Goal: Task Accomplishment & Management: Manage account settings

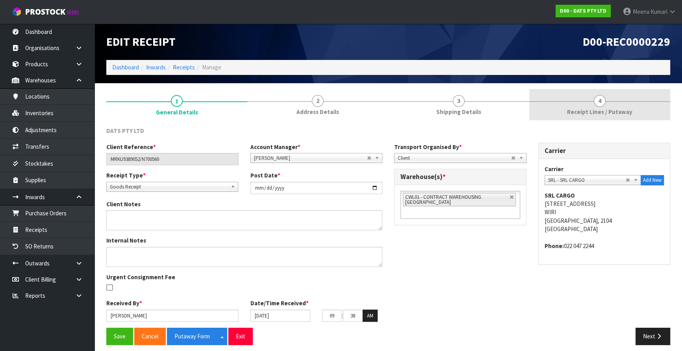
click at [598, 109] on span "Receipt Lines / Putaway" at bounding box center [599, 112] width 65 height 8
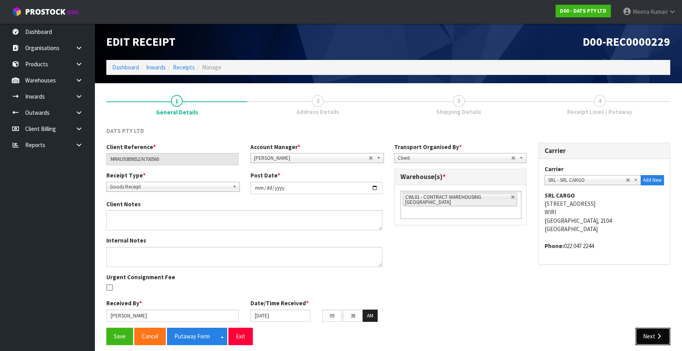
click at [664, 338] on button "Next" at bounding box center [653, 335] width 35 height 17
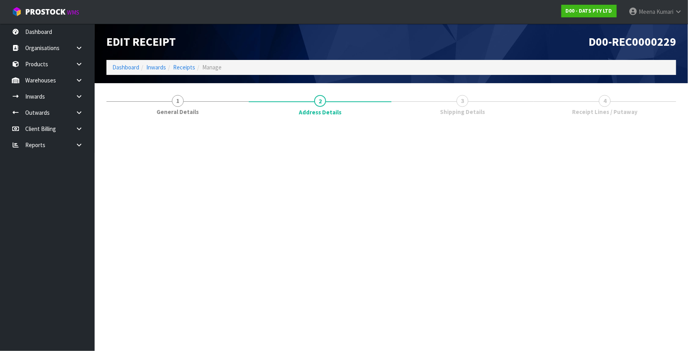
click at [664, 338] on section "Edit Receipt D00-REC0000229 Dashboard Inwards Receipts Manage 1 General Details…" at bounding box center [344, 175] width 688 height 351
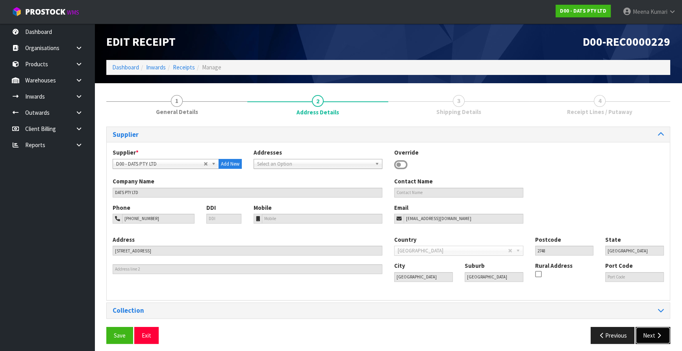
click at [664, 338] on button "Next" at bounding box center [653, 335] width 35 height 17
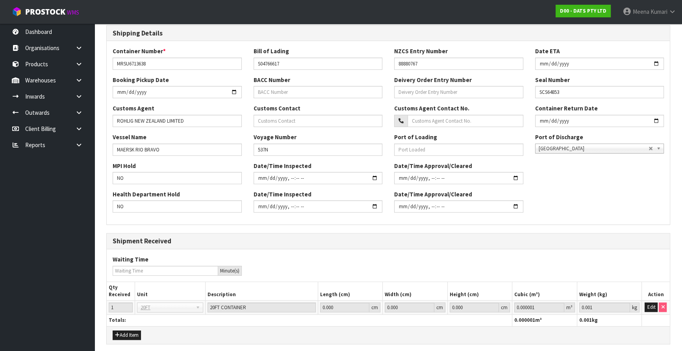
scroll to position [196, 0]
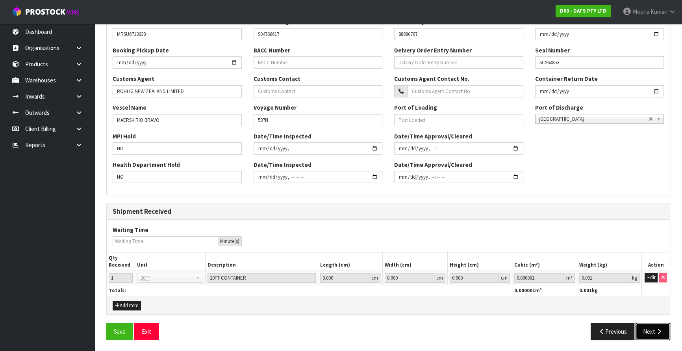
click at [652, 327] on button "Next" at bounding box center [653, 331] width 35 height 17
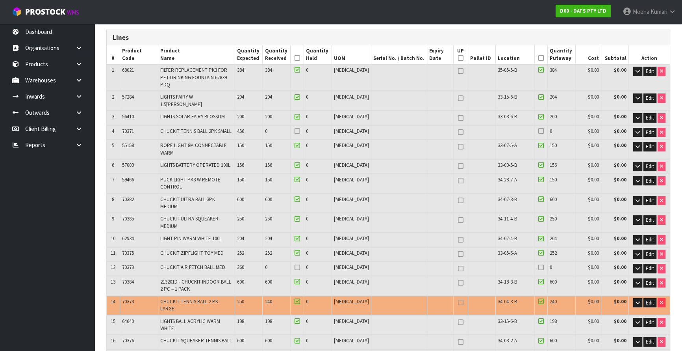
scroll to position [107, 0]
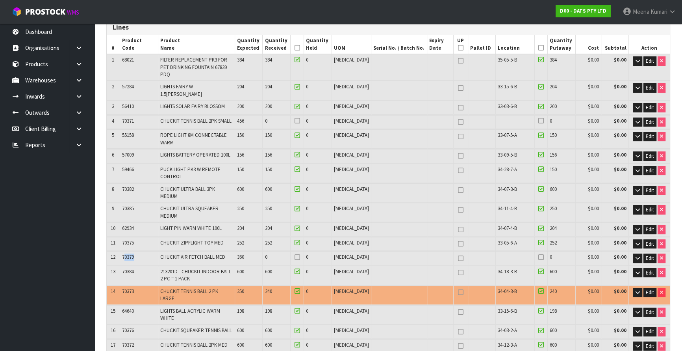
drag, startPoint x: 125, startPoint y: 232, endPoint x: 135, endPoint y: 232, distance: 9.9
click at [134, 253] on span "70379" at bounding box center [128, 256] width 12 height 7
click at [138, 251] on td "70379" at bounding box center [139, 258] width 39 height 14
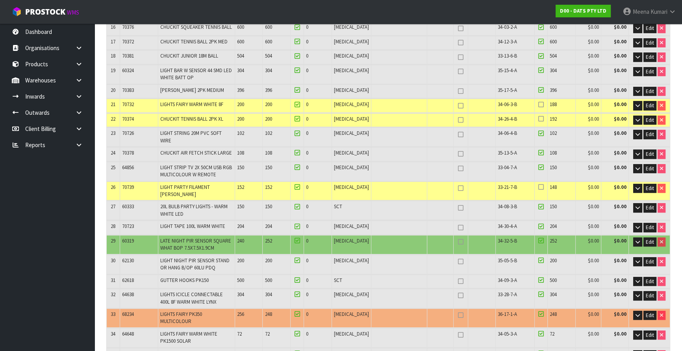
scroll to position [358, 0]
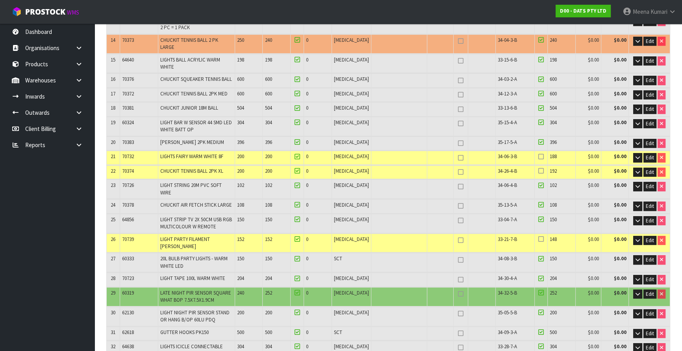
drag, startPoint x: 540, startPoint y: 68, endPoint x: 474, endPoint y: 114, distance: 81.2
click at [474, 151] on td at bounding box center [482, 158] width 28 height 14
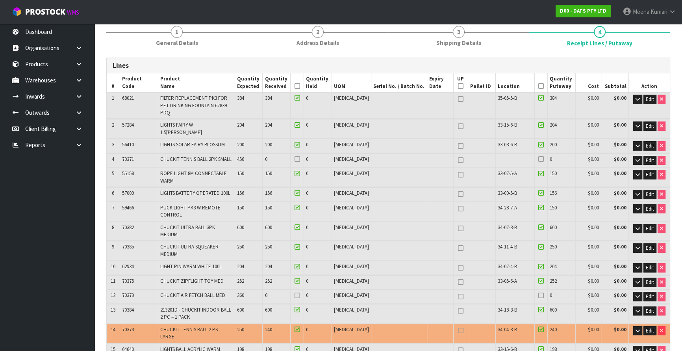
scroll to position [0, 0]
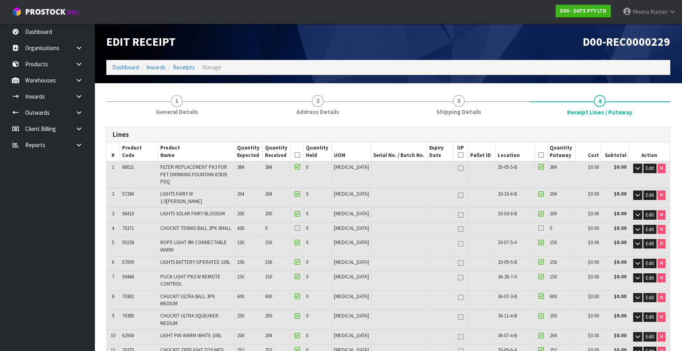
drag, startPoint x: 605, startPoint y: 5, endPoint x: 506, endPoint y: 86, distance: 127.6
drag, startPoint x: 506, startPoint y: 86, endPoint x: 489, endPoint y: 85, distance: 17.8
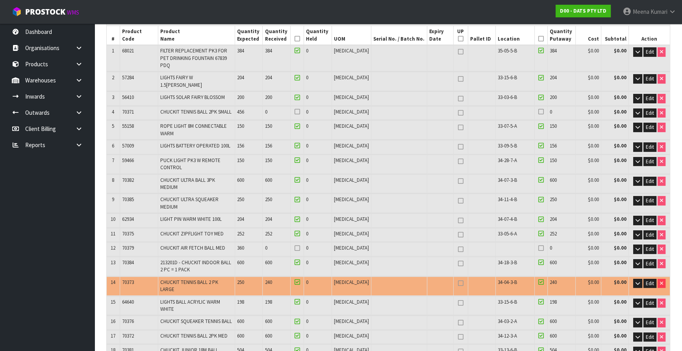
scroll to position [106, 0]
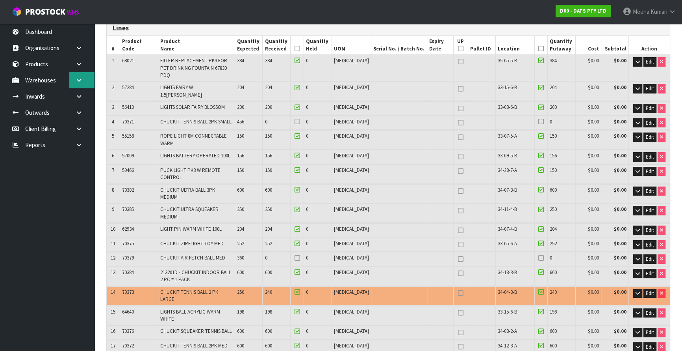
click at [74, 82] on link at bounding box center [81, 80] width 25 height 16
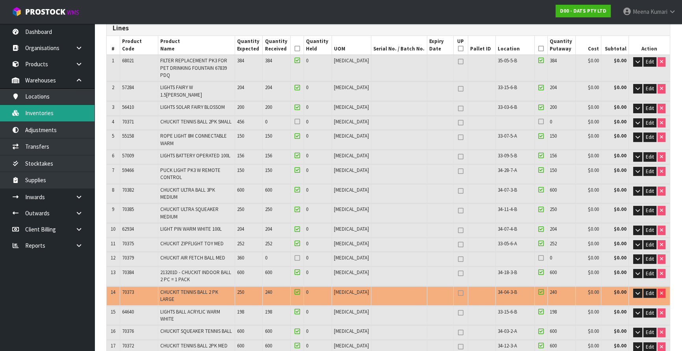
click at [51, 114] on link "Inventories" at bounding box center [47, 113] width 95 height 16
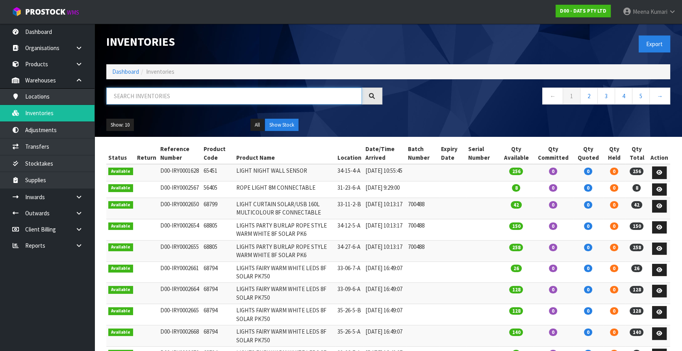
click at [167, 90] on input "text" at bounding box center [234, 95] width 256 height 17
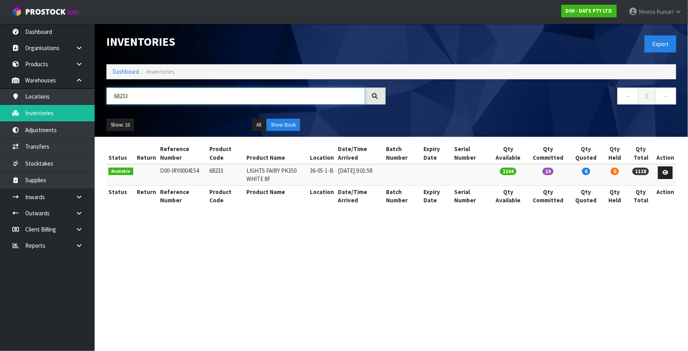
type input "68233"
click at [75, 194] on icon at bounding box center [78, 197] width 7 height 6
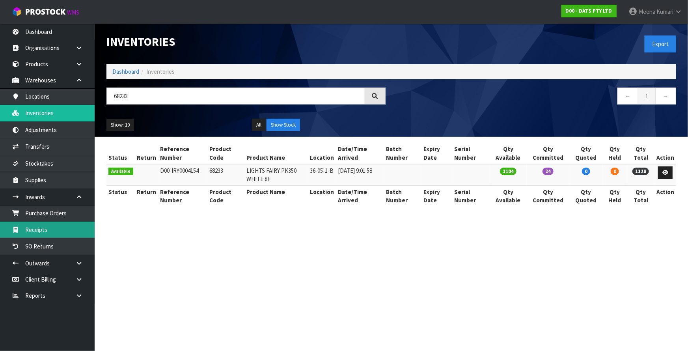
click at [55, 224] on link "Receipts" at bounding box center [47, 229] width 95 height 16
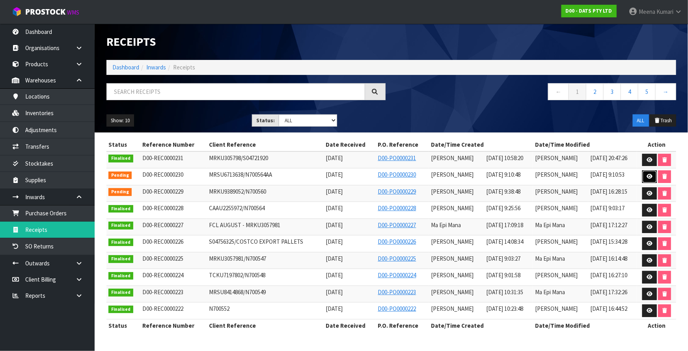
click at [646, 176] on icon at bounding box center [649, 176] width 6 height 5
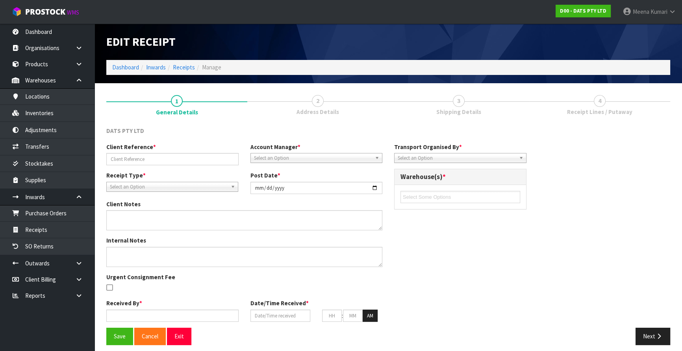
type input "MRSU6713638/N700564AA"
type input "[DATE]"
type input "[PERSON_NAME]"
type input "[DATE]"
type input "09"
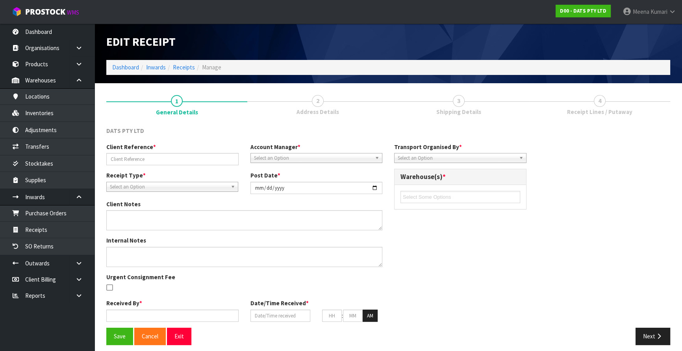
type input "10"
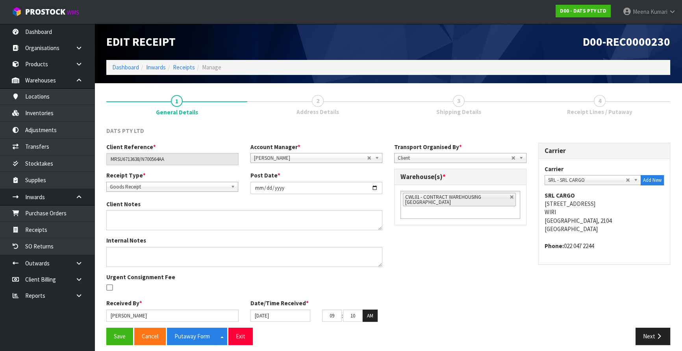
click at [644, 324] on div "Client Reference * MRSU6713638/N700564AA Account Manager * Zubair Moolla Rod Gi…" at bounding box center [388, 235] width 576 height 185
click at [645, 329] on button "Next" at bounding box center [653, 335] width 35 height 17
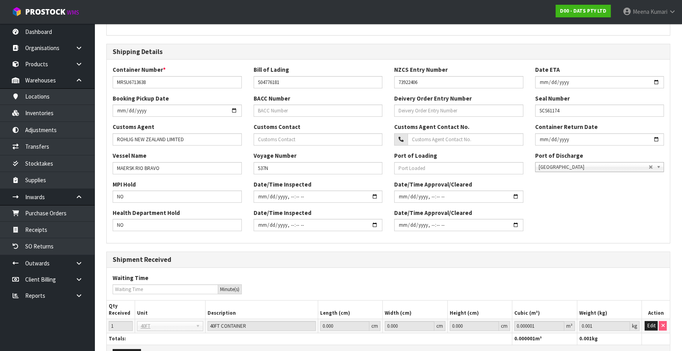
scroll to position [179, 0]
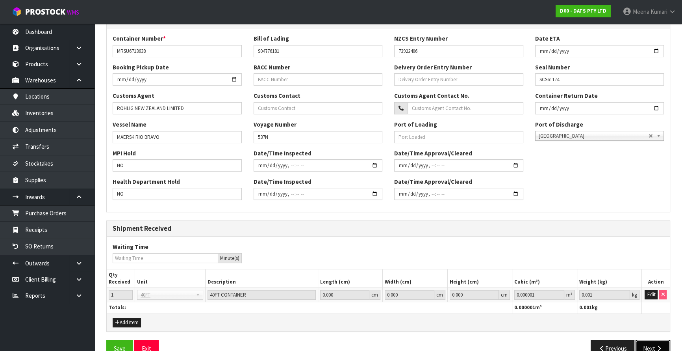
click at [652, 340] on button "Next" at bounding box center [653, 348] width 35 height 17
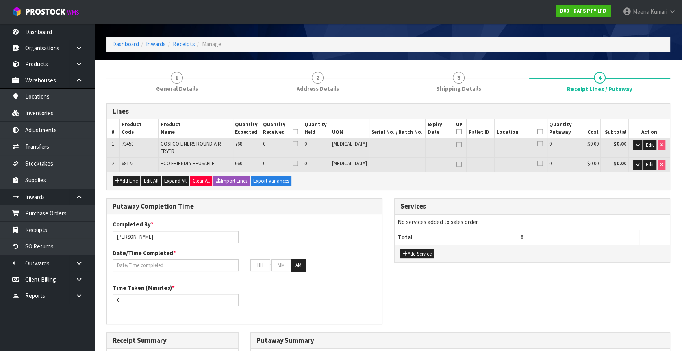
scroll to position [35, 0]
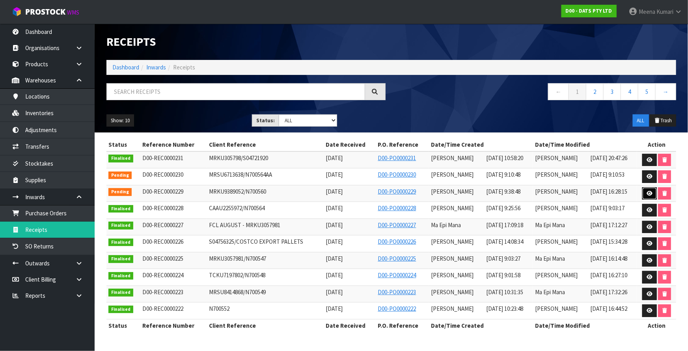
click at [650, 193] on icon at bounding box center [649, 193] width 6 height 5
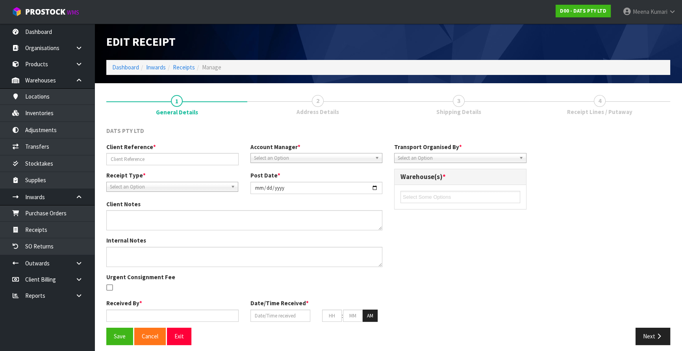
type input "MRKU9389052/N700560"
type input "[DATE]"
type input "[PERSON_NAME]"
type input "[DATE]"
type input "09"
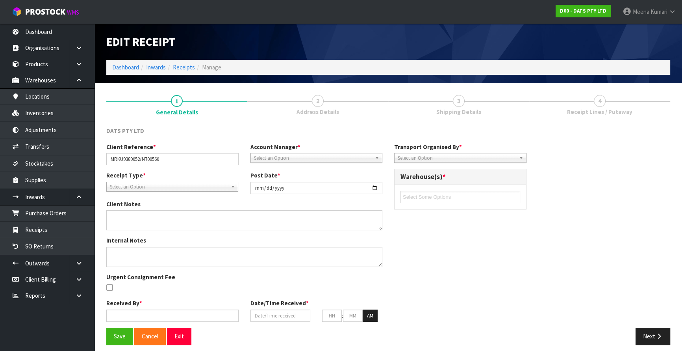
type input "38"
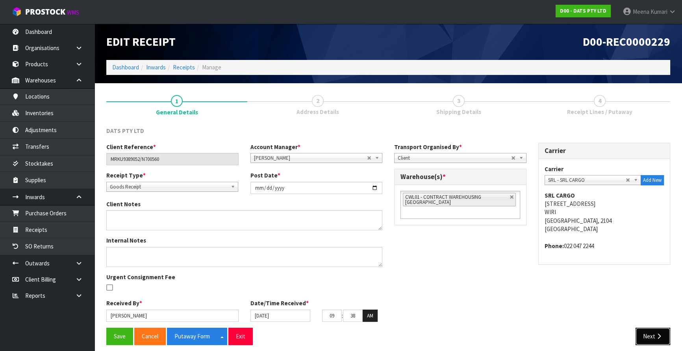
click at [653, 338] on button "Next" at bounding box center [653, 335] width 35 height 17
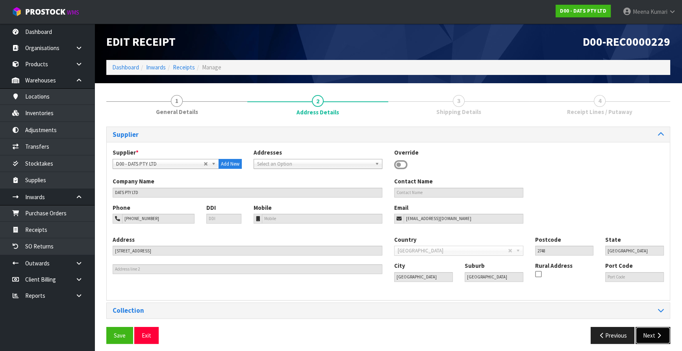
click at [652, 338] on button "Next" at bounding box center [653, 335] width 35 height 17
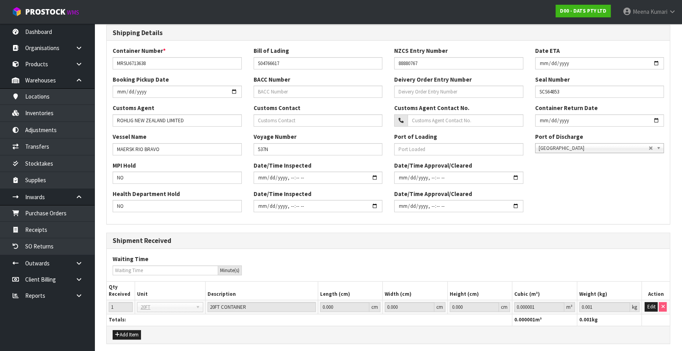
scroll to position [196, 0]
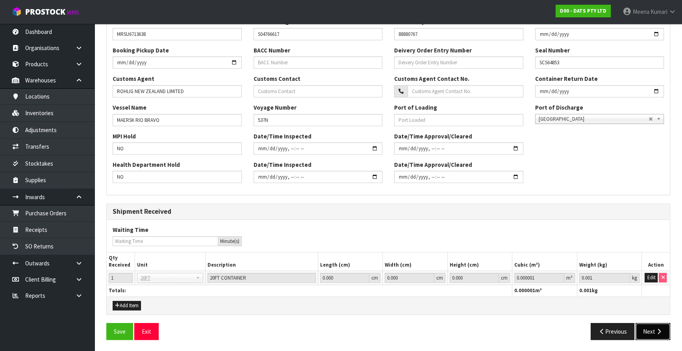
click at [656, 328] on icon "button" at bounding box center [659, 331] width 7 height 6
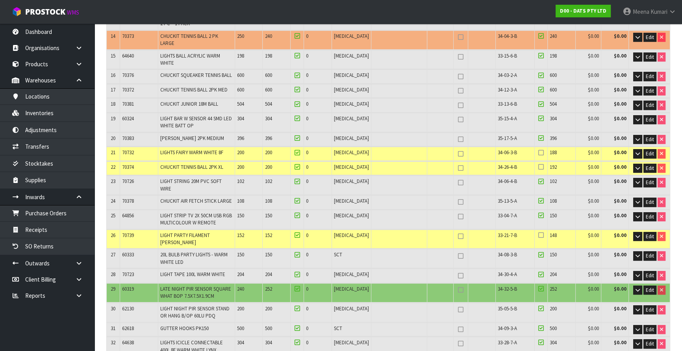
scroll to position [374, 0]
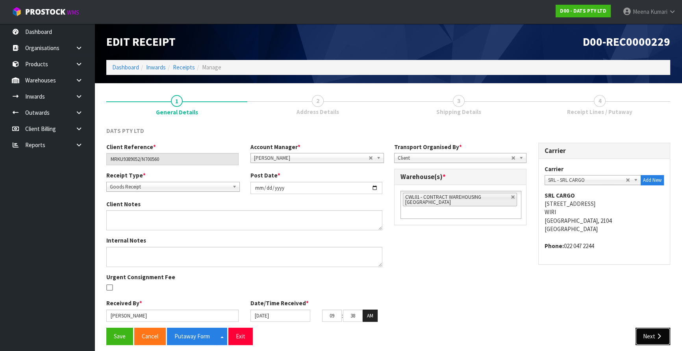
click at [654, 340] on button "Next" at bounding box center [653, 335] width 35 height 17
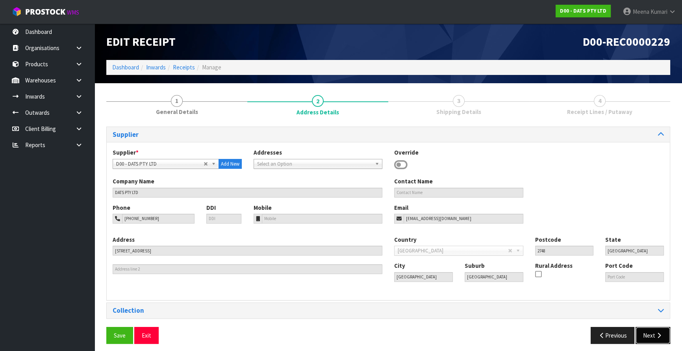
click at [655, 340] on button "Next" at bounding box center [653, 335] width 35 height 17
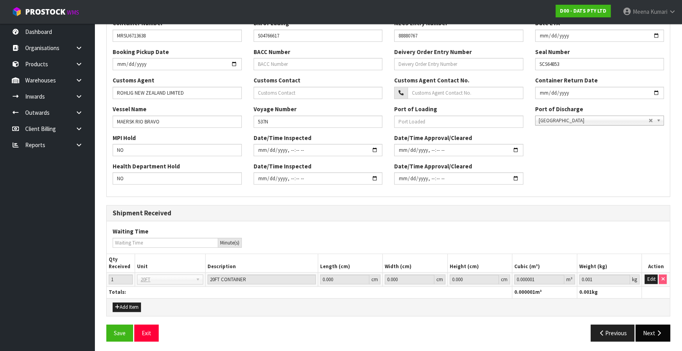
scroll to position [196, 0]
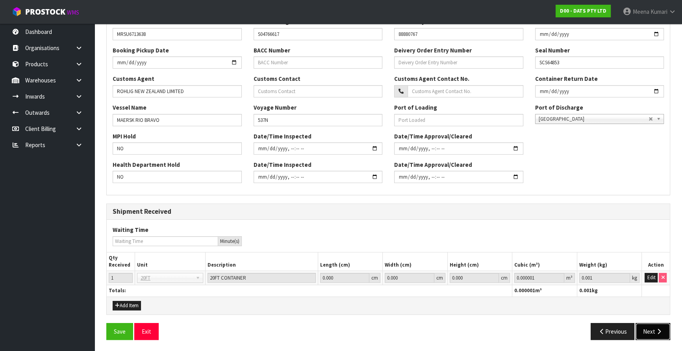
click at [655, 327] on button "Next" at bounding box center [653, 331] width 35 height 17
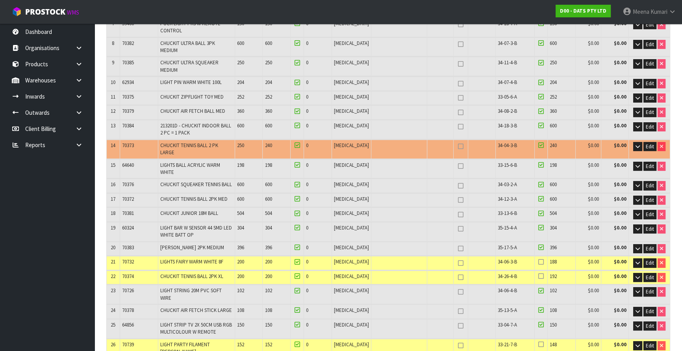
scroll to position [251, 0]
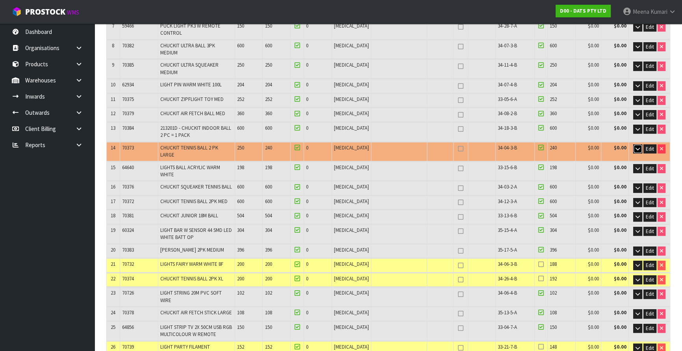
click at [638, 146] on icon "button" at bounding box center [638, 148] width 4 height 5
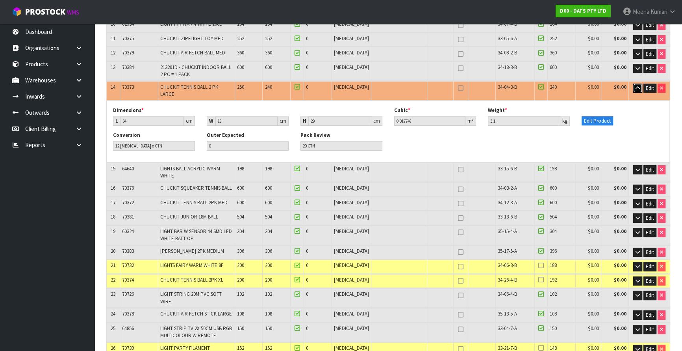
scroll to position [313, 0]
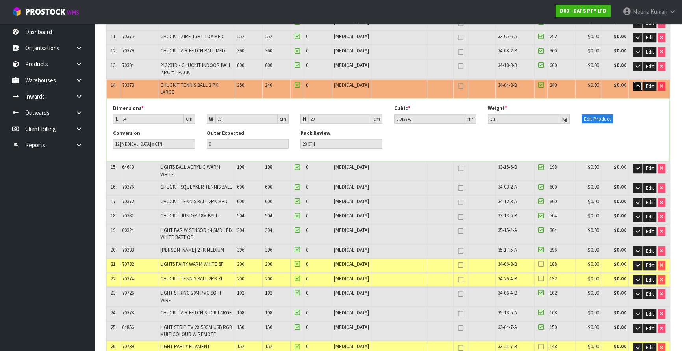
click at [639, 84] on icon "button" at bounding box center [638, 86] width 4 height 5
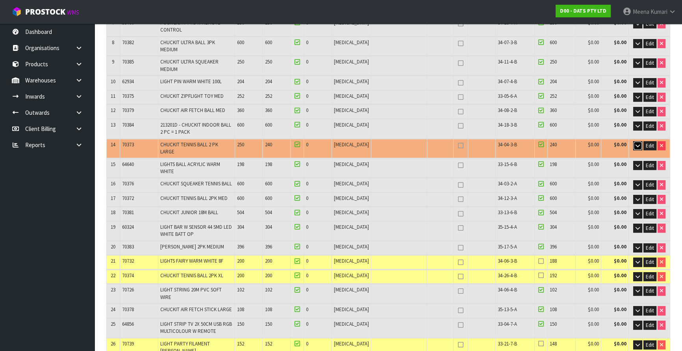
scroll to position [251, 0]
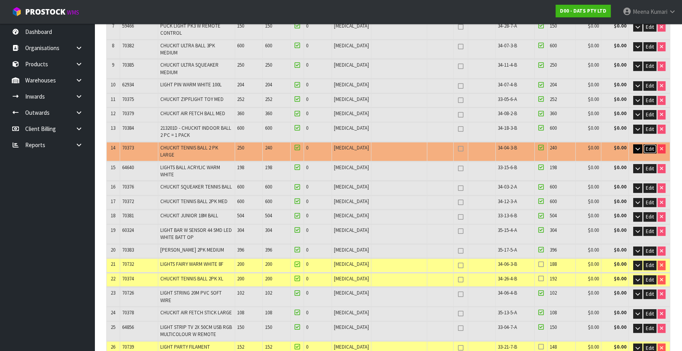
click at [650, 145] on span "Edit" at bounding box center [650, 148] width 8 height 7
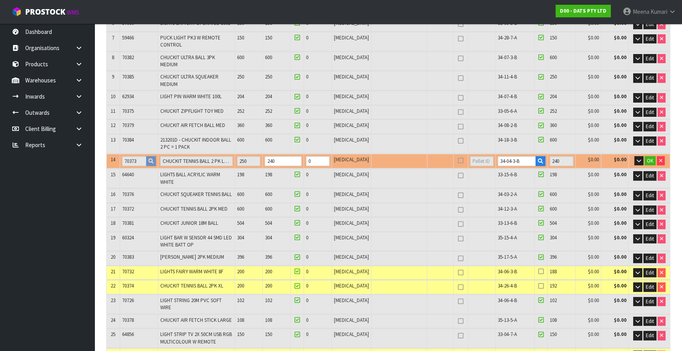
scroll to position [251, 0]
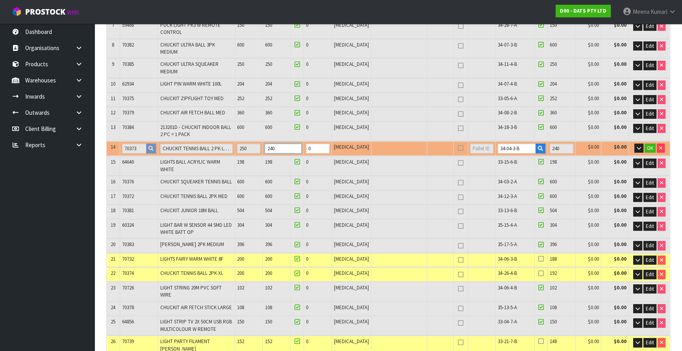
click at [284, 143] on input "240" at bounding box center [283, 148] width 37 height 10
type input "1065"
type input "28.785541"
type input "4279.07"
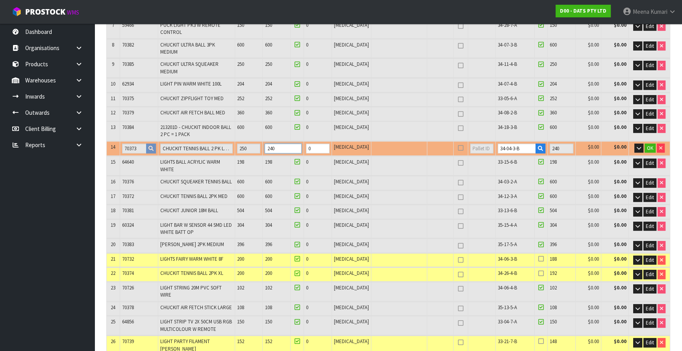
type input "20"
type input "1084"
type input "29.125337"
type input "4338.43"
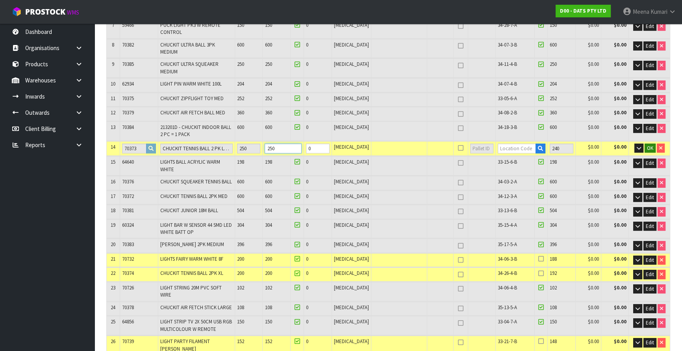
type input "250"
click at [645, 143] on button "OK" at bounding box center [650, 147] width 11 height 9
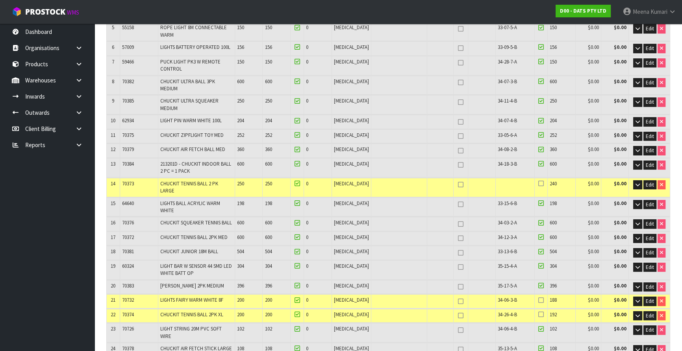
scroll to position [251, 0]
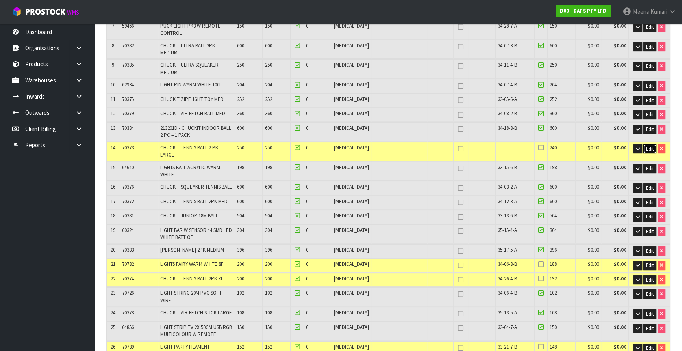
click at [648, 145] on span "Edit" at bounding box center [650, 148] width 8 height 7
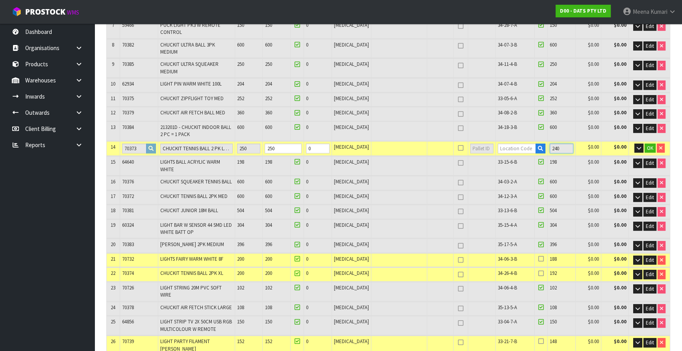
click at [561, 143] on input "240" at bounding box center [562, 148] width 24 height 10
click at [559, 143] on input "240" at bounding box center [562, 148] width 24 height 10
click at [556, 143] on input "240" at bounding box center [562, 148] width 24 height 10
click at [650, 145] on span "OK" at bounding box center [650, 148] width 6 height 7
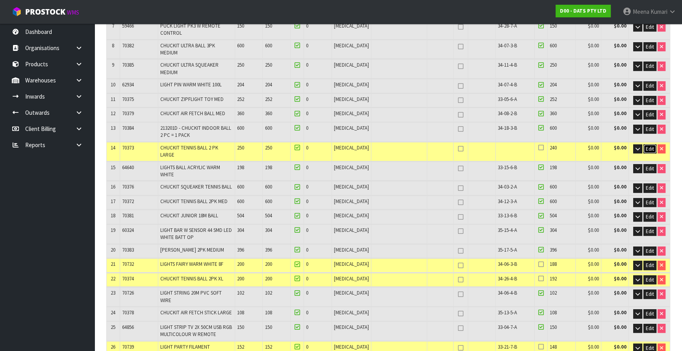
click at [646, 145] on span "Edit" at bounding box center [650, 148] width 8 height 7
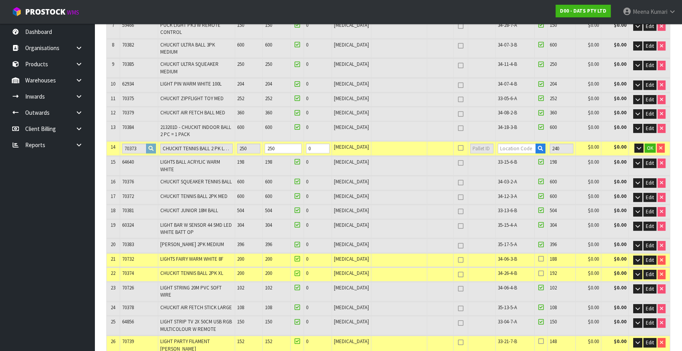
click at [655, 141] on td "OK" at bounding box center [649, 148] width 41 height 15
click at [648, 145] on span "OK" at bounding box center [650, 148] width 6 height 7
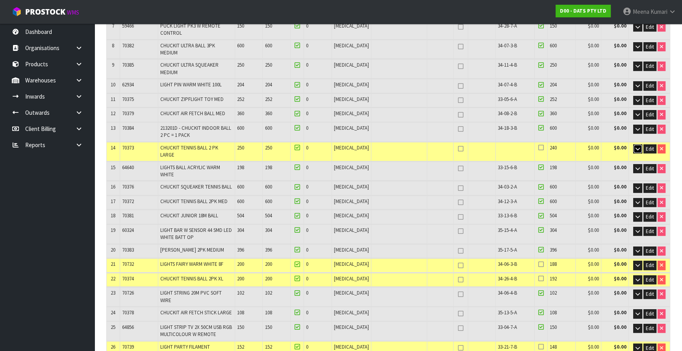
click at [636, 146] on icon "button" at bounding box center [638, 148] width 4 height 5
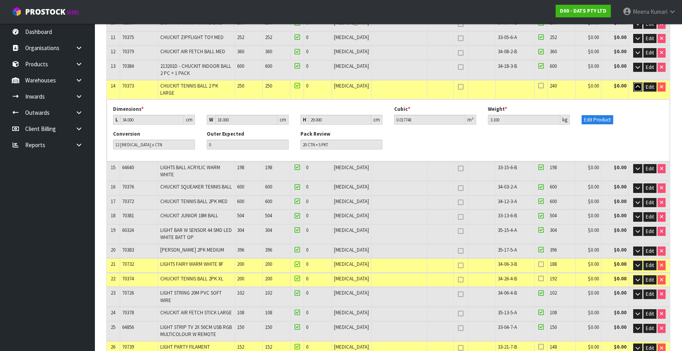
scroll to position [313, 0]
click at [641, 82] on button "button" at bounding box center [638, 86] width 9 height 9
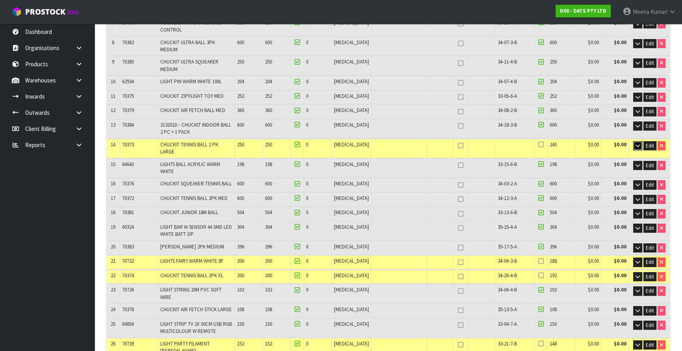
scroll to position [251, 0]
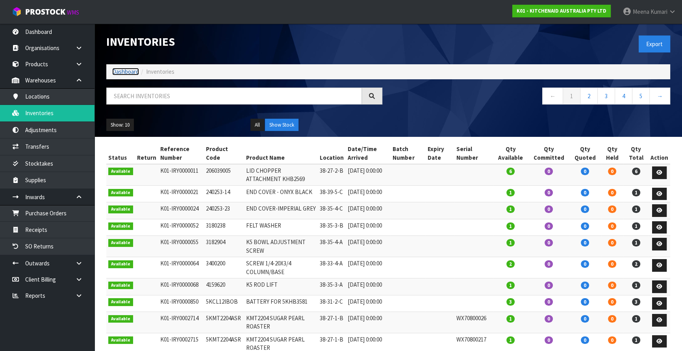
click at [131, 70] on link "Dashboard" at bounding box center [125, 71] width 27 height 7
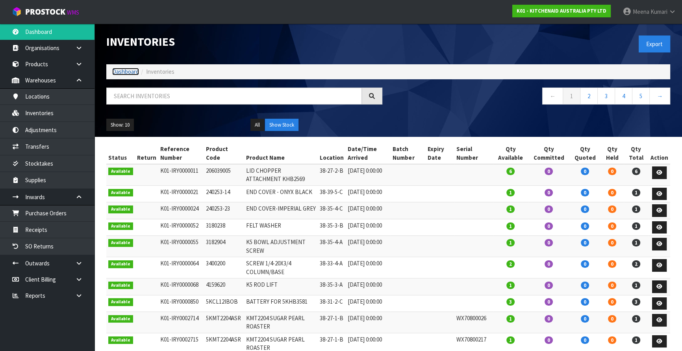
click at [128, 69] on link "Dashboard" at bounding box center [125, 71] width 27 height 7
click at [71, 110] on link "Inventories" at bounding box center [47, 113] width 95 height 16
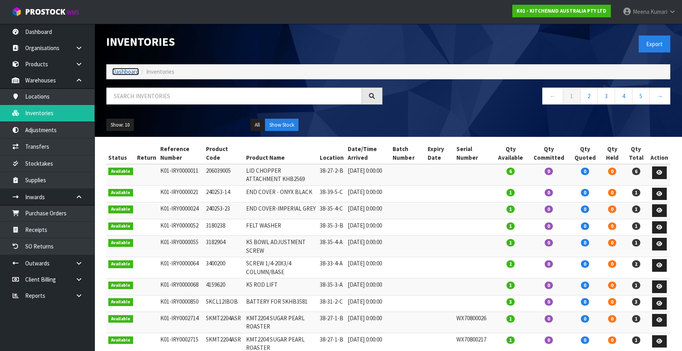
click at [130, 69] on link "Dashboard" at bounding box center [125, 71] width 27 height 7
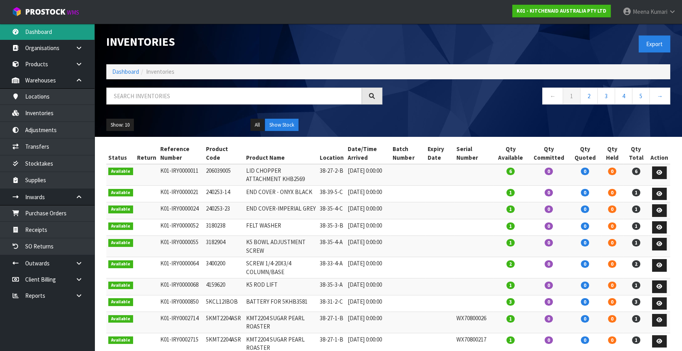
click at [55, 33] on link "Dashboard" at bounding box center [47, 32] width 95 height 16
click at [128, 71] on link "Dashboard" at bounding box center [125, 71] width 27 height 7
click at [127, 71] on link "Dashboard" at bounding box center [125, 71] width 27 height 7
click at [114, 65] on ol "Dashboard Inventories" at bounding box center [388, 71] width 564 height 15
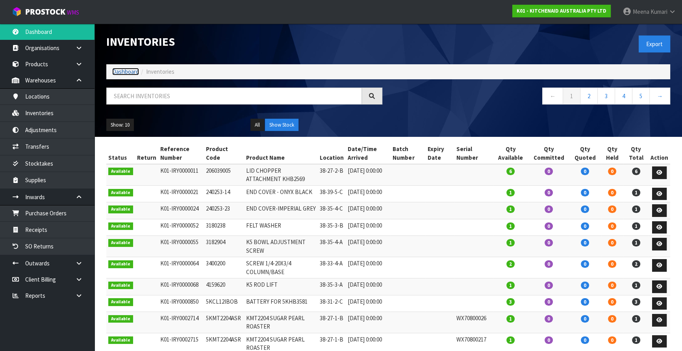
click at [122, 72] on link "Dashboard" at bounding box center [125, 71] width 27 height 7
click at [124, 71] on link "Dashboard" at bounding box center [125, 71] width 27 height 7
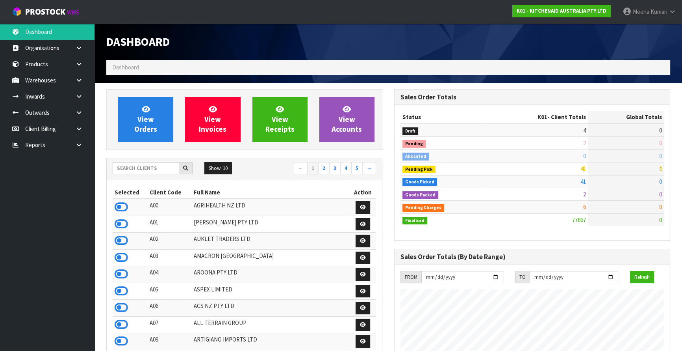
scroll to position [596, 288]
click at [152, 167] on input "text" at bounding box center [146, 168] width 67 height 12
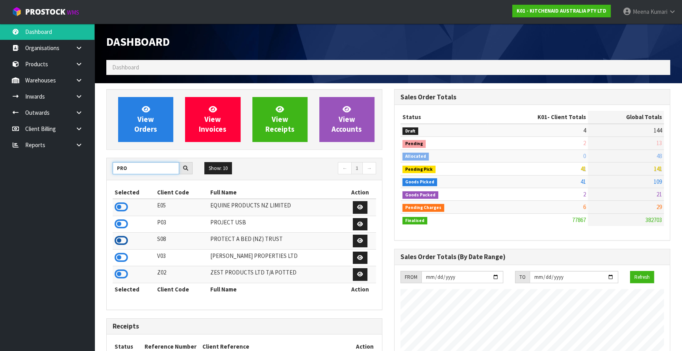
type input "PRO"
click at [122, 238] on icon at bounding box center [121, 240] width 13 height 12
click at [77, 81] on icon at bounding box center [78, 80] width 7 height 6
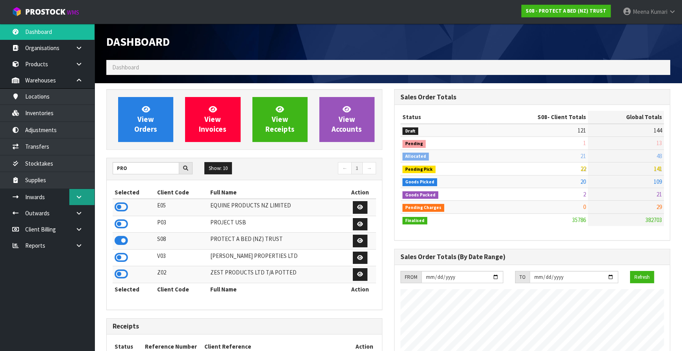
click at [82, 195] on icon at bounding box center [78, 197] width 7 height 6
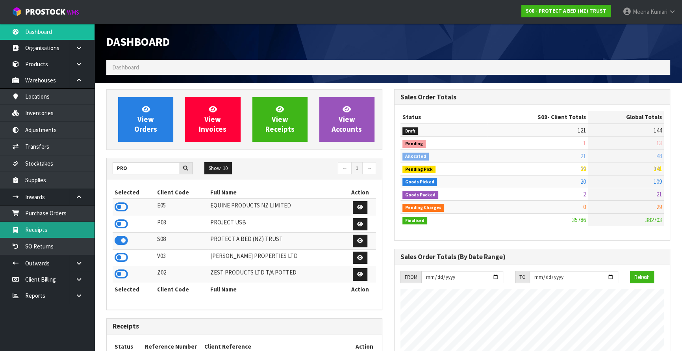
click at [65, 231] on link "Receipts" at bounding box center [47, 229] width 95 height 16
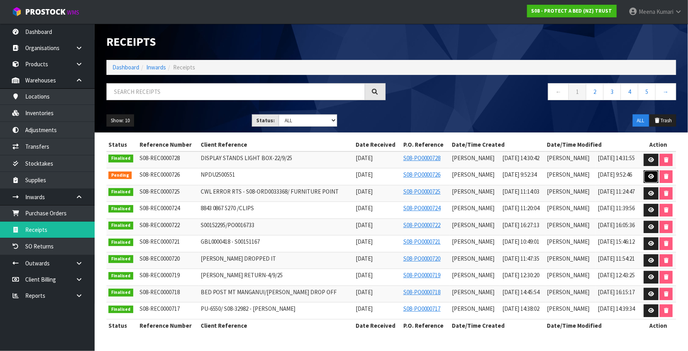
click at [648, 177] on icon at bounding box center [651, 176] width 6 height 5
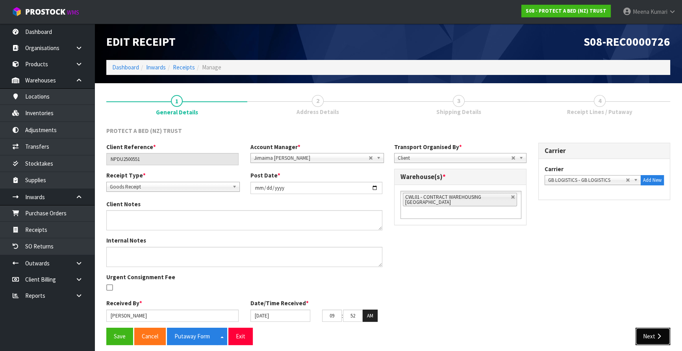
click at [659, 334] on icon "button" at bounding box center [659, 336] width 7 height 6
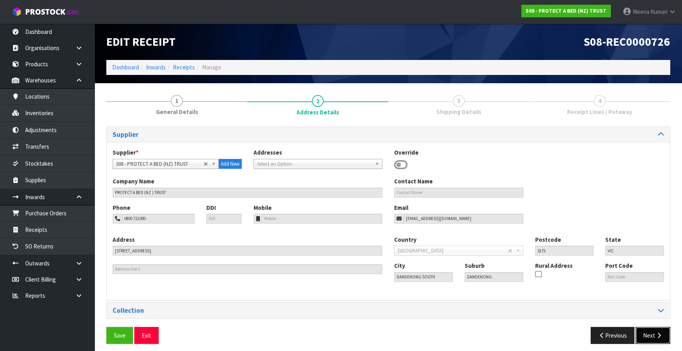
click at [660, 331] on button "Next" at bounding box center [653, 335] width 35 height 17
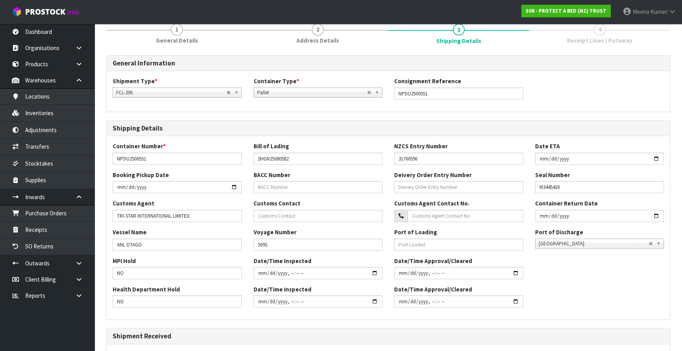
scroll to position [196, 0]
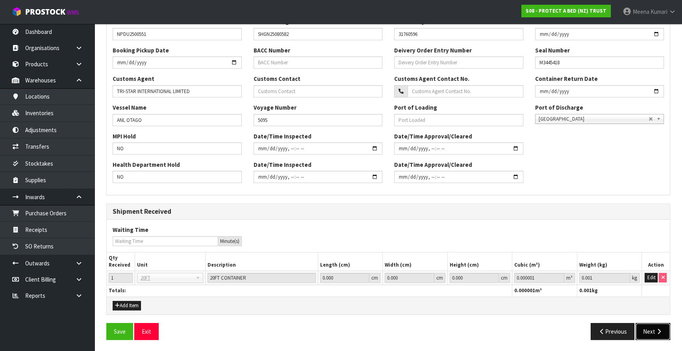
click at [658, 329] on icon "button" at bounding box center [659, 331] width 7 height 6
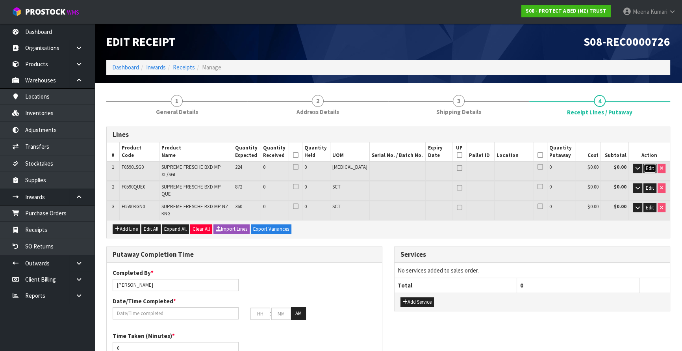
click at [651, 168] on span "Edit" at bounding box center [650, 168] width 8 height 7
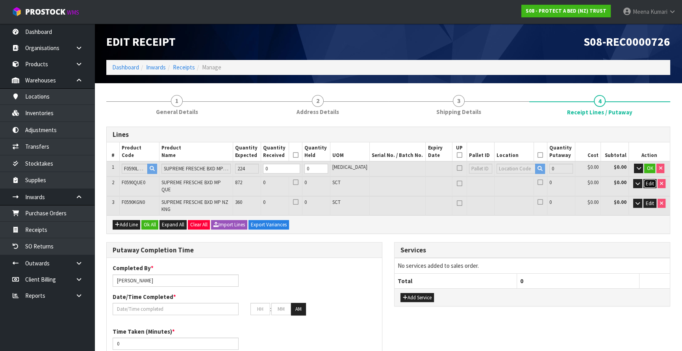
click at [653, 187] on button "Edit" at bounding box center [650, 183] width 13 height 9
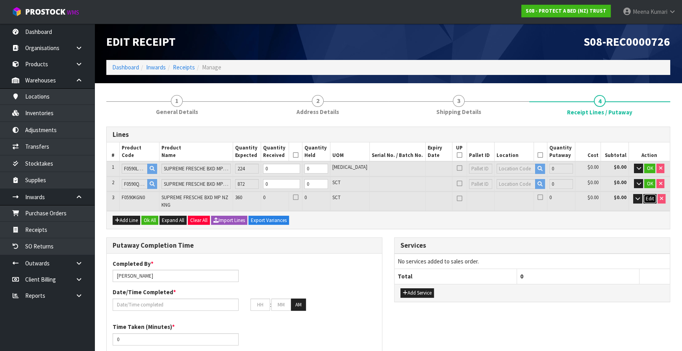
click at [650, 198] on span "Edit" at bounding box center [650, 198] width 8 height 7
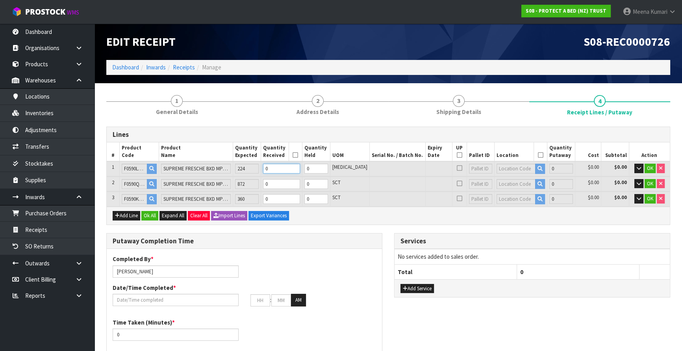
drag, startPoint x: 284, startPoint y: 168, endPoint x: 255, endPoint y: 176, distance: 30.6
click at [255, 176] on table "# Product Code Product Name Quantity Expected Quantity Received Quantity Held U…" at bounding box center [388, 174] width 563 height 64
type input "0.01682"
type input "2"
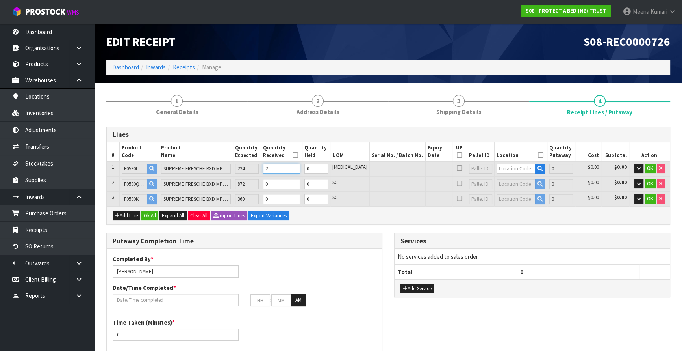
type input "2"
type input "0.2015"
type input "24"
type input "22"
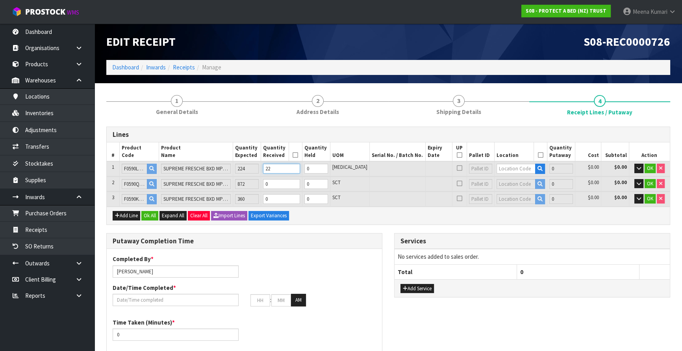
type input "28"
type input "2.11456"
type input "252"
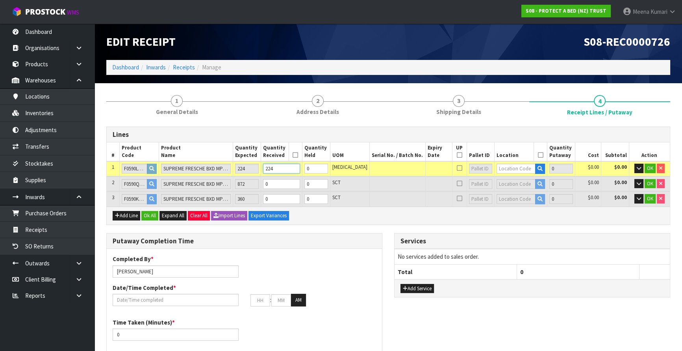
type input "224"
click at [258, 193] on table "# Product Code Product Name Quantity Expected Quantity Received Quantity Held U…" at bounding box center [388, 174] width 563 height 64
type input "30"
type input "2.250968"
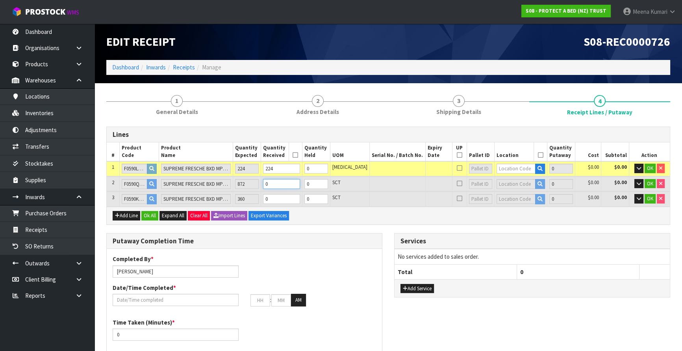
type input "265.4"
type input "8"
type input "49"
type input "3.588604"
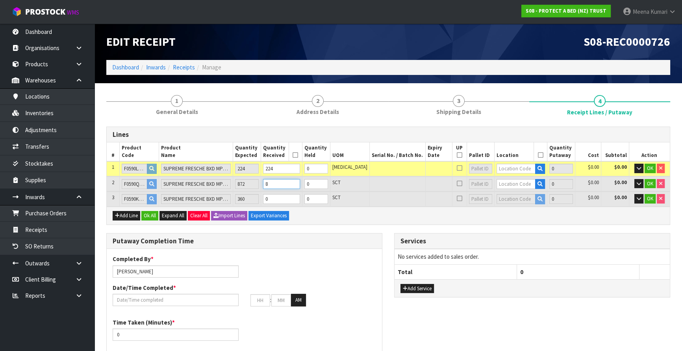
type input "397.2"
type input "87"
type input "246"
type input "16.983032"
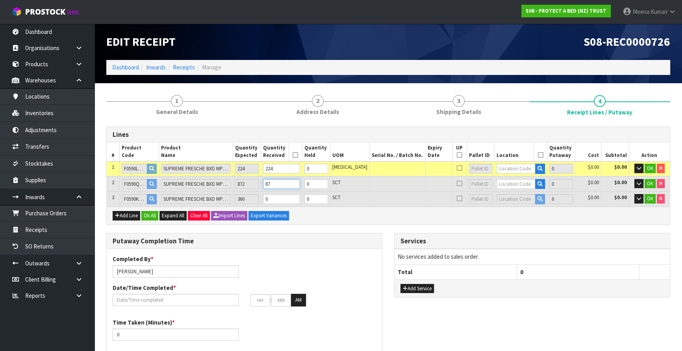
type input "1712.6"
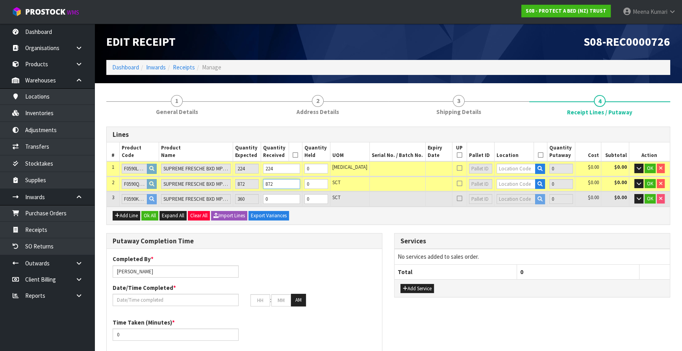
type input "872"
drag, startPoint x: 284, startPoint y: 198, endPoint x: 272, endPoint y: 204, distance: 13.0
click at [272, 204] on tr "3 F0590KGN0 SUPREME FRESCHE BXD MP NZ KNG 360 0 0 SCT 0 $0.00 $0.00 OK" at bounding box center [388, 198] width 563 height 15
type input "17.0234"
type input "1717.4"
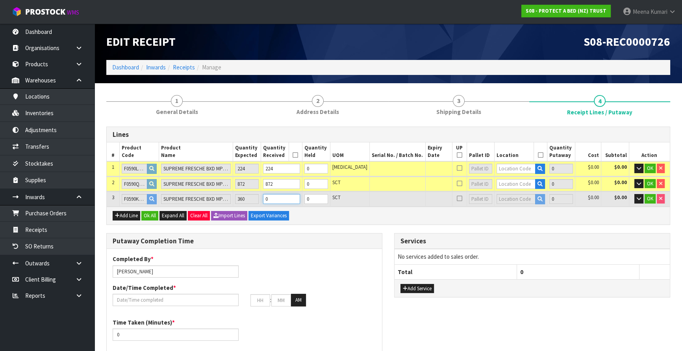
type input "3"
type input "255"
type input "17.578814"
type input "1776.05"
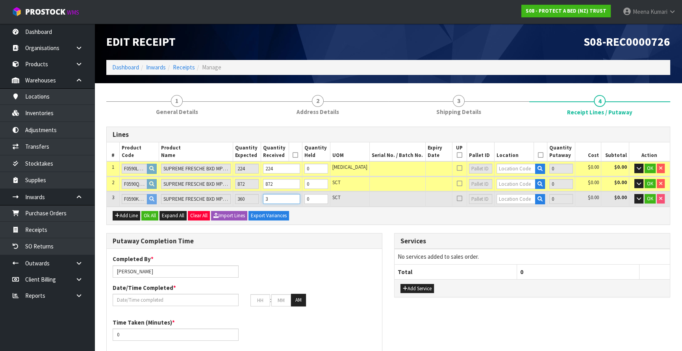
type input "36"
type input "336"
type input "22.940852"
type input "2347.1"
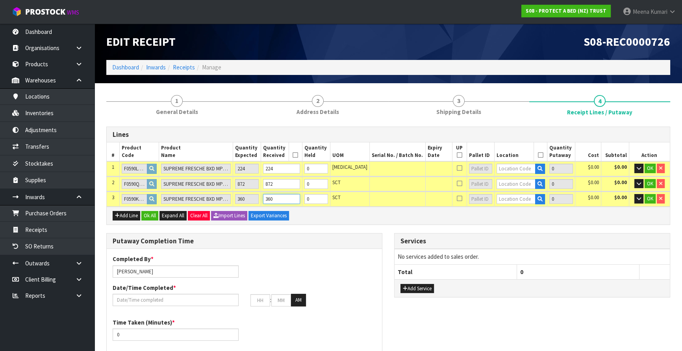
type input "360"
click at [457, 155] on icon at bounding box center [460, 155] width 6 height 0
type input "3"
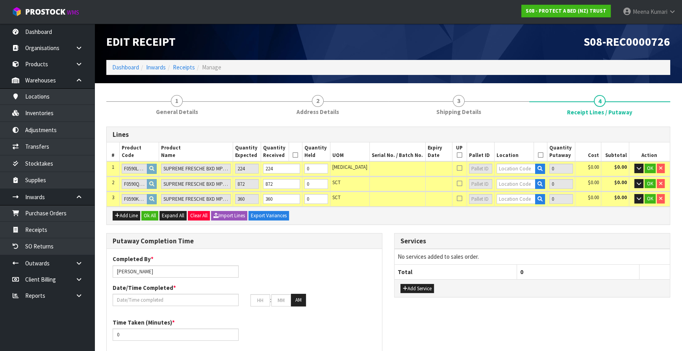
type input "0"
type input "3"
click at [457, 155] on icon at bounding box center [460, 155] width 6 height 0
type input "0"
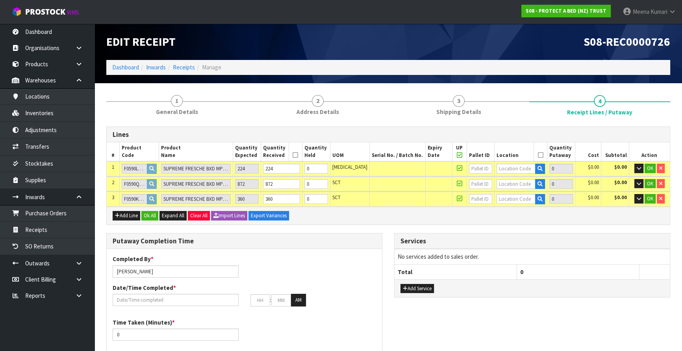
type input "0"
type input "336"
click at [538, 185] on icon "button" at bounding box center [540, 183] width 5 height 5
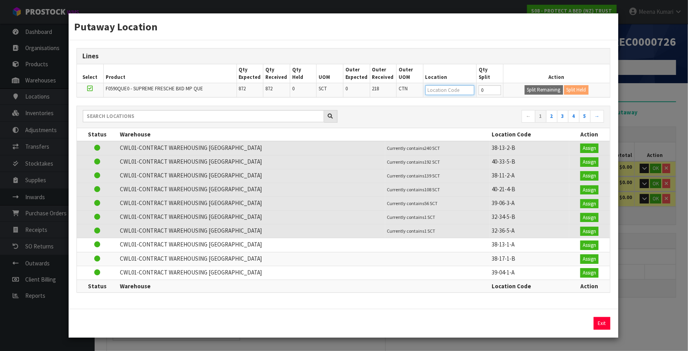
click at [447, 91] on input "text" at bounding box center [449, 90] width 49 height 10
type input "72"
drag, startPoint x: 489, startPoint y: 93, endPoint x: 473, endPoint y: 93, distance: 15.4
click at [473, 93] on tr "F0590QUE0 - SUPREME FRESCHE BXD MP QUE 872 872 0 SCT 0 218 CTN 0 Split Remainin…" at bounding box center [343, 90] width 533 height 14
type input "72"
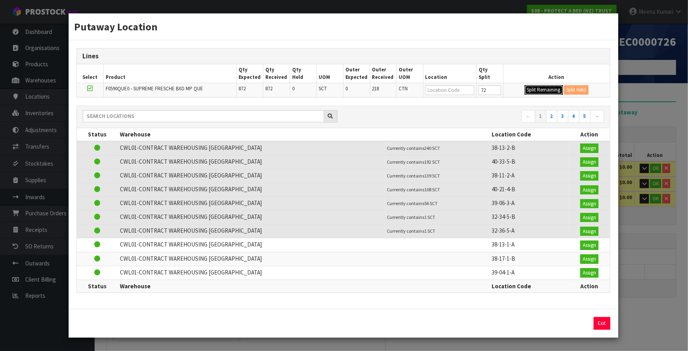
click at [536, 90] on button "Split Remaining" at bounding box center [543, 89] width 38 height 9
type input "872"
type input "72"
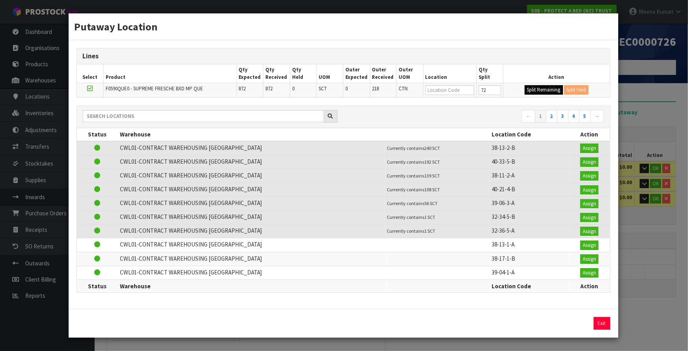
type input "0"
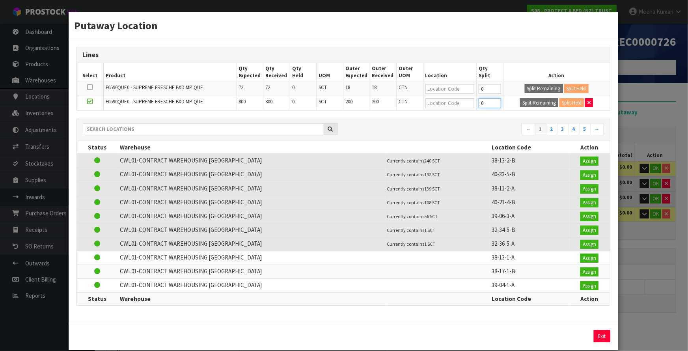
drag, startPoint x: 482, startPoint y: 104, endPoint x: 463, endPoint y: 106, distance: 19.8
click at [463, 106] on tr "F0590QUE0 - SUPREME FRESCHE BXD MP QUE 800 800 0 SCT 200 200 CTN 0 Split Remain…" at bounding box center [343, 103] width 533 height 14
type input "72"
click at [532, 103] on button "Split Remaining" at bounding box center [539, 102] width 38 height 9
type input "72"
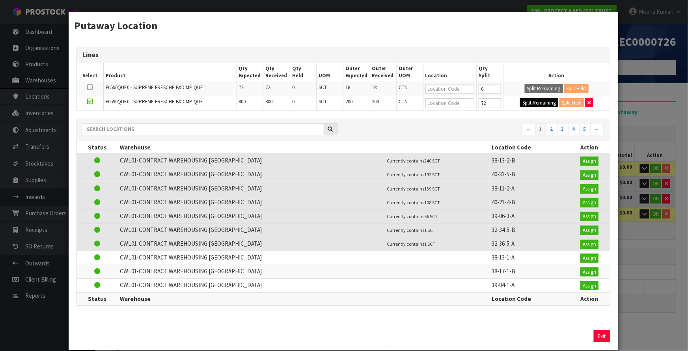
type input "72"
type input "0"
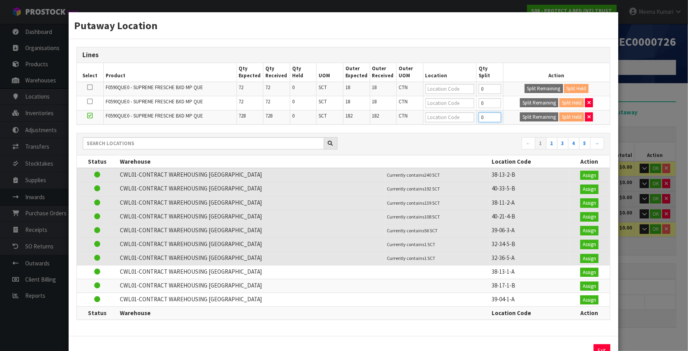
drag, startPoint x: 483, startPoint y: 116, endPoint x: 436, endPoint y: 122, distance: 47.7
click at [436, 122] on tr "F0590QUE0 - SUPREME FRESCHE BXD MP QUE 728 728 0 SCT 182 182 CTN 0 Split Remain…" at bounding box center [343, 117] width 533 height 14
type input "72"
click at [545, 117] on button "Split Remaining" at bounding box center [539, 116] width 38 height 9
type input "72"
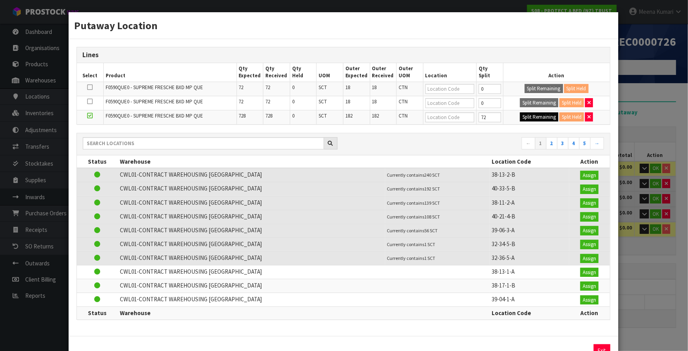
type input "72"
type input "0"
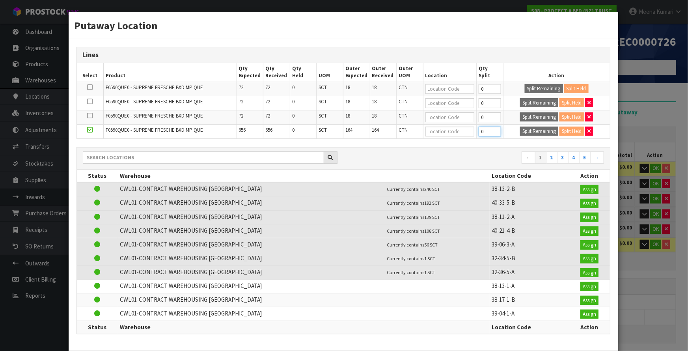
drag, startPoint x: 479, startPoint y: 130, endPoint x: 452, endPoint y: 138, distance: 28.2
click at [452, 138] on div "Lines Select Product Qty Expected Qty Received Qty Held UOM Outer Expected Oute…" at bounding box center [343, 194] width 549 height 311
type input "72"
click at [531, 129] on button "Split Remaining" at bounding box center [539, 130] width 38 height 9
type input "72"
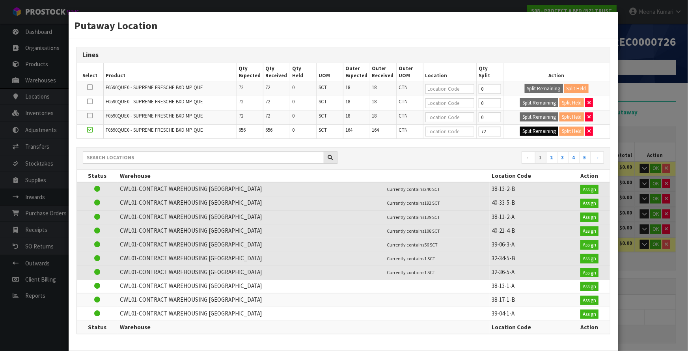
type input "72"
type input "0"
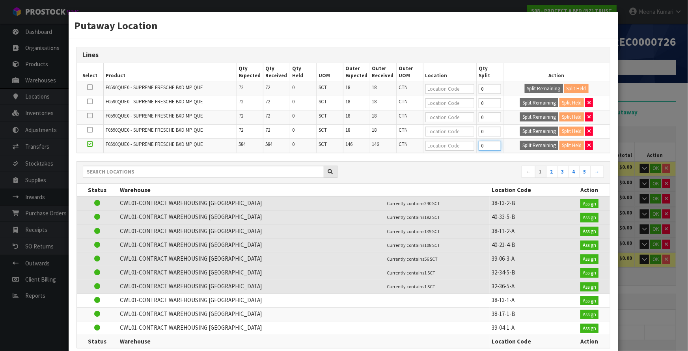
drag, startPoint x: 478, startPoint y: 143, endPoint x: 433, endPoint y: 151, distance: 46.4
click at [433, 151] on tr "F0590QUE0 - SUPREME FRESCHE BXD MP QUE 584 584 0 SCT 146 146 CTN 0 Split Remain…" at bounding box center [343, 145] width 533 height 14
type input "72"
click at [524, 142] on button "Split Remaining" at bounding box center [539, 145] width 38 height 9
type input "72"
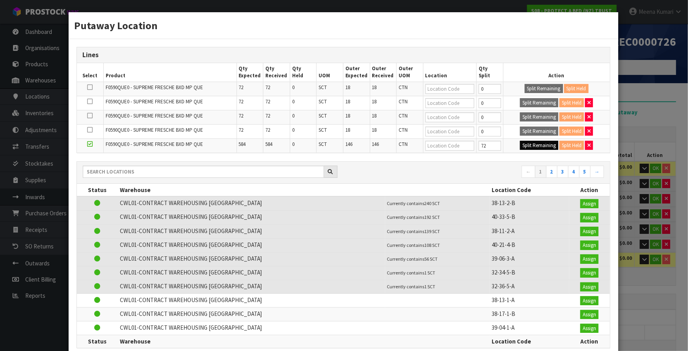
type input "72"
type input "0"
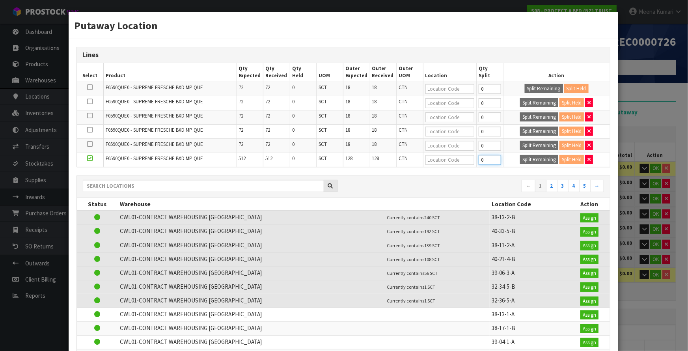
drag, startPoint x: 480, startPoint y: 161, endPoint x: 445, endPoint y: 164, distance: 35.2
click at [445, 164] on tr "F0590QUE0 - SUPREME FRESCHE BXD MP QUE 512 512 0 SCT 128 128 CTN 0 Split Remain…" at bounding box center [343, 159] width 533 height 14
type input "72"
click at [532, 162] on button "Split Remaining" at bounding box center [539, 159] width 38 height 9
type input "72"
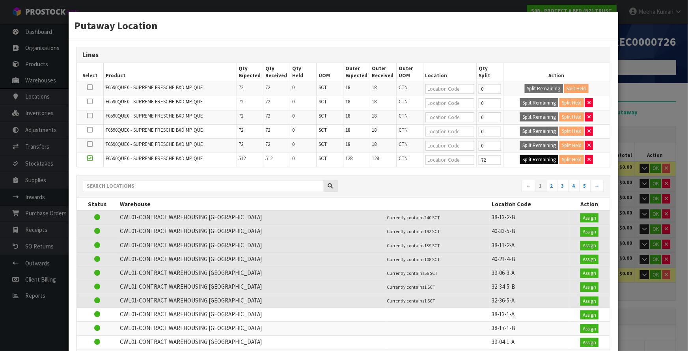
type input "72"
type input "0"
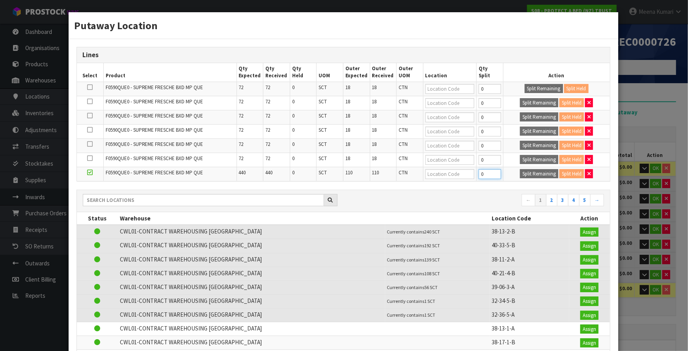
drag, startPoint x: 472, startPoint y: 176, endPoint x: 422, endPoint y: 183, distance: 50.9
click at [422, 183] on div "Lines Select Product Qty Expected Qty Received Qty Held UOM Outer Expected Oute…" at bounding box center [343, 215] width 549 height 353
type input "72"
click at [541, 174] on button "Split Remaining" at bounding box center [539, 173] width 38 height 9
type input "72"
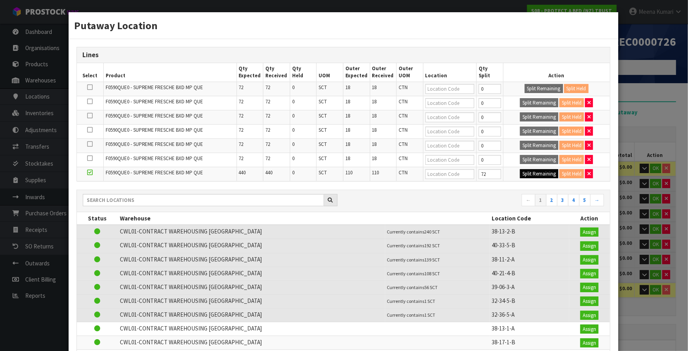
type input "72"
type input "0"
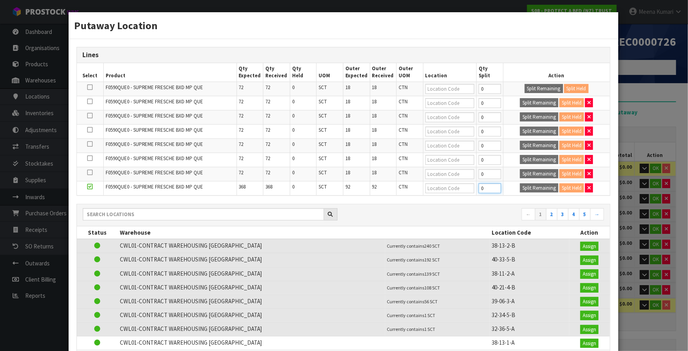
drag, startPoint x: 485, startPoint y: 188, endPoint x: 457, endPoint y: 193, distance: 27.5
click at [457, 193] on tr "F0590QUE0 - SUPREME FRESCHE BXD MP QUE 368 368 0 SCT 92 92 CTN 0 Split Remainin…" at bounding box center [343, 188] width 533 height 14
type input "72"
click at [533, 187] on button "Split Remaining" at bounding box center [539, 187] width 38 height 9
type input "72"
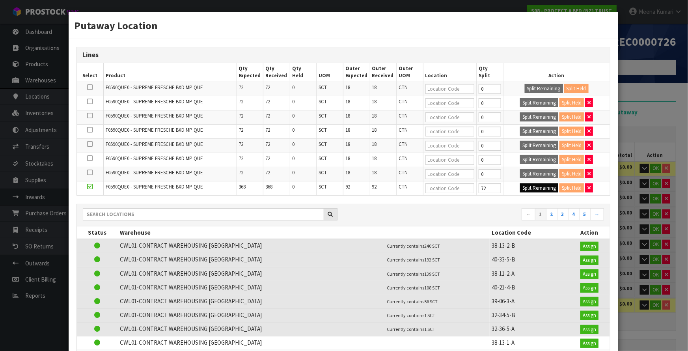
type input "72"
type input "0"
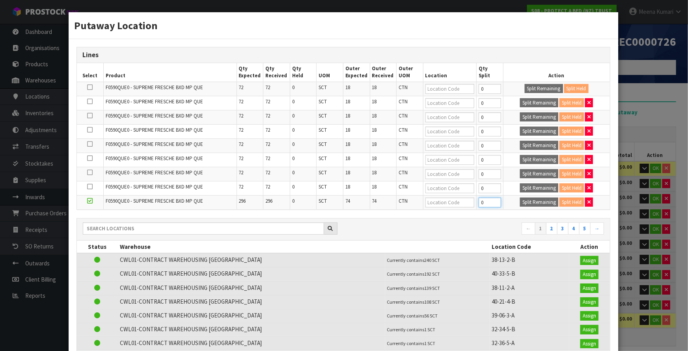
drag, startPoint x: 485, startPoint y: 201, endPoint x: 463, endPoint y: 205, distance: 22.4
click at [463, 205] on tr "F0590QUE0 - SUPREME FRESCHE BXD MP QUE 296 296 0 SCT 74 74 CTN 0 Split Remainin…" at bounding box center [343, 202] width 533 height 14
type input "72"
click at [539, 199] on button "Split Remaining" at bounding box center [539, 201] width 38 height 9
type input "72"
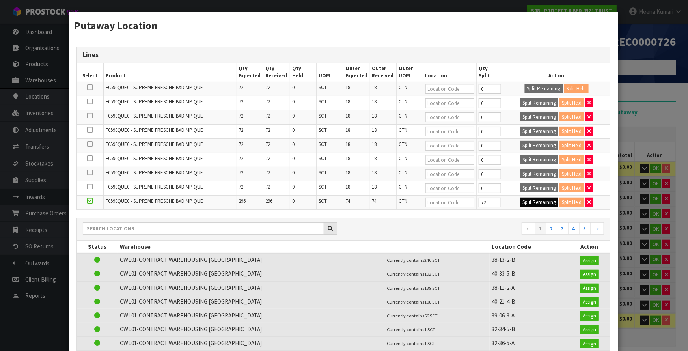
type input "72"
type input "0"
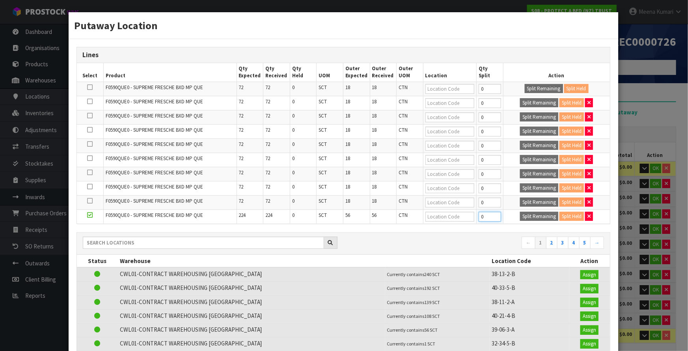
click at [476, 218] on td "0" at bounding box center [489, 216] width 27 height 14
click at [656, 107] on div "Putaway Location Lines Select Product Qty Expected Qty Received Qty Held UOM Ou…" at bounding box center [344, 175] width 688 height 351
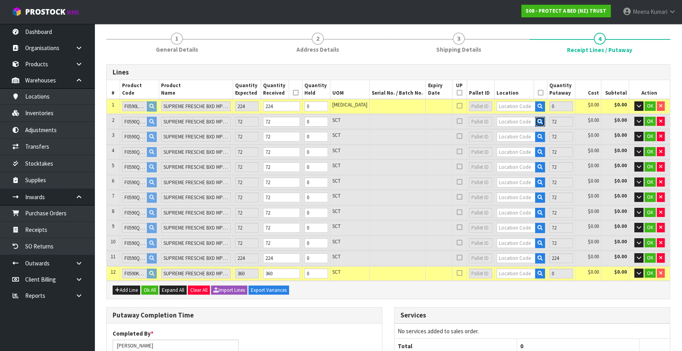
scroll to position [71, 0]
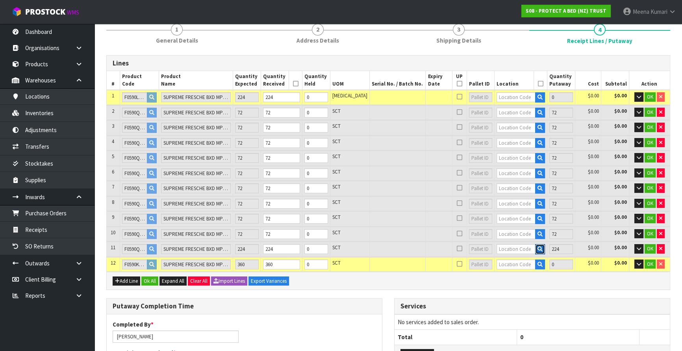
click at [538, 247] on icon "button" at bounding box center [540, 248] width 5 height 5
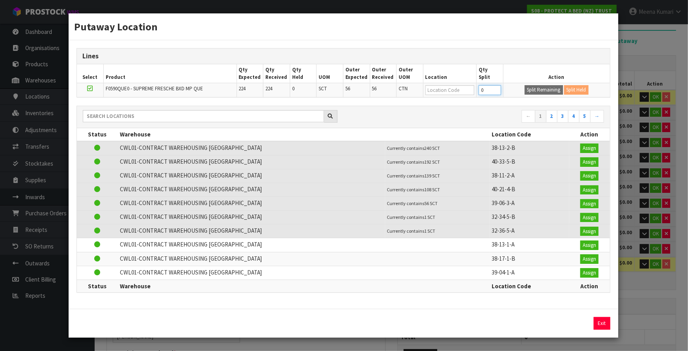
drag, startPoint x: 476, startPoint y: 96, endPoint x: 458, endPoint y: 98, distance: 17.8
click at [458, 97] on tr "F0590QUE0 - SUPREME FRESCHE BXD MP QUE 224 224 0 SCT 56 56 CTN 0 Split Remainin…" at bounding box center [343, 90] width 533 height 14
type input "72"
click at [552, 88] on button "Split Remaining" at bounding box center [543, 89] width 38 height 9
type input "72"
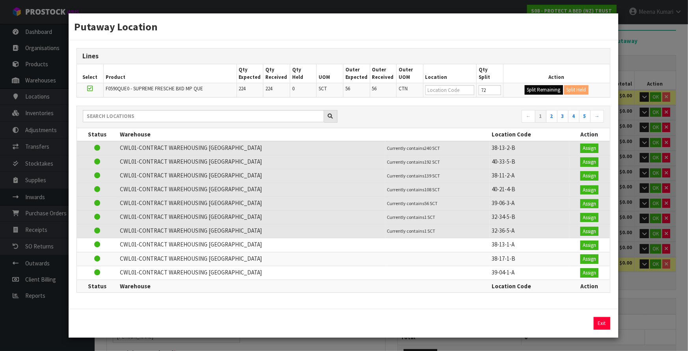
type input "72"
type input "0"
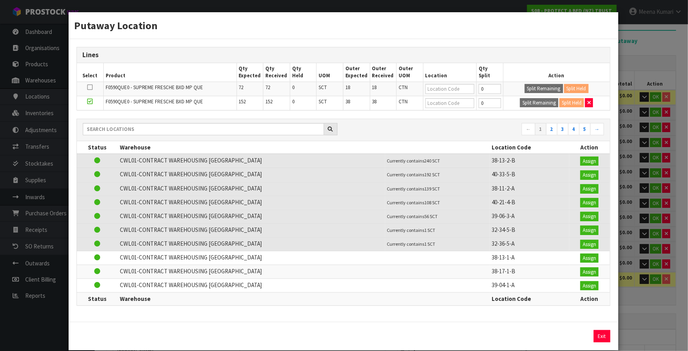
click at [621, 61] on div "Putaway Location Lines Select Product Qty Expected Qty Received Qty Held UOM Ou…" at bounding box center [344, 175] width 688 height 351
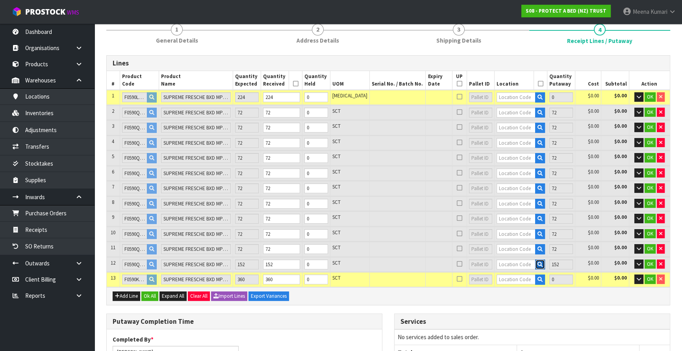
click at [538, 262] on icon "button" at bounding box center [540, 264] width 5 height 5
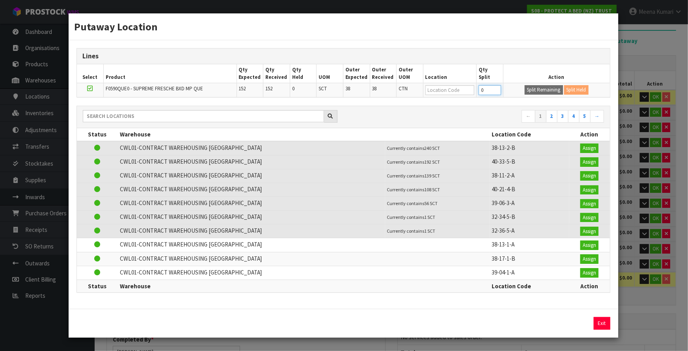
drag, startPoint x: 485, startPoint y: 91, endPoint x: 434, endPoint y: 102, distance: 52.6
click at [434, 102] on div "Lines Select Product Qty Expected Qty Received Qty Held UOM Outer Expected Oute…" at bounding box center [343, 174] width 549 height 268
type input "72"
click at [537, 90] on button "Split Remaining" at bounding box center [543, 89] width 38 height 9
type input "72"
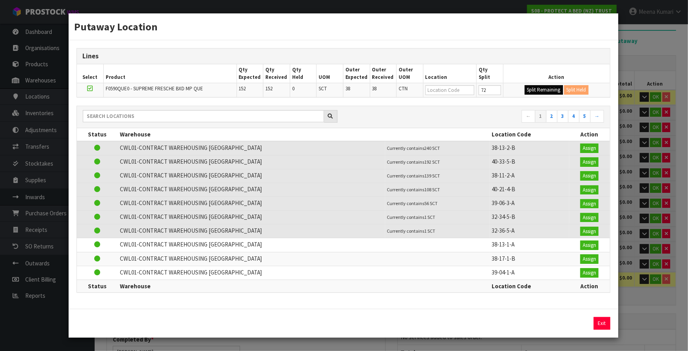
type input "72"
type input "0"
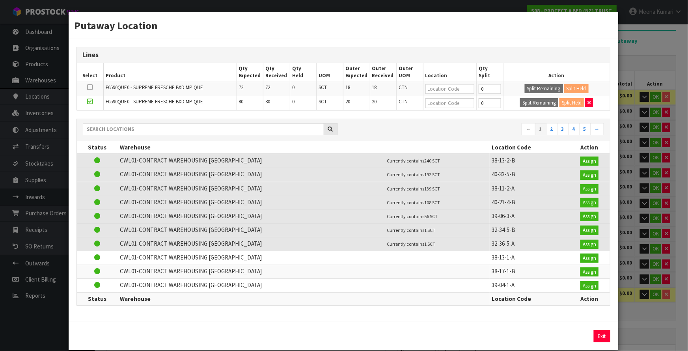
click at [664, 61] on div "Putaway Location Lines Select Product Qty Expected Qty Received Qty Held UOM Ou…" at bounding box center [344, 175] width 688 height 351
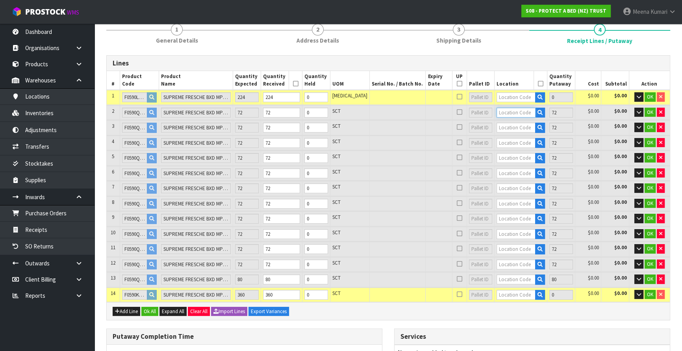
click at [504, 111] on input "text" at bounding box center [516, 113] width 39 height 10
drag, startPoint x: 520, startPoint y: 112, endPoint x: 455, endPoint y: 123, distance: 66.3
click at [455, 123] on table "# Product Code Product Name Quantity Expected Quantity Received Quantity Held U…" at bounding box center [388, 186] width 563 height 231
type input "39-08-2-B"
click at [500, 126] on input "text" at bounding box center [516, 128] width 39 height 10
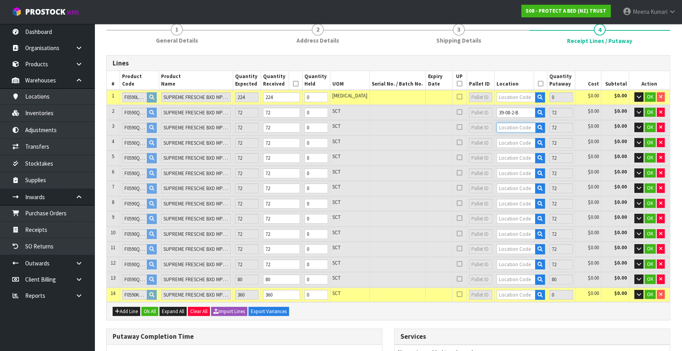
paste input "39-08-2-B"
type input "39-08-2-B"
click at [503, 139] on input "text" at bounding box center [516, 143] width 39 height 10
paste input "39-08-2-B"
type input "39-08-2-B"
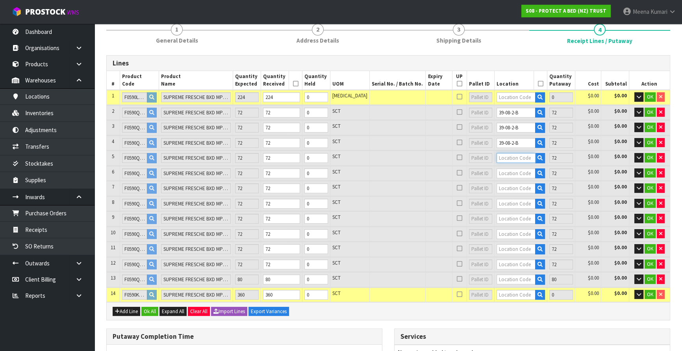
click at [513, 158] on input "text" at bounding box center [516, 158] width 39 height 10
paste input "39-08-2-B"
type input "39-08-2-B"
click at [514, 168] on input "text" at bounding box center [516, 173] width 39 height 10
paste input "39-08-2-B"
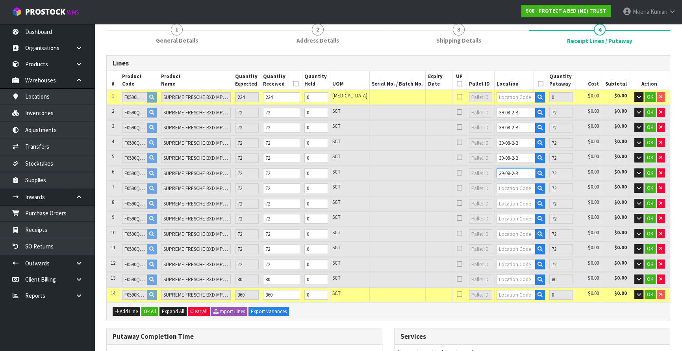
type input "39-08-2-B"
click at [515, 189] on input "text" at bounding box center [516, 188] width 39 height 10
paste input "39-08-2-B"
type input "39-08-2-B"
click at [499, 203] on input "text" at bounding box center [516, 204] width 39 height 10
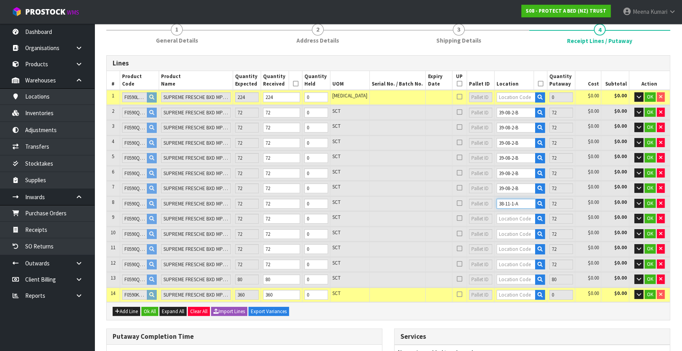
drag, startPoint x: 522, startPoint y: 202, endPoint x: 461, endPoint y: 208, distance: 62.1
click at [461, 208] on tr "8 F0590QUE0 SUPREME FRESCHE BXD MP QUE 72 72 0 SCT 38-11-1-A 72 $0.00 $0.00 OK" at bounding box center [388, 203] width 563 height 15
type input "38-11-1-A"
click at [508, 217] on input "text" at bounding box center [516, 219] width 39 height 10
paste input "38-11-1-A"
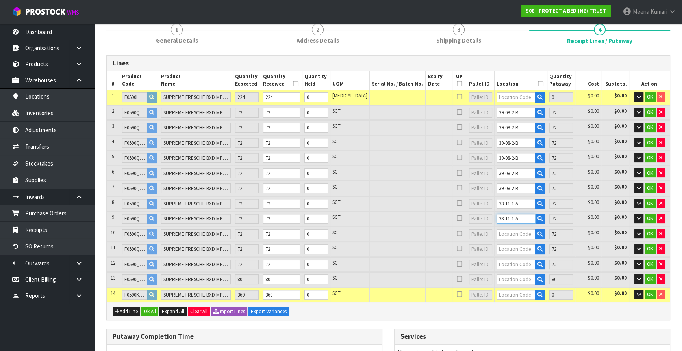
type input "38-11-1-A"
click at [516, 230] on input "text" at bounding box center [516, 234] width 39 height 10
paste input "38-11-1-A"
type input "38-11-1-A"
click at [516, 245] on input "text" at bounding box center [516, 249] width 39 height 10
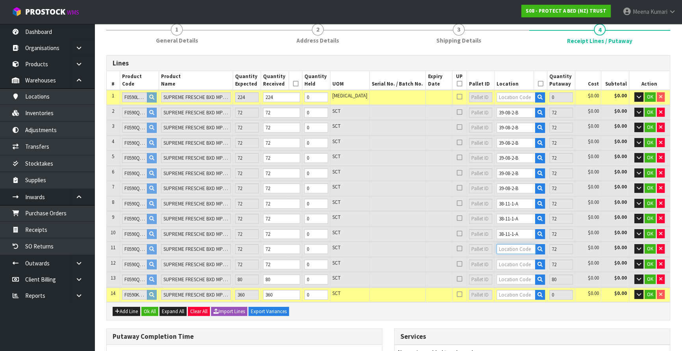
paste input "38-11-1-A"
type input "38-11-1-A"
click at [517, 262] on input "text" at bounding box center [516, 264] width 39 height 10
paste input "38-11-1-A"
type input "38-11-1-A"
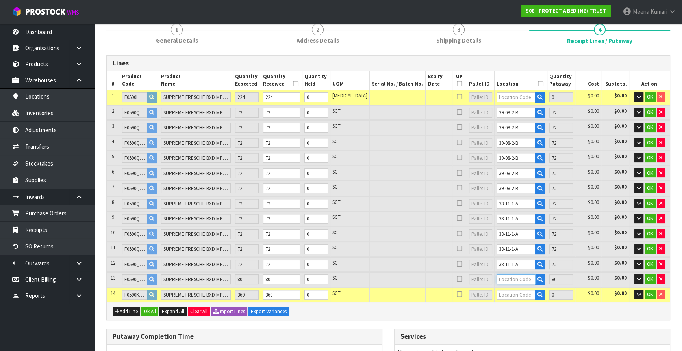
click at [518, 275] on input "text" at bounding box center [516, 279] width 39 height 10
paste input "38-11-1-A"
type input "38-11-1-A"
click at [538, 292] on icon "button" at bounding box center [540, 294] width 5 height 5
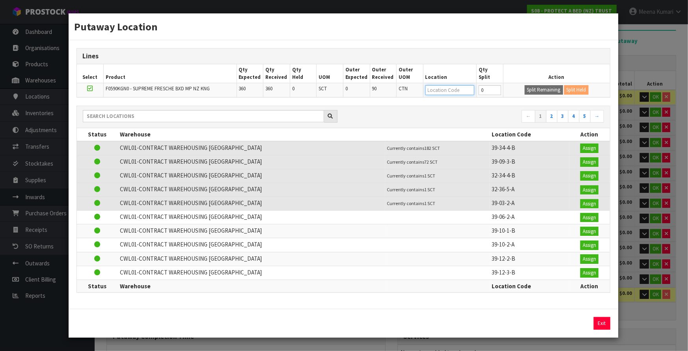
click at [449, 94] on input "text" at bounding box center [449, 90] width 49 height 10
type input "72"
click at [459, 92] on input "text" at bounding box center [449, 90] width 49 height 10
type input "72"
click at [615, 336] on div "Putaway Location Lines Select Product Qty Expected Qty Received Qty Held UOM Ou…" at bounding box center [344, 175] width 688 height 351
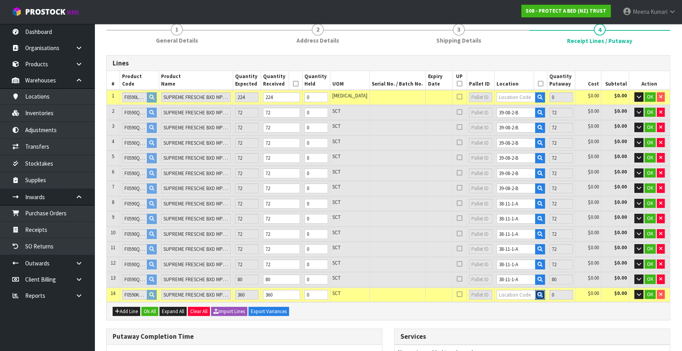
click at [538, 292] on icon "button" at bounding box center [540, 294] width 5 height 5
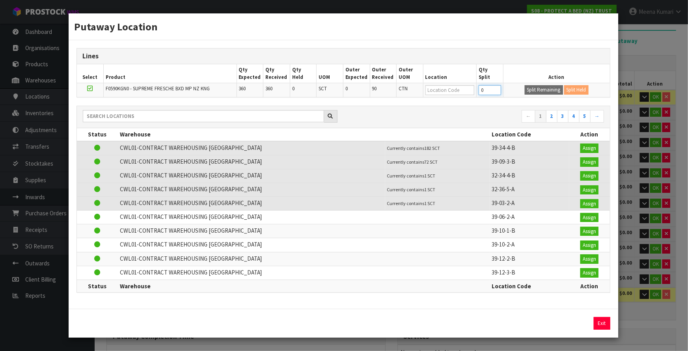
drag, startPoint x: 484, startPoint y: 90, endPoint x: 453, endPoint y: 93, distance: 31.3
click at [453, 93] on tr "F0590KGN0 - SUPREME FRESCHE BXD MP NZ KNG 360 360 0 SCT 0 90 CTN 0 Split Remain…" at bounding box center [343, 90] width 533 height 14
type input "72"
click at [546, 90] on button "Split Remaining" at bounding box center [543, 89] width 38 height 9
type input "1232"
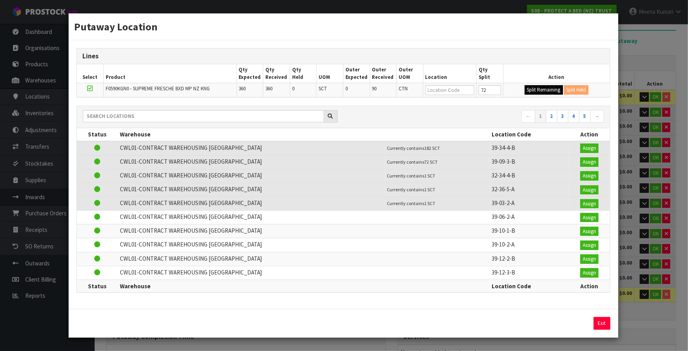
type input "72"
type input "0"
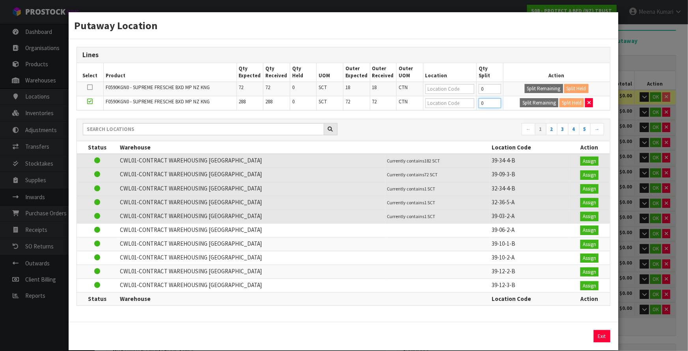
drag, startPoint x: 481, startPoint y: 100, endPoint x: 443, endPoint y: 114, distance: 40.5
click at [443, 114] on div "Lines Select Product Qty Expected Qty Received Qty Held UOM Outer Expected Oute…" at bounding box center [343, 180] width 549 height 282
type input "72"
click at [524, 96] on td "Split Remaining Split Held" at bounding box center [556, 103] width 106 height 14
click at [527, 102] on button "Split Remaining" at bounding box center [539, 102] width 38 height 9
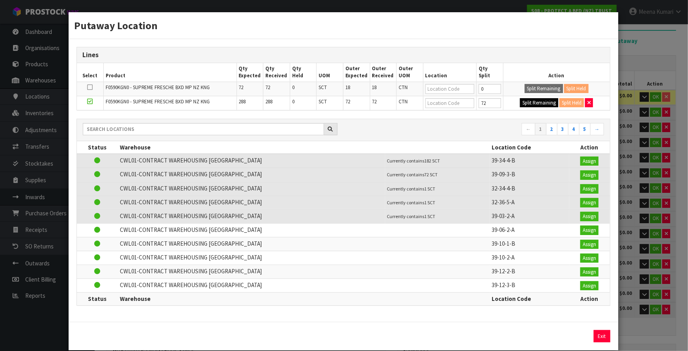
type input "72"
type input "0"
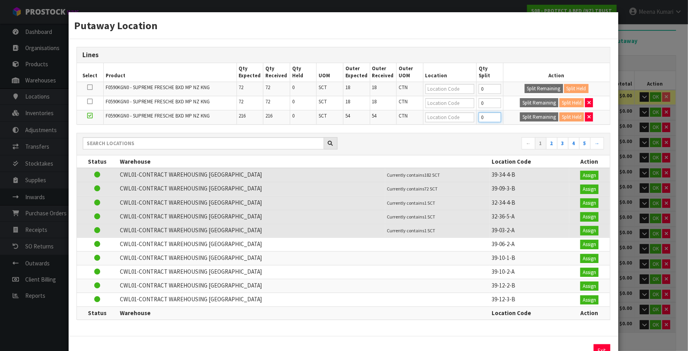
drag, startPoint x: 472, startPoint y: 117, endPoint x: 413, endPoint y: 117, distance: 59.1
click at [413, 117] on tr "F0590KGN0 - SUPREME FRESCHE BXD MP NZ KNG 216 216 0 SCT 54 54 CTN 0 Split Remai…" at bounding box center [343, 117] width 533 height 14
type input "72"
click at [544, 118] on button "Split Remaining" at bounding box center [539, 116] width 38 height 9
type input "72"
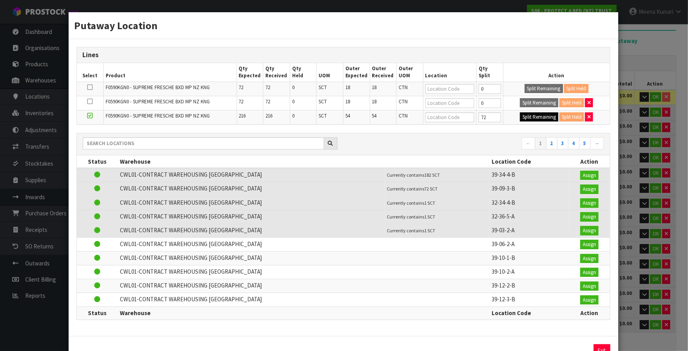
type input "72"
type input "0"
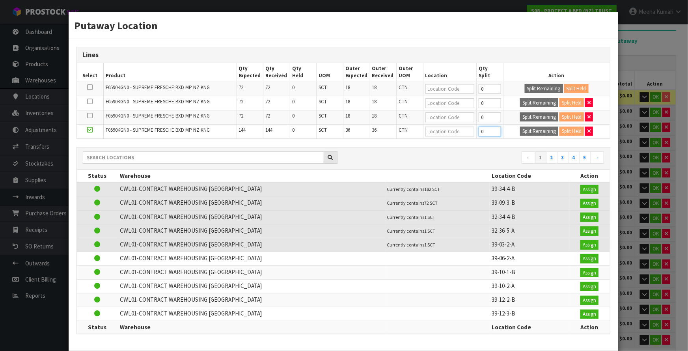
drag, startPoint x: 481, startPoint y: 130, endPoint x: 470, endPoint y: 132, distance: 11.7
click at [470, 132] on tr "F0590KGN0 - SUPREME FRESCHE BXD MP NZ KNG 144 144 0 SCT 36 36 CTN 0 Split Remai…" at bounding box center [343, 131] width 533 height 14
type input "72"
click at [528, 131] on button "Split Remaining" at bounding box center [539, 130] width 38 height 9
type input "72"
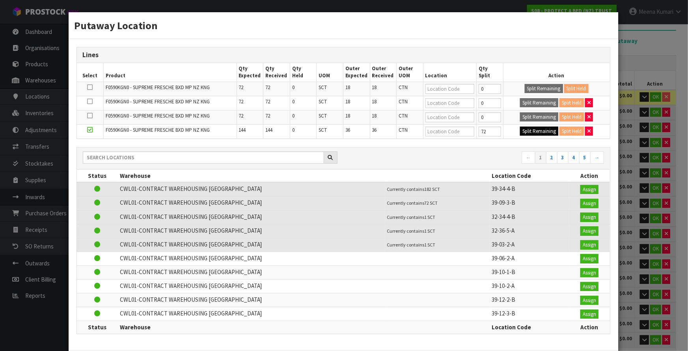
type input "72"
type input "0"
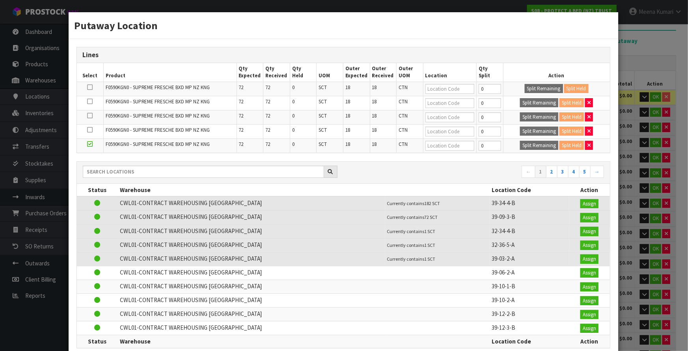
click at [663, 43] on div "Putaway Location Lines Select Product Qty Expected Qty Received Qty Held UOM Ou…" at bounding box center [344, 175] width 688 height 351
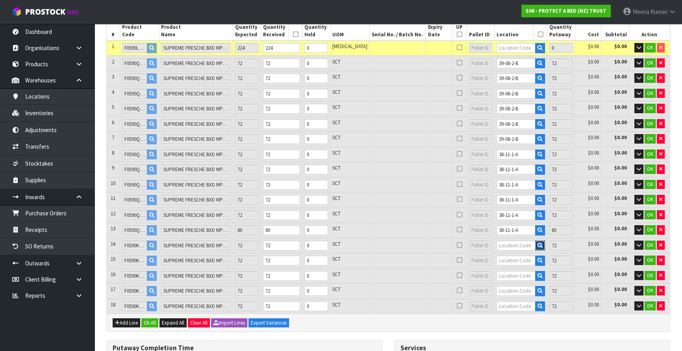
scroll to position [215, 0]
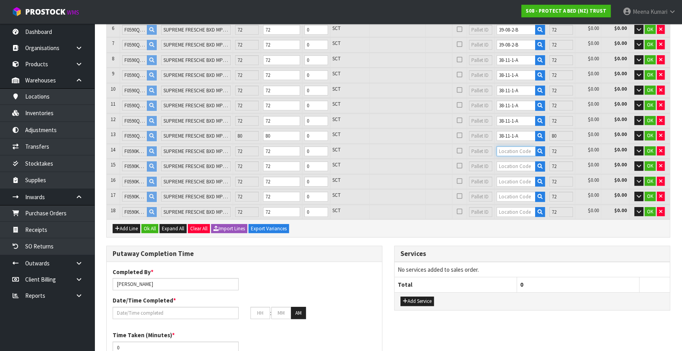
click at [511, 149] on input "text" at bounding box center [516, 151] width 39 height 10
type input "39-18-1-A"
click at [507, 165] on input "text" at bounding box center [516, 166] width 39 height 10
type input "1160"
type input "0"
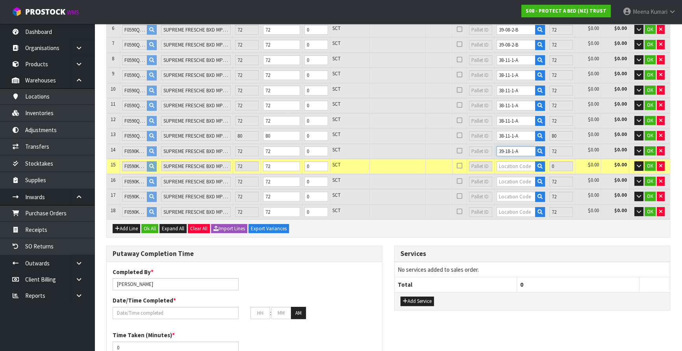
drag, startPoint x: 516, startPoint y: 146, endPoint x: 434, endPoint y: 156, distance: 82.9
click at [434, 156] on table "# Product Code Product Name Quantity Expected Quantity Received Quantity Held U…" at bounding box center [388, 74] width 563 height 292
click at [504, 161] on input "text" at bounding box center [516, 166] width 39 height 10
paste input "39-18-1-A"
type input "39-18-1-A"
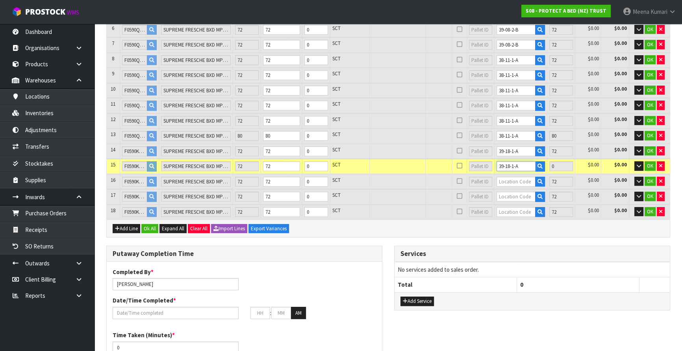
type input "1232"
type input "72"
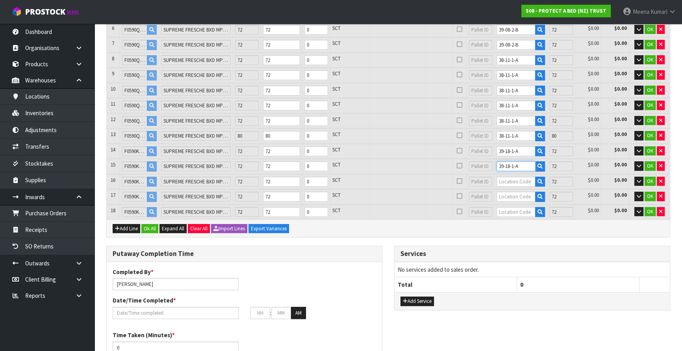
type input "39-18-1-A"
click at [509, 178] on input "text" at bounding box center [516, 182] width 39 height 10
paste input "39-18-1-A"
type input "39-18-1-A"
click at [513, 197] on input "text" at bounding box center [516, 196] width 39 height 10
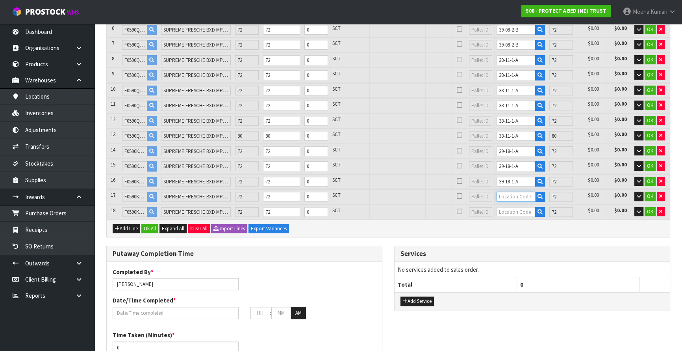
paste input "39-18-1-A"
type input "39-18-1-A"
click at [514, 210] on input "text" at bounding box center [516, 212] width 39 height 10
paste input "39-18-1-A"
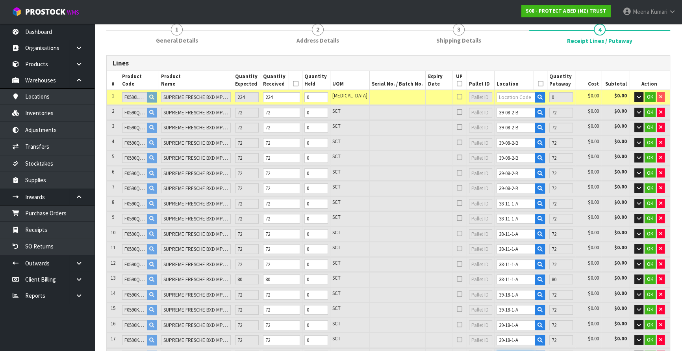
scroll to position [0, 0]
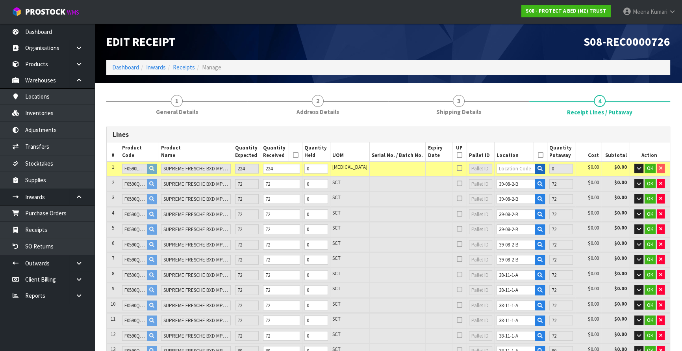
type input "39-18-1-A"
click at [536, 165] on button "button" at bounding box center [540, 169] width 10 height 10
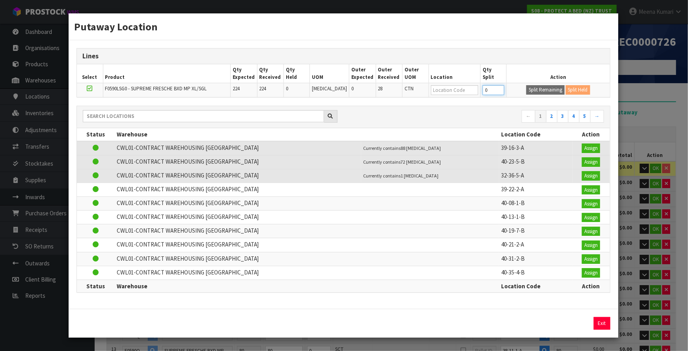
drag, startPoint x: 487, startPoint y: 93, endPoint x: 444, endPoint y: 101, distance: 43.7
click at [444, 101] on div "Lines Select Product Qty Expected Qty Received Qty Held UOM Outer Expected Oute…" at bounding box center [343, 174] width 549 height 268
type input "112"
click at [443, 97] on td at bounding box center [454, 90] width 52 height 14
click at [533, 90] on button "Split Remaining" at bounding box center [545, 89] width 38 height 9
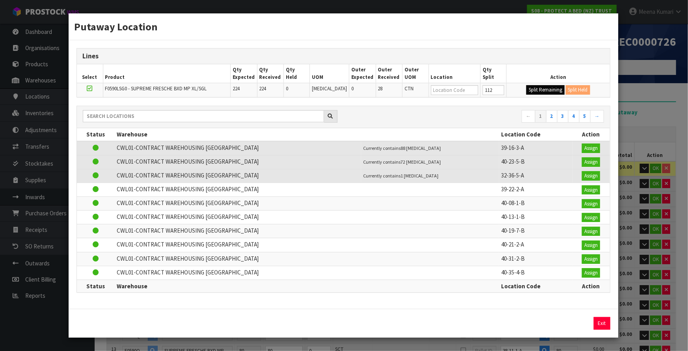
type input "1456"
type input "112"
type input "0"
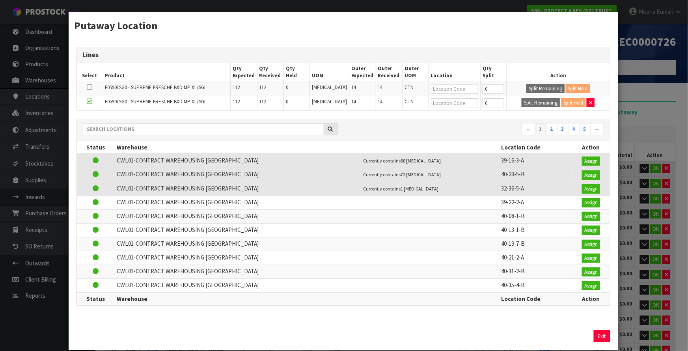
click at [666, 110] on div "Putaway Location Lines Select Product Qty Expected Qty Received Qty Held UOM Ou…" at bounding box center [344, 175] width 688 height 351
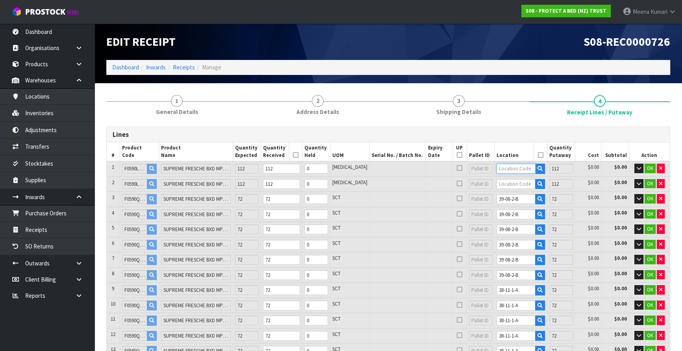
click at [501, 167] on input "text" at bounding box center [516, 169] width 39 height 10
drag, startPoint x: 516, startPoint y: 169, endPoint x: 457, endPoint y: 181, distance: 60.4
click at [457, 181] on table "# Product Code Product Name Quantity Expected Quantity Received Quantity Held U…" at bounding box center [388, 295] width 563 height 307
type input "39-09-4-A"
click at [501, 185] on input "text" at bounding box center [516, 184] width 39 height 10
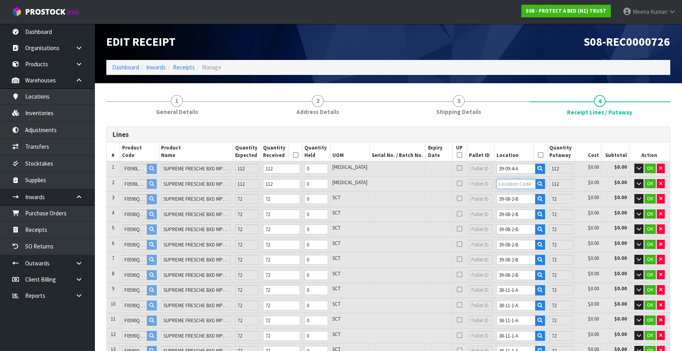
paste input "39-09-4-A"
type input "39-09-4-A"
click at [650, 166] on span "OK" at bounding box center [650, 168] width 6 height 7
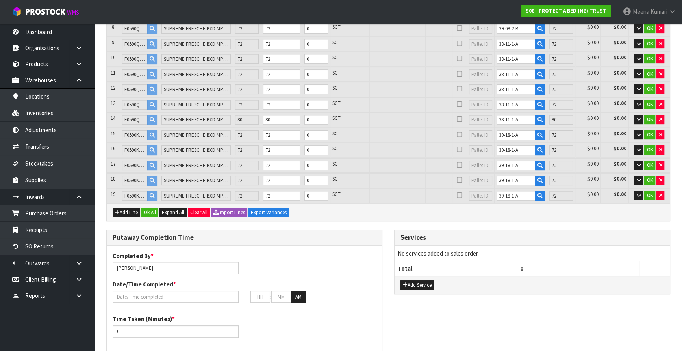
scroll to position [358, 0]
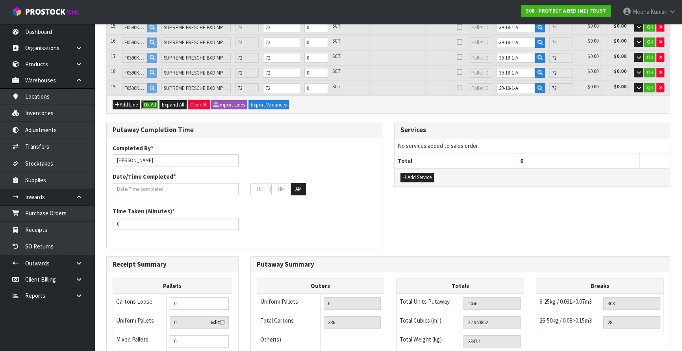
click at [154, 100] on button "Ok All" at bounding box center [149, 104] width 17 height 9
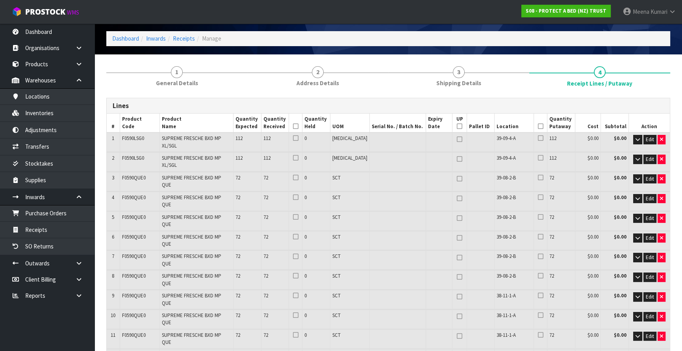
scroll to position [26, 0]
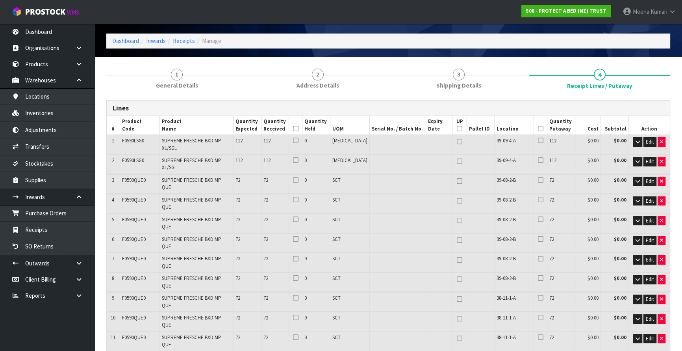
click at [457, 128] on icon at bounding box center [460, 128] width 6 height 0
type input "19"
type input "0"
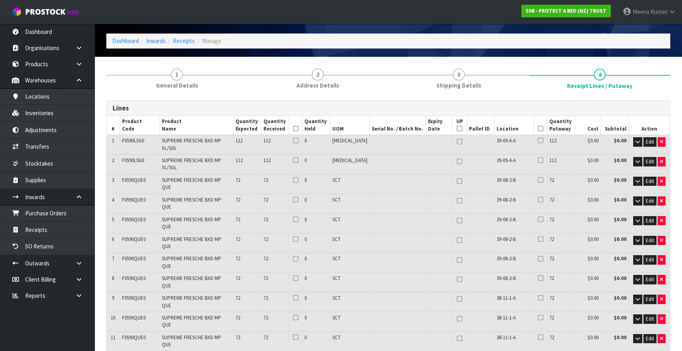
type input "19"
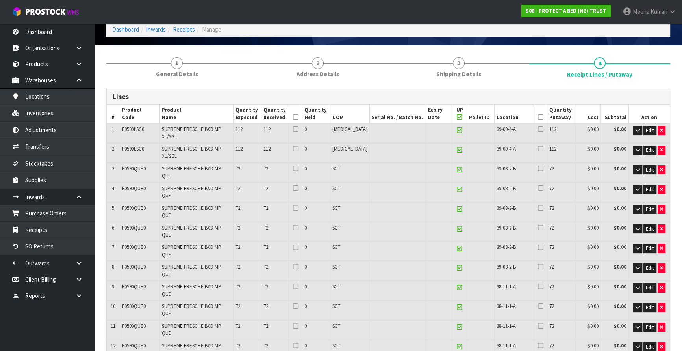
scroll to position [0, 0]
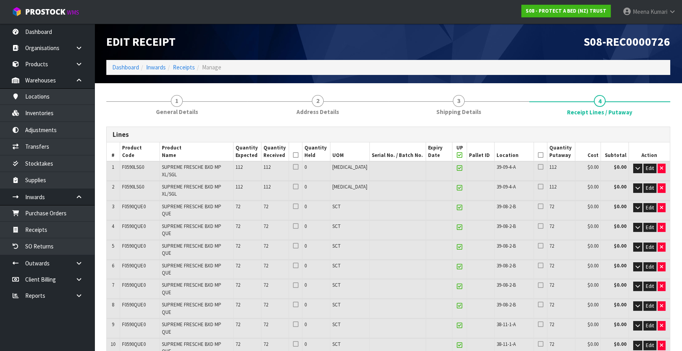
click at [299, 155] on icon at bounding box center [296, 155] width 6 height 0
click at [539, 155] on icon at bounding box center [541, 155] width 6 height 0
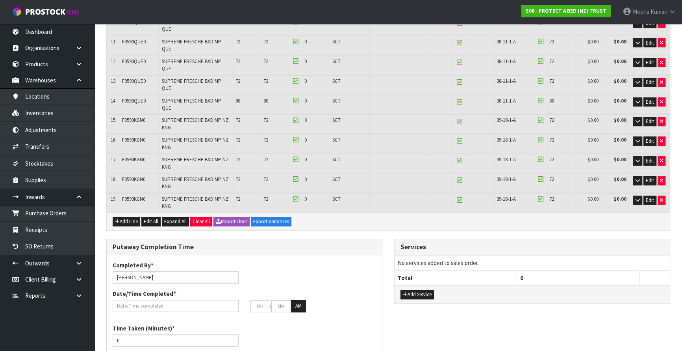
scroll to position [322, 0]
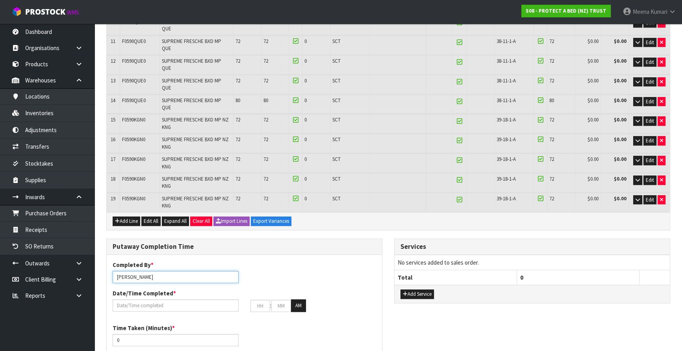
click at [177, 271] on input "Meena Kumari" at bounding box center [176, 277] width 126 height 12
type input "Meena Kumari/ JOHN"
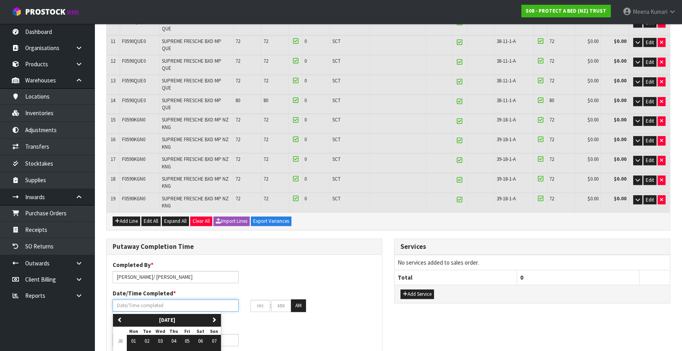
click at [170, 299] on input "text" at bounding box center [176, 305] width 126 height 12
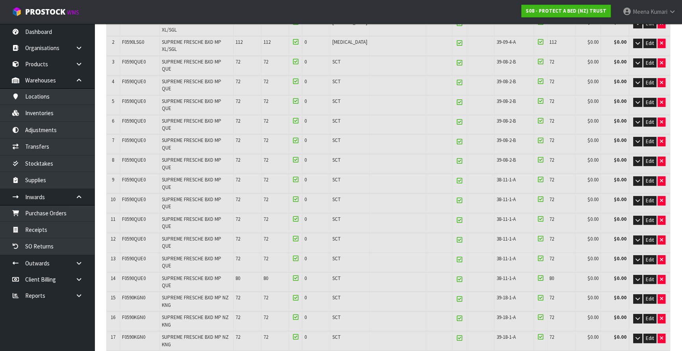
scroll to position [143, 0]
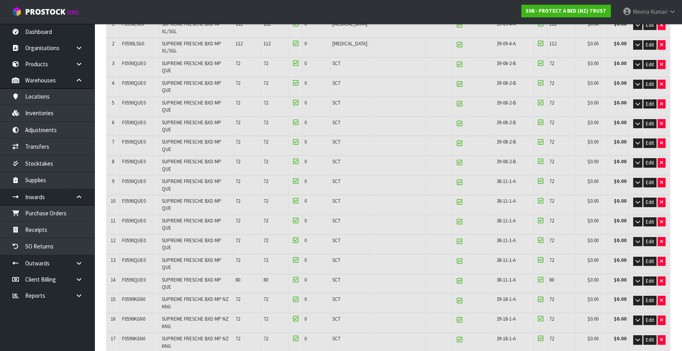
drag, startPoint x: 452, startPoint y: 209, endPoint x: 429, endPoint y: 215, distance: 22.7
click at [457, 281] on icon at bounding box center [460, 281] width 6 height 0
type input "18"
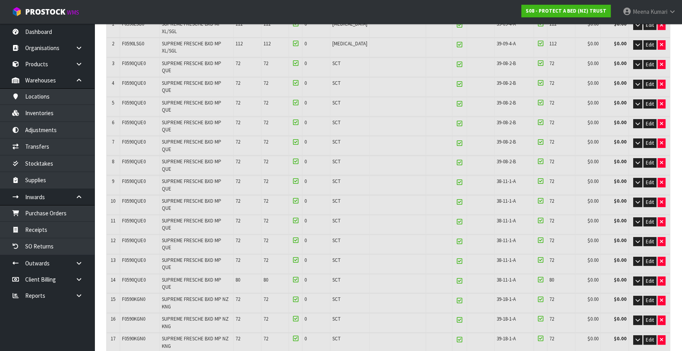
type input "20"
type input "38"
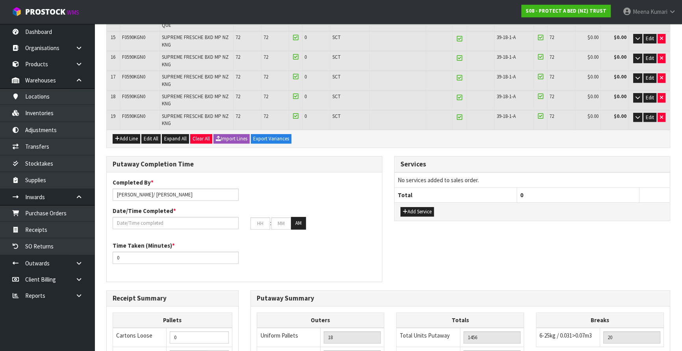
scroll to position [466, 0]
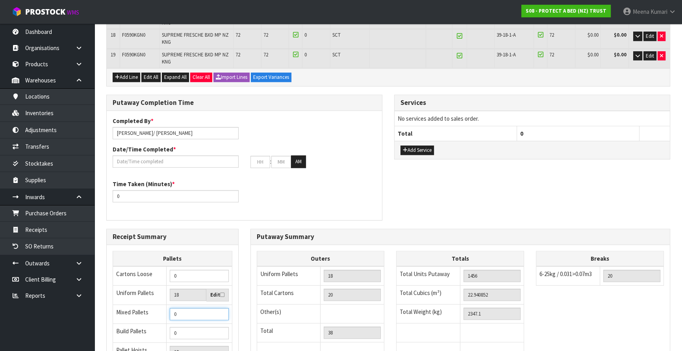
drag, startPoint x: 197, startPoint y: 209, endPoint x: 140, endPoint y: 219, distance: 57.7
click at [140, 266] on tbody "Cartons Loose 0 Uniform Pallets 18 Edit Mixed Pallets 0 Build Pallets 0 Pallet …" at bounding box center [172, 325] width 119 height 119
type input "1"
type input "19"
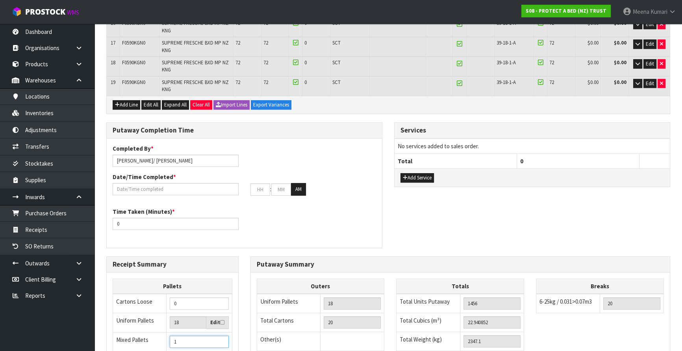
scroll to position [394, 0]
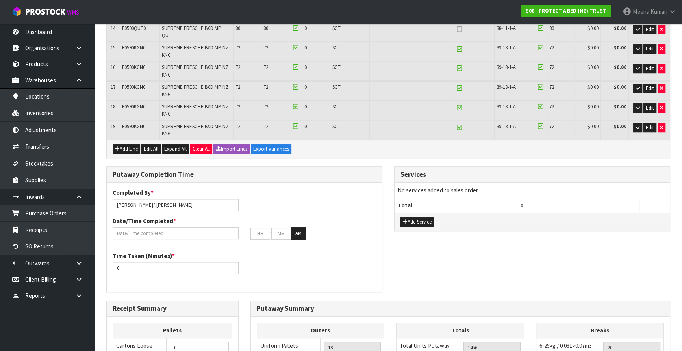
type input "1"
click at [139, 227] on input "text" at bounding box center [176, 233] width 126 height 12
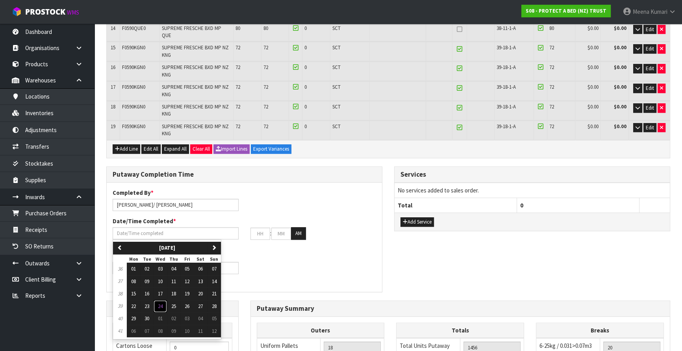
click at [159, 303] on span "24" at bounding box center [160, 306] width 5 height 7
type input "24/09/2025"
type input "12"
type input "00"
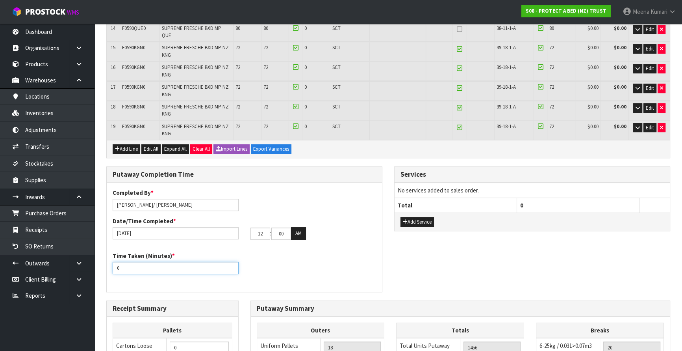
drag, startPoint x: 138, startPoint y: 163, endPoint x: 113, endPoint y: 163, distance: 25.2
click at [113, 262] on input "0" at bounding box center [176, 268] width 126 height 12
type input "360"
drag, startPoint x: 271, startPoint y: 129, endPoint x: 225, endPoint y: 130, distance: 46.5
click at [225, 227] on div "24/09/2025 12 : 00 : 00 AM" at bounding box center [244, 233] width 275 height 13
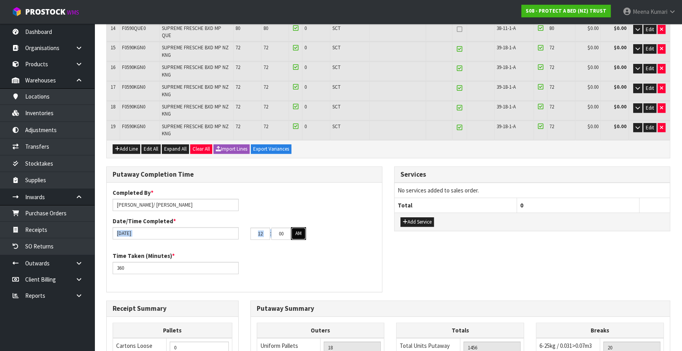
click at [300, 227] on button "AM" at bounding box center [298, 233] width 15 height 13
click at [255, 227] on input "12" at bounding box center [261, 233] width 20 height 12
click at [320, 251] on div "Time Taken (Minutes) * 360" at bounding box center [244, 265] width 275 height 28
drag, startPoint x: 268, startPoint y: 131, endPoint x: 197, endPoint y: 139, distance: 71.1
click at [197, 188] on div "Completed By * Meena Kumari/ JOHN Date/Time Completed * 24/09/2025 12 : 00 : 00…" at bounding box center [244, 216] width 275 height 57
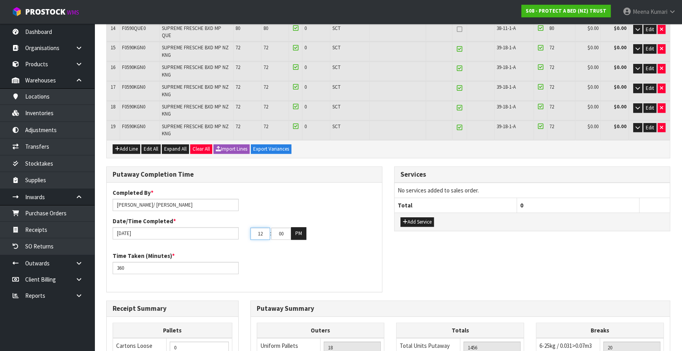
type input "0"
type input "24/09/2025"
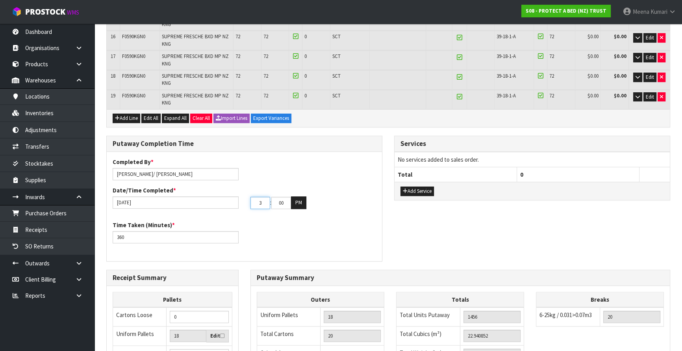
scroll to position [466, 0]
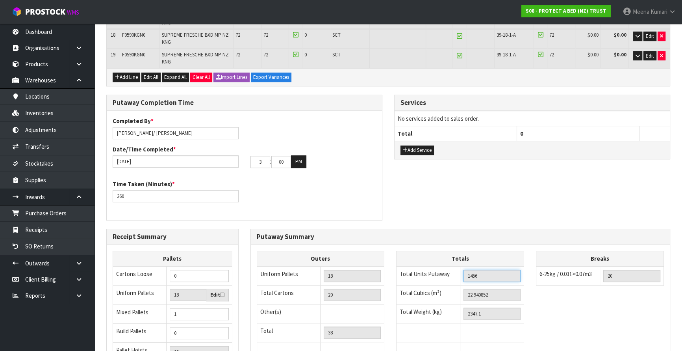
type input "03"
drag, startPoint x: 474, startPoint y: 173, endPoint x: 463, endPoint y: 175, distance: 10.9
click at [463, 266] on td "1456" at bounding box center [493, 275] width 64 height 19
drag, startPoint x: 495, startPoint y: 192, endPoint x: 408, endPoint y: 205, distance: 87.6
click at [408, 266] on tbody "Total Units Putaway 1456 Total Cubics (m³) 22.940852 Total Weight (kg) 2347.1" at bounding box center [461, 313] width 128 height 95
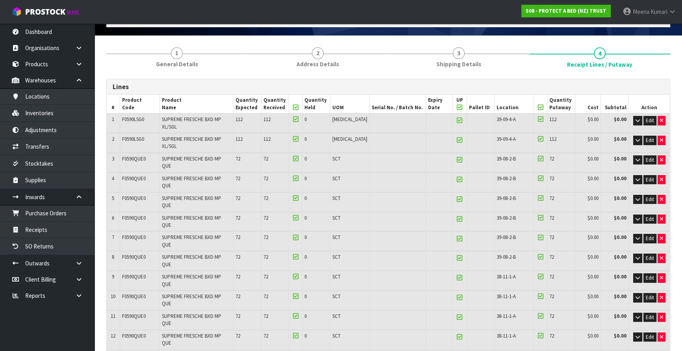
scroll to position [0, 0]
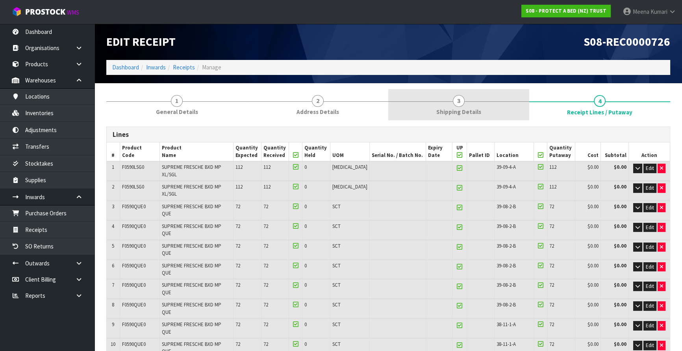
click at [470, 100] on link "3 Shipping Details" at bounding box center [458, 104] width 141 height 31
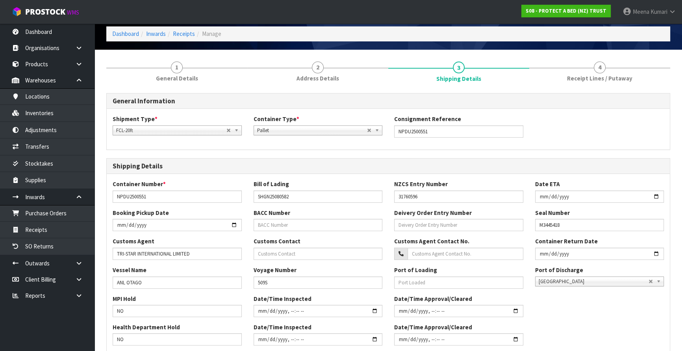
scroll to position [196, 0]
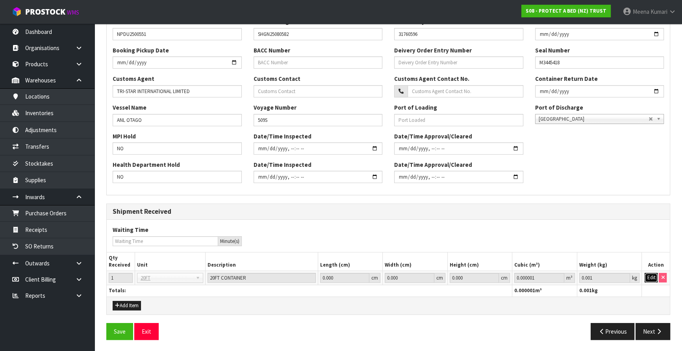
click at [653, 277] on button "Edit" at bounding box center [651, 277] width 13 height 9
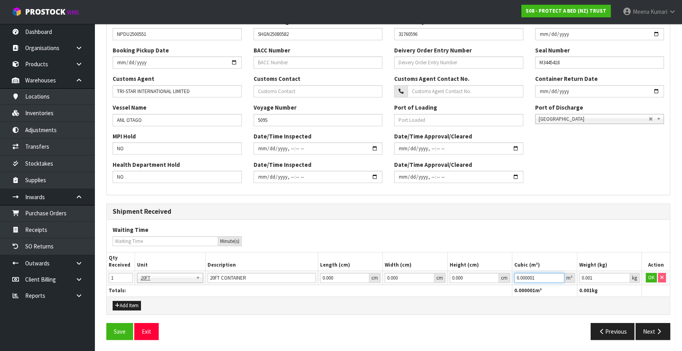
drag, startPoint x: 543, startPoint y: 276, endPoint x: 463, endPoint y: 289, distance: 80.6
click at [463, 289] on table "Qty Received Unit Description Length (cm) Width (cm) Height (cm) Cubic (m³) Wei…" at bounding box center [388, 274] width 563 height 44
paste input "22.940852"
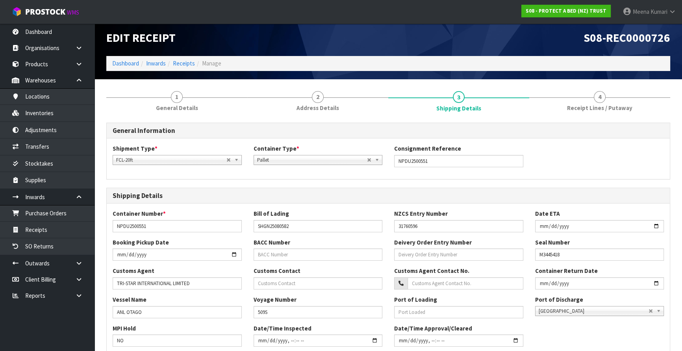
scroll to position [0, 0]
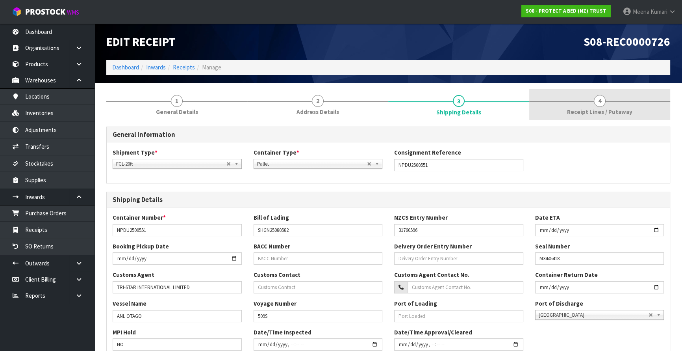
type input "22.940852"
click at [625, 92] on link "4 Receipt Lines / Putaway" at bounding box center [600, 104] width 141 height 31
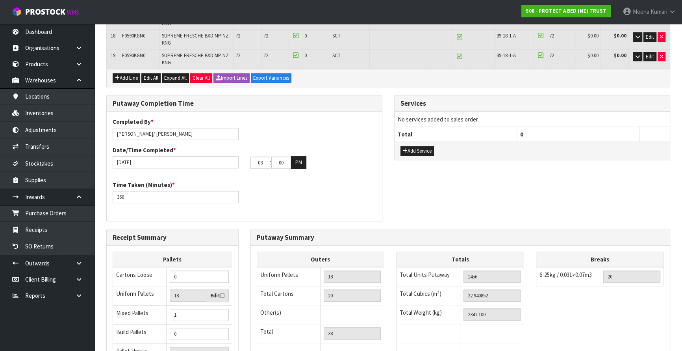
scroll to position [466, 0]
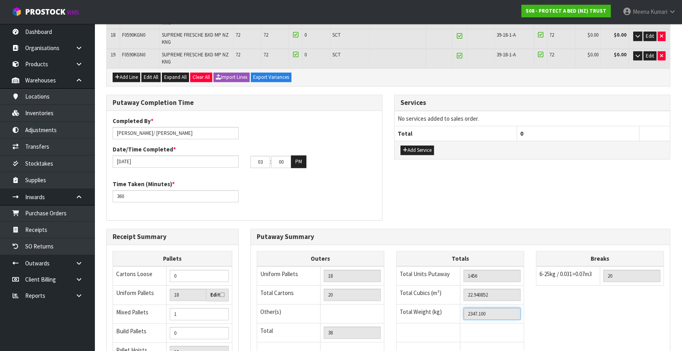
drag, startPoint x: 497, startPoint y: 208, endPoint x: 455, endPoint y: 220, distance: 43.1
click at [455, 266] on tbody "Total Units Putaway 1456 Total Cubics (m³) 22.940852 Total Weight (kg) 2347.100" at bounding box center [461, 313] width 128 height 95
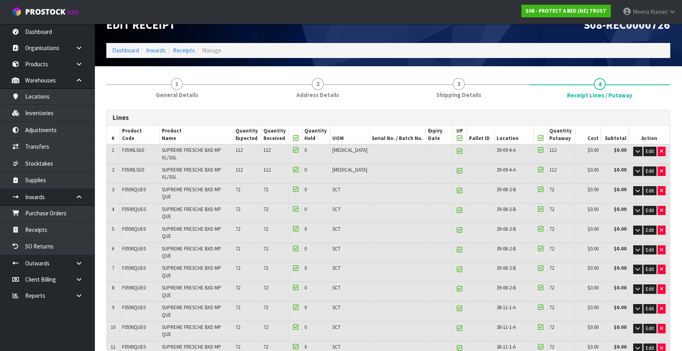
scroll to position [0, 0]
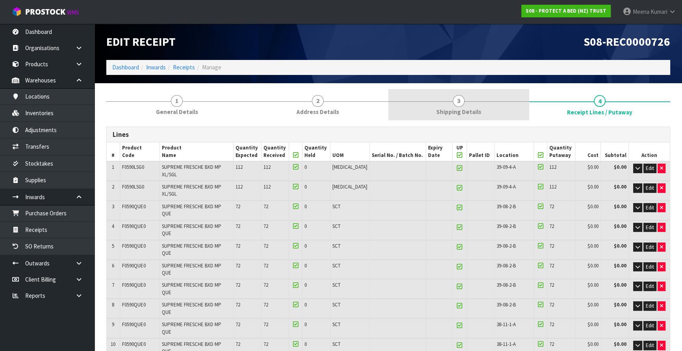
click at [466, 119] on link "3 Shipping Details" at bounding box center [458, 104] width 141 height 31
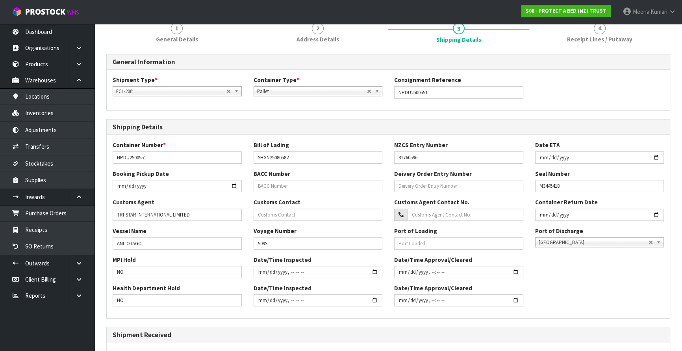
scroll to position [196, 0]
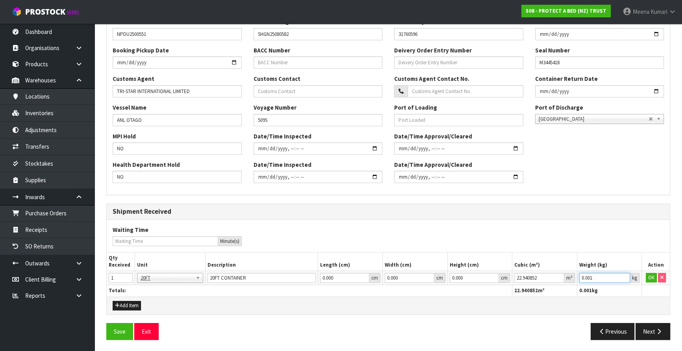
drag, startPoint x: 597, startPoint y: 278, endPoint x: 508, endPoint y: 279, distance: 88.7
click at [508, 279] on tr "1 20FT 20FT 20FT CONTAINER 0.000 cm 0.000 cm 0.000 cm 22.940852 m³ 0.001 kg OK" at bounding box center [388, 278] width 563 height 14
paste input "2347."
type input "2347.1"
click at [650, 276] on button "OK" at bounding box center [651, 277] width 11 height 9
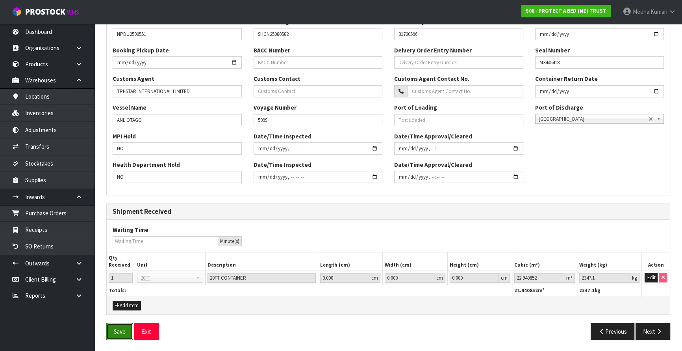
click at [122, 329] on button "Save" at bounding box center [119, 331] width 27 height 17
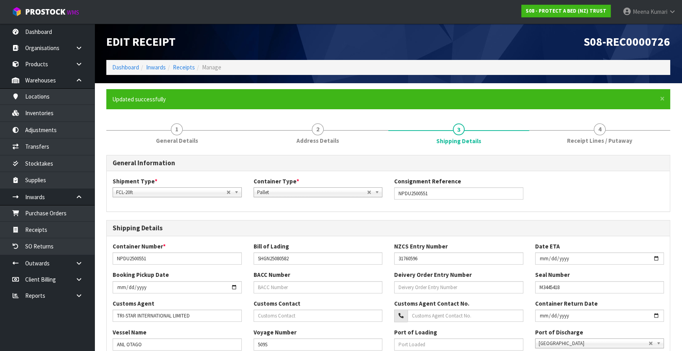
click at [654, 333] on div "Port of Discharge Auckland Tauranga Auckland" at bounding box center [600, 338] width 141 height 20
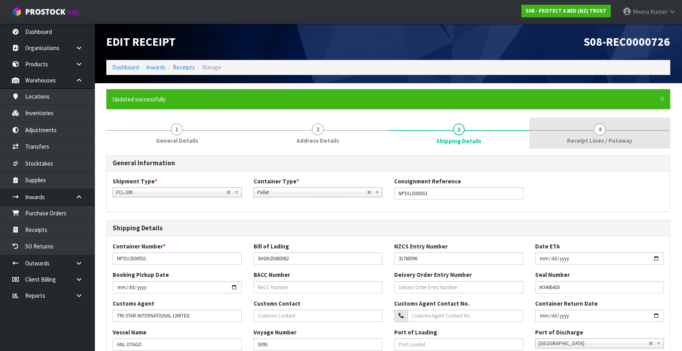
click at [625, 135] on link "4 Receipt Lines / Putaway" at bounding box center [600, 132] width 141 height 31
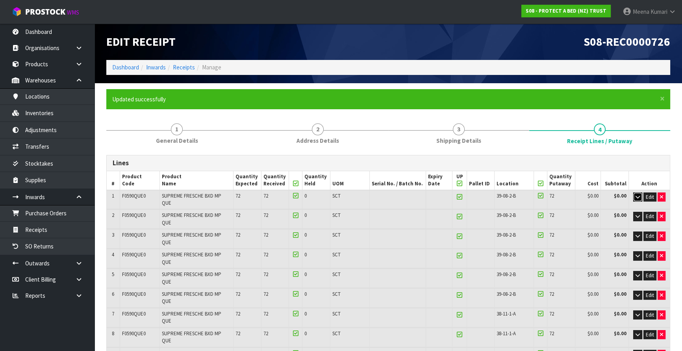
click at [636, 195] on icon "button" at bounding box center [638, 196] width 4 height 5
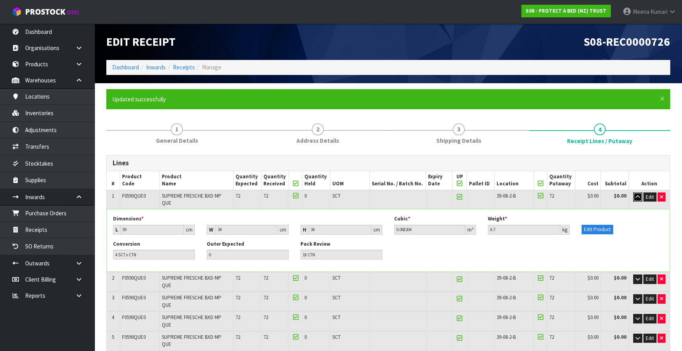
click at [637, 195] on icon "button" at bounding box center [638, 196] width 4 height 5
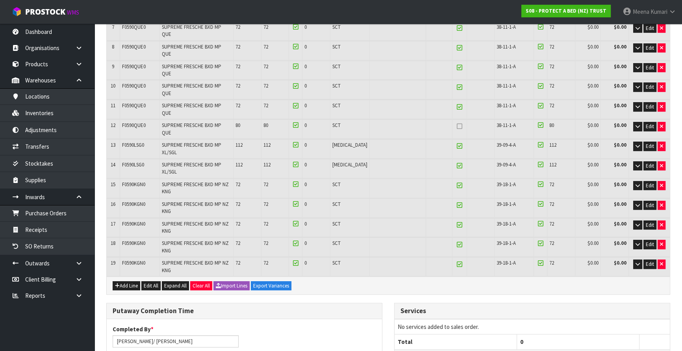
scroll to position [71, 0]
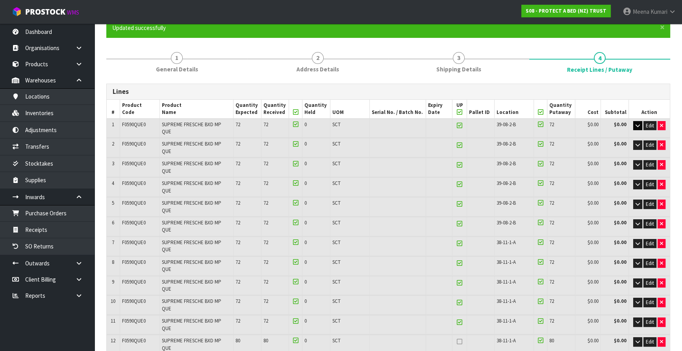
click at [457, 112] on icon at bounding box center [460, 112] width 6 height 0
type input "0"
type input "1"
type input "0"
type input "336"
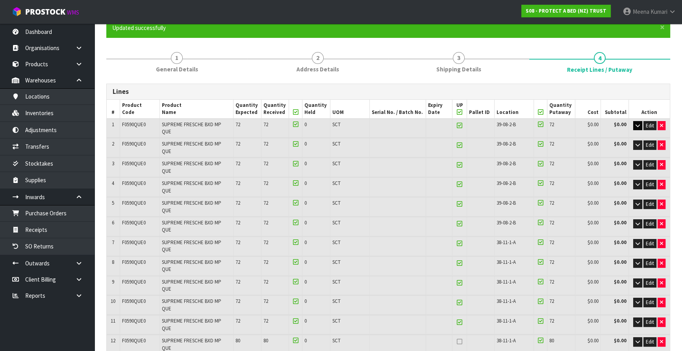
type input "336"
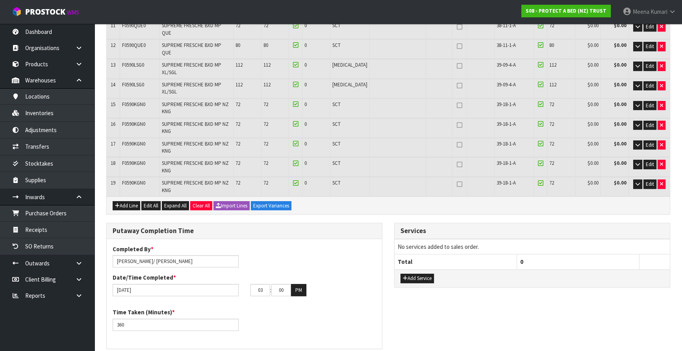
scroll to position [495, 0]
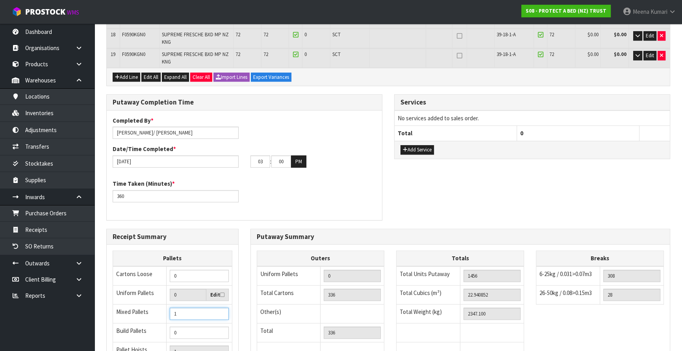
click at [195, 307] on input "1" at bounding box center [199, 313] width 59 height 12
type input "0"
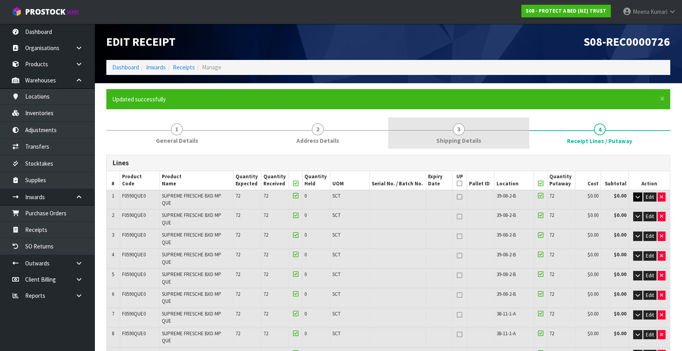
type input "0"
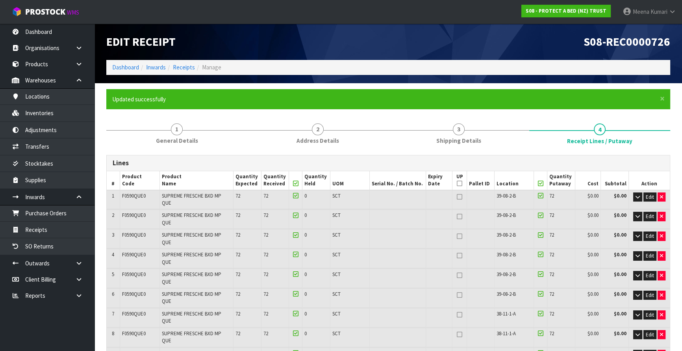
click at [457, 183] on icon at bounding box center [460, 183] width 6 height 0
type input "19"
type input "0"
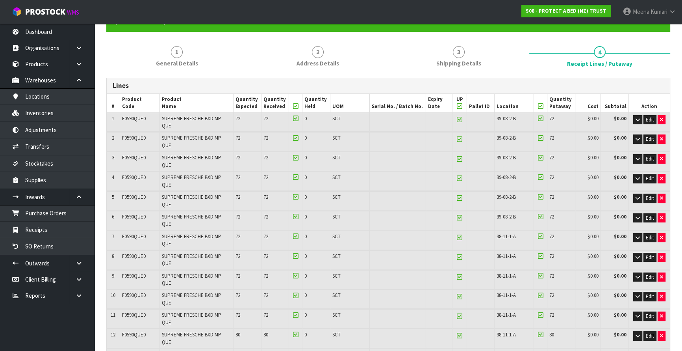
scroll to position [286, 0]
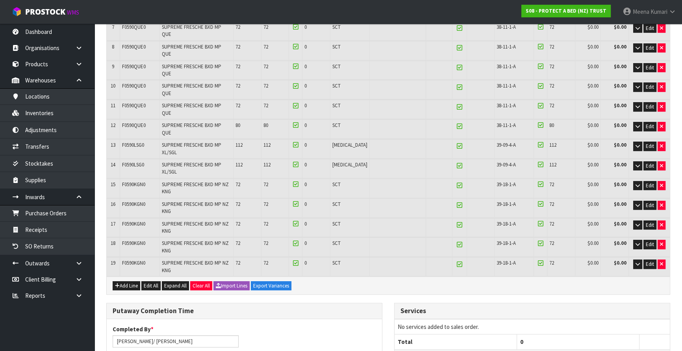
click at [457, 205] on icon at bounding box center [460, 205] width 6 height 0
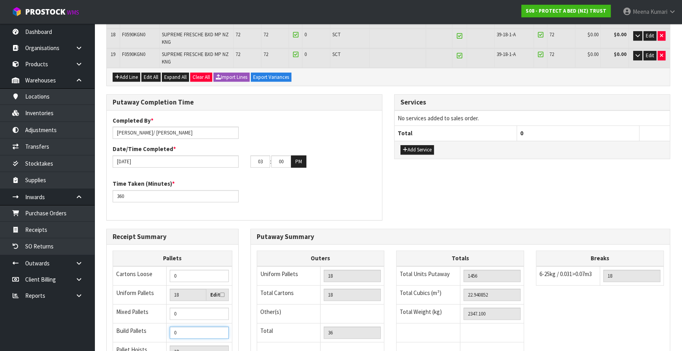
click at [176, 326] on input "0" at bounding box center [199, 332] width 59 height 12
drag, startPoint x: 190, startPoint y: 209, endPoint x: 175, endPoint y: 214, distance: 16.1
click at [175, 307] on input "0" at bounding box center [199, 313] width 59 height 12
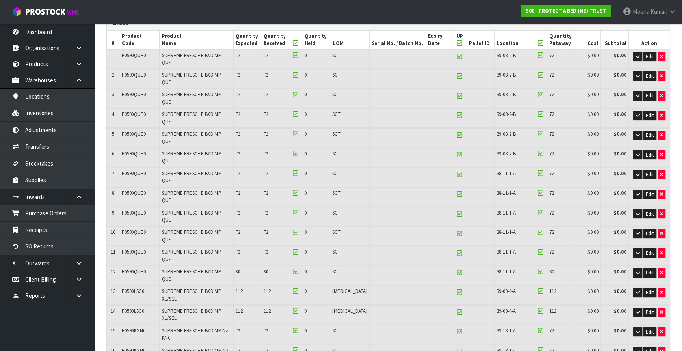
scroll to position [208, 0]
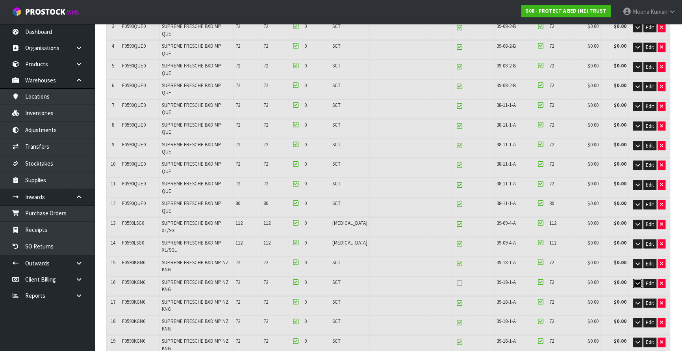
click at [638, 281] on icon "button" at bounding box center [638, 283] width 4 height 5
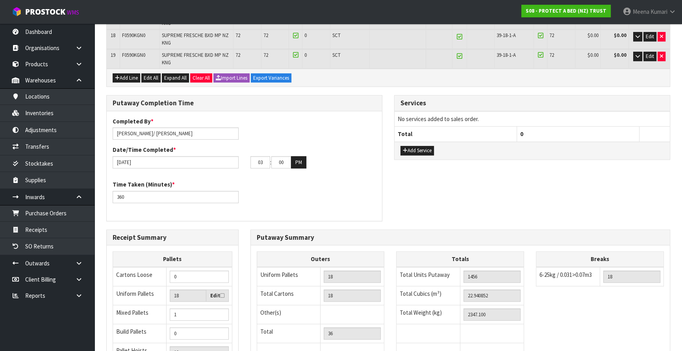
scroll to position [557, 0]
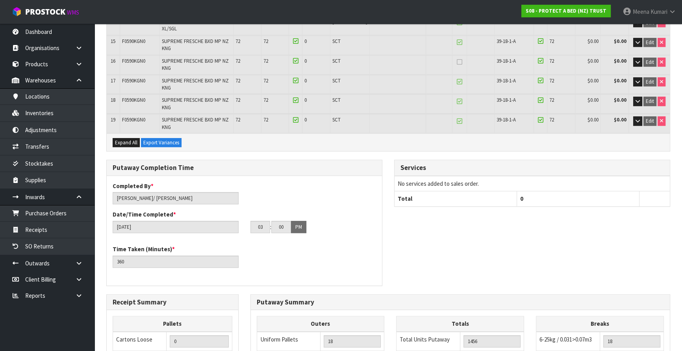
scroll to position [495, 0]
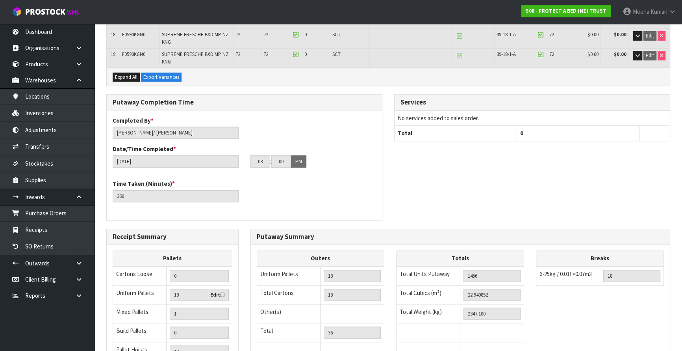
drag, startPoint x: 190, startPoint y: 331, endPoint x: 607, endPoint y: 14, distance: 524.1
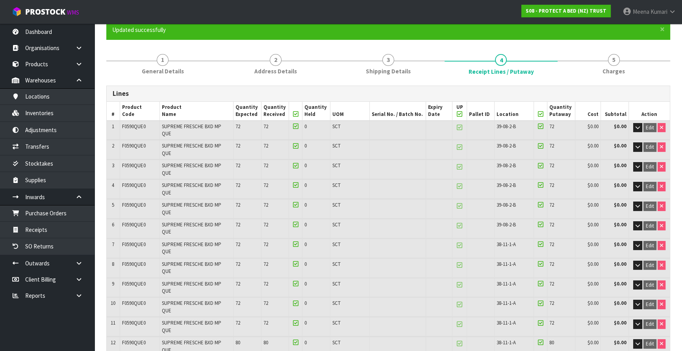
scroll to position [0, 0]
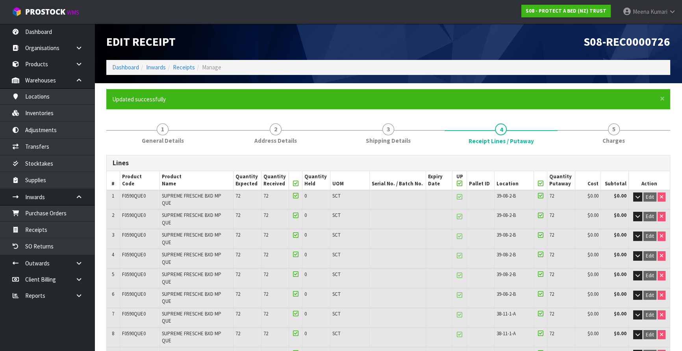
click at [165, 149] on li "1 General Details" at bounding box center [162, 133] width 113 height 32
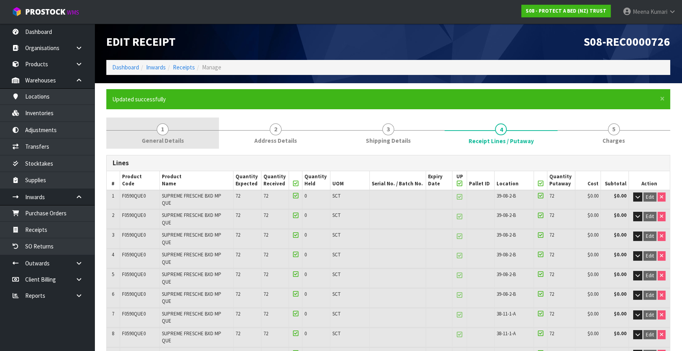
click at [169, 139] on span "General Details" at bounding box center [163, 140] width 42 height 8
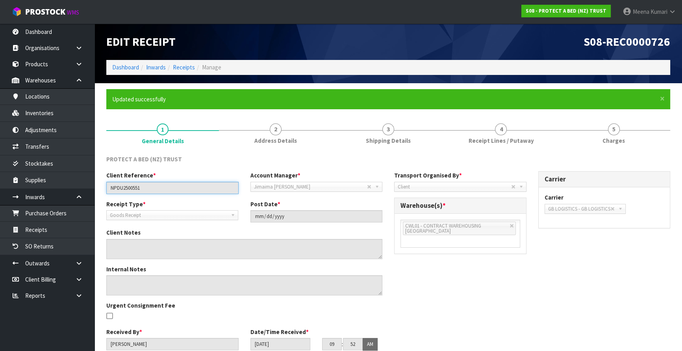
drag, startPoint x: 181, startPoint y: 193, endPoint x: 99, endPoint y: 185, distance: 82.3
click at [99, 185] on section "× Close Updated successfully 1 General Details 2 Address Details 3 Shipping Det…" at bounding box center [389, 234] width 588 height 302
click at [657, 7] on link "Meena Kumari" at bounding box center [649, 12] width 65 height 24
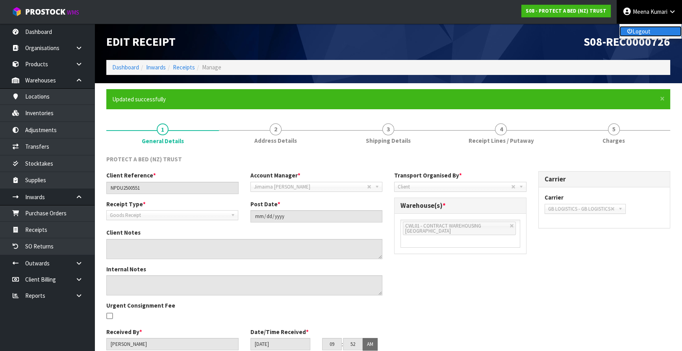
click at [644, 28] on link "Logout" at bounding box center [651, 31] width 62 height 11
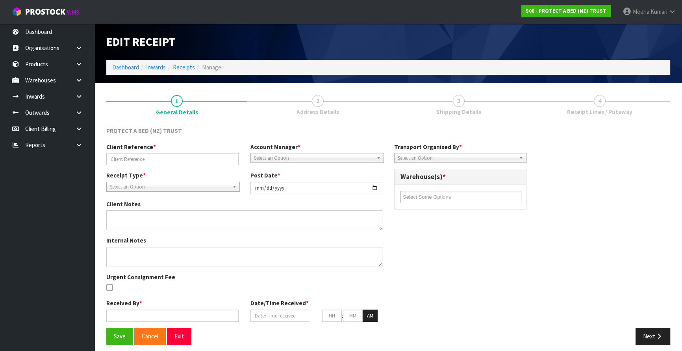
type input "NPDU2500551"
type input "[DATE]"
type input "[PERSON_NAME]"
type input "[DATE]"
type input "09"
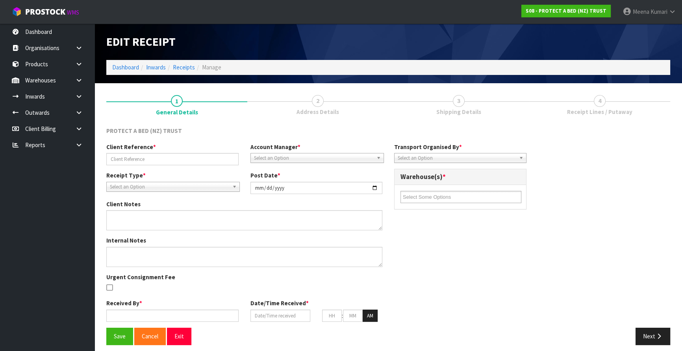
type input "52"
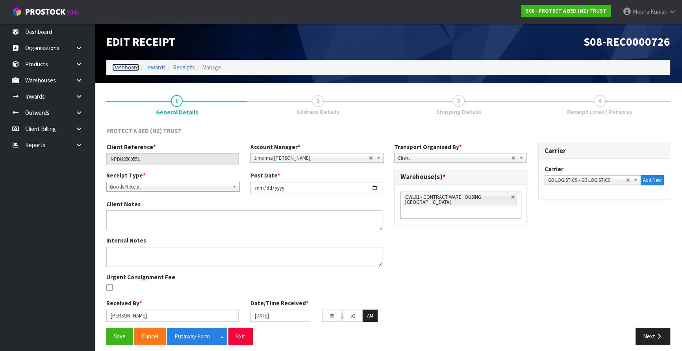
click at [122, 67] on link "Dashboard" at bounding box center [125, 66] width 27 height 7
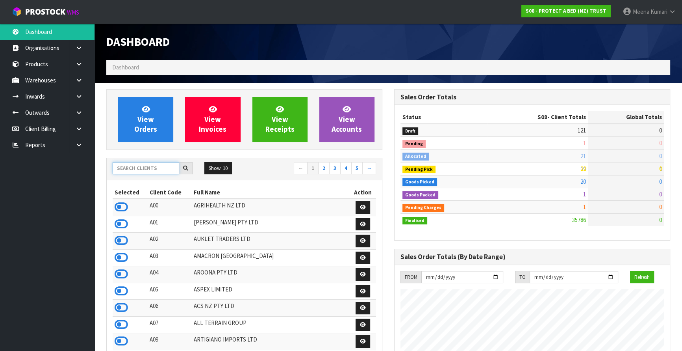
scroll to position [491, 288]
click at [147, 167] on input "text" at bounding box center [146, 168] width 67 height 12
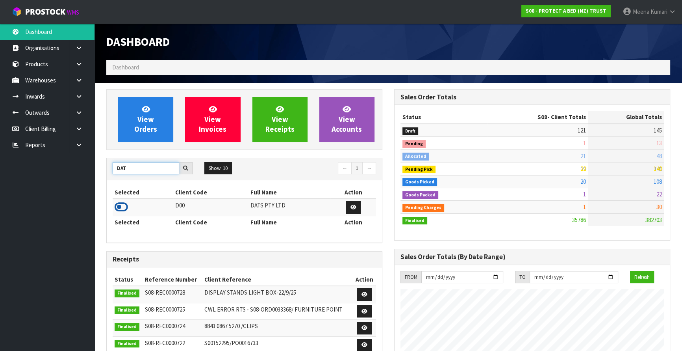
type input "DAT"
click at [121, 205] on icon at bounding box center [121, 207] width 13 height 12
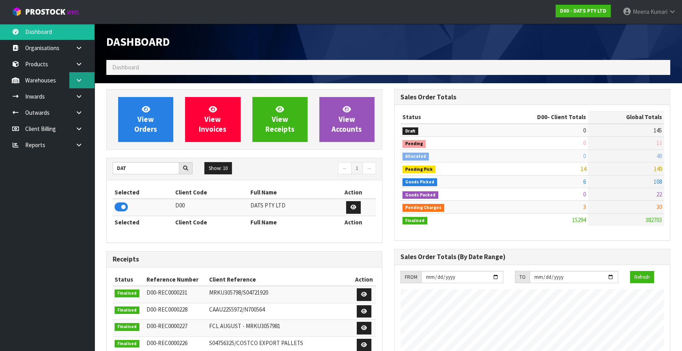
scroll to position [613, 288]
click at [80, 85] on link at bounding box center [81, 80] width 25 height 16
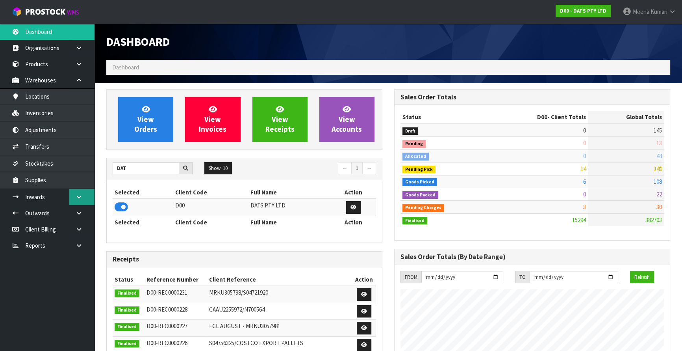
click at [78, 197] on icon at bounding box center [78, 197] width 7 height 6
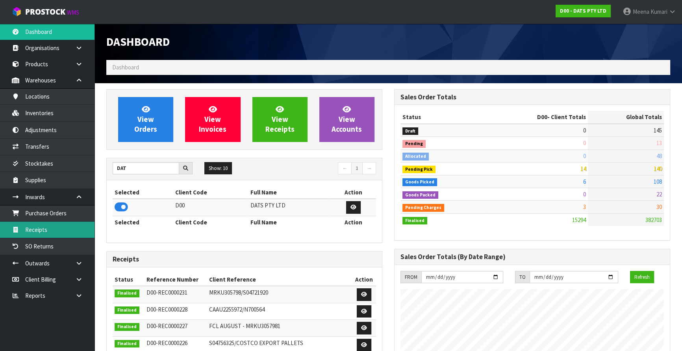
click at [66, 230] on link "Receipts" at bounding box center [47, 229] width 95 height 16
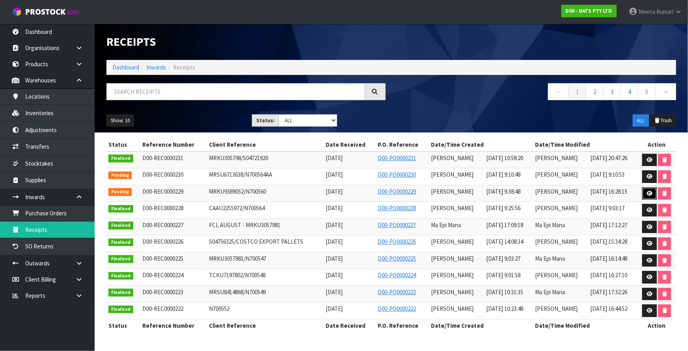
click at [650, 191] on icon at bounding box center [649, 193] width 6 height 5
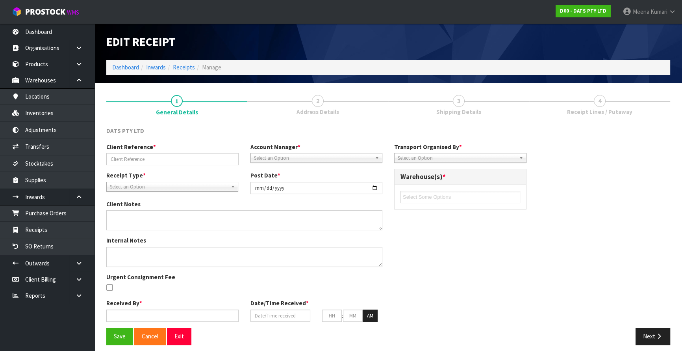
type input "MRKU9389052/N700560"
type input "[DATE]"
type input "[PERSON_NAME]"
type input "[DATE]"
type input "09"
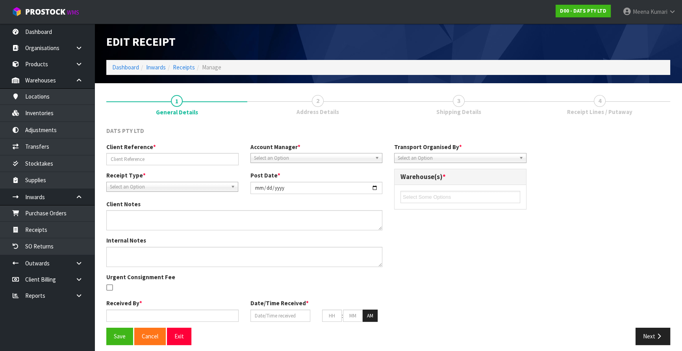
type input "38"
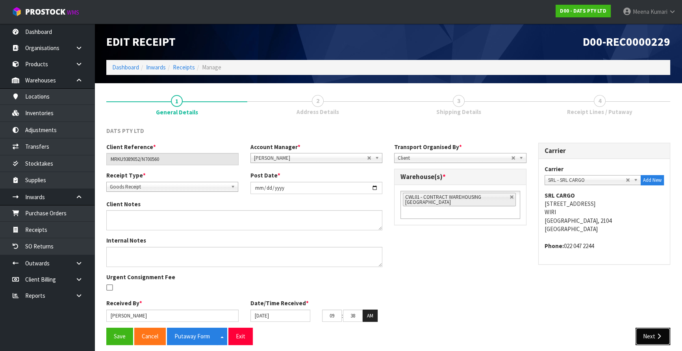
click at [658, 334] on icon "button" at bounding box center [659, 336] width 7 height 6
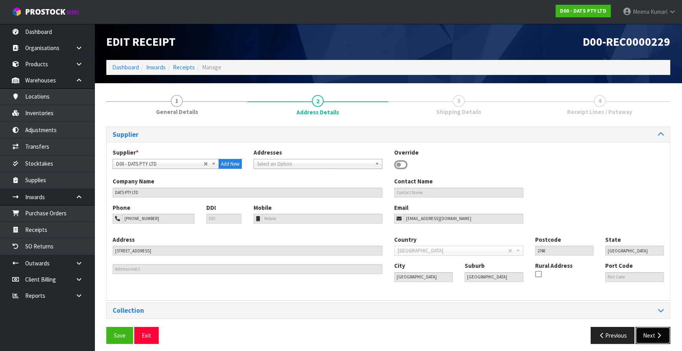
click at [658, 334] on icon "button" at bounding box center [659, 335] width 7 height 6
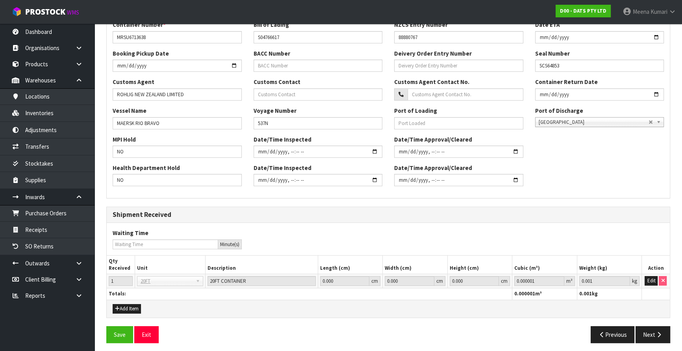
scroll to position [196, 0]
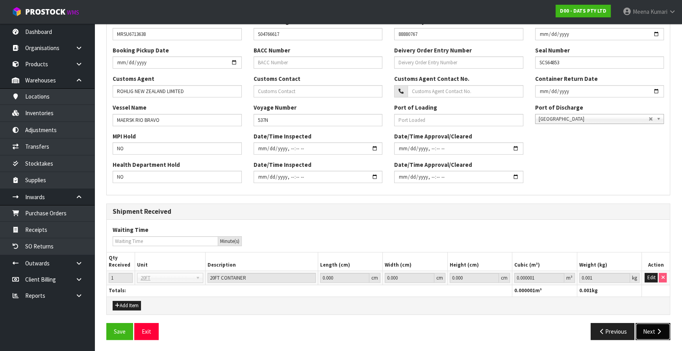
click at [650, 327] on button "Next" at bounding box center [653, 331] width 35 height 17
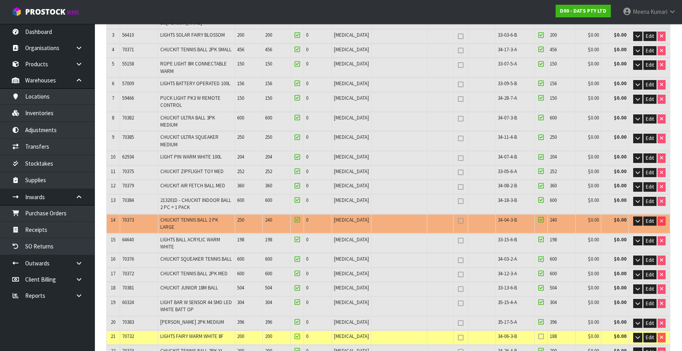
scroll to position [179, 0]
click at [498, 216] on span "34-04-3-B" at bounding box center [507, 219] width 19 height 7
copy tr "34-04-3-B"
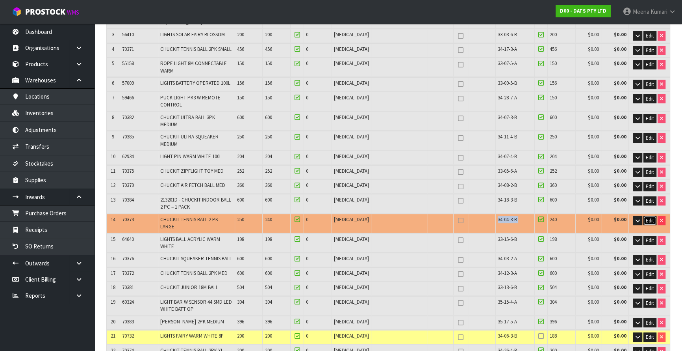
click at [650, 217] on span "Edit" at bounding box center [650, 220] width 8 height 7
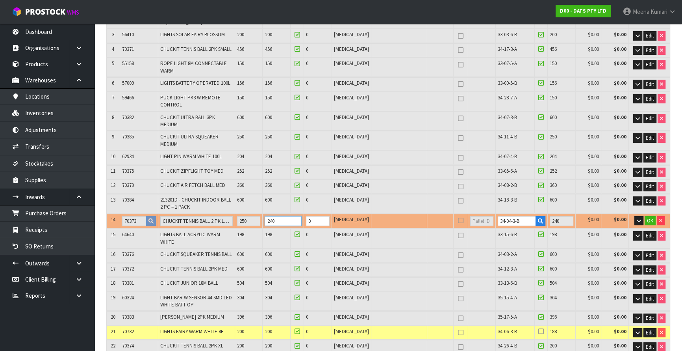
drag, startPoint x: 298, startPoint y: 199, endPoint x: 249, endPoint y: 201, distance: 49.3
click at [249, 214] on tr "14 70373 CHUCKIT TENNIS BALL 2 PK LARGE 250 240 0 PCE 34-04-3-B 240 $0.00 $0.00…" at bounding box center [388, 221] width 563 height 15
type input "1065"
type input "28.787041"
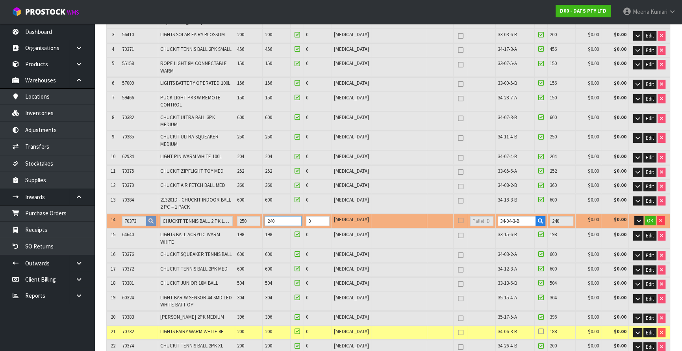
type input "4279.39"
type input "2"
type input "1067"
type input "28.822537"
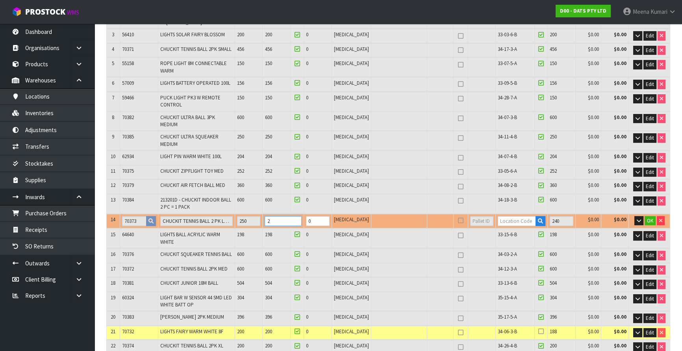
type input "4285.59"
type input "25"
type input "1085"
type input "29.152337"
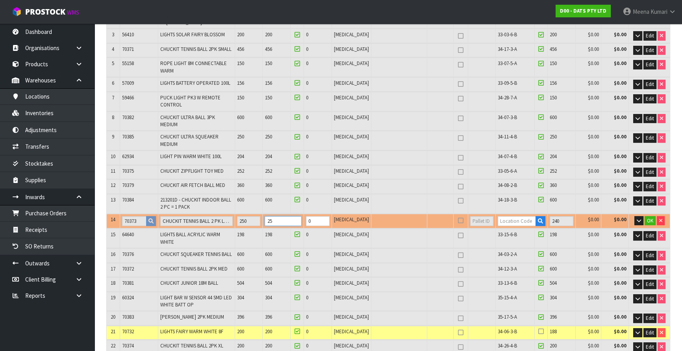
type input "4343.23"
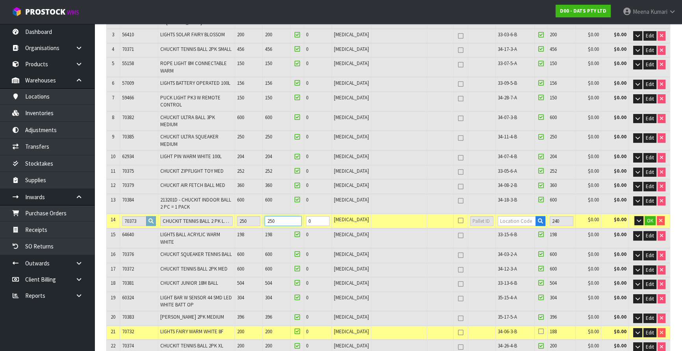
type input "250"
click at [502, 216] on input "text" at bounding box center [517, 221] width 39 height 10
paste input "34-04-3-B"
type input "34-04-3-B"
type input "10260"
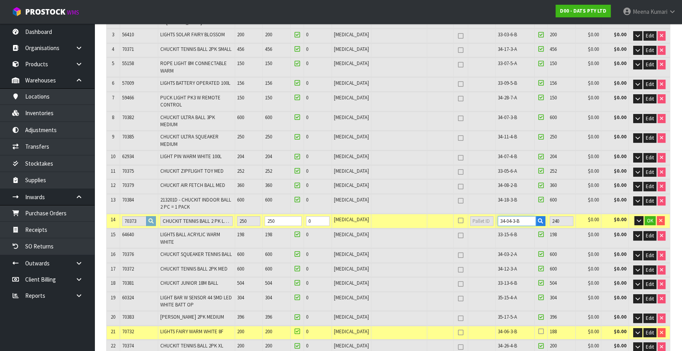
type input "250"
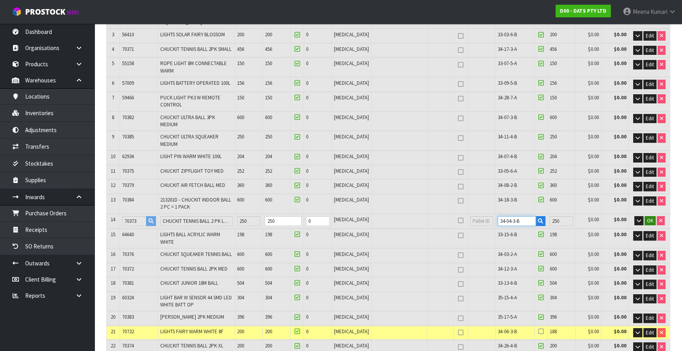
type input "34-04-3-B"
click at [652, 217] on span "OK" at bounding box center [650, 220] width 6 height 7
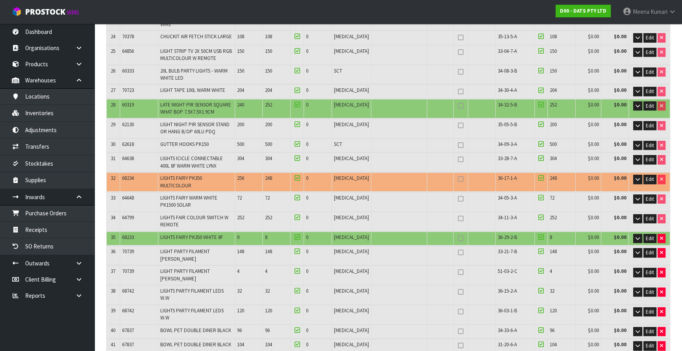
scroll to position [537, 0]
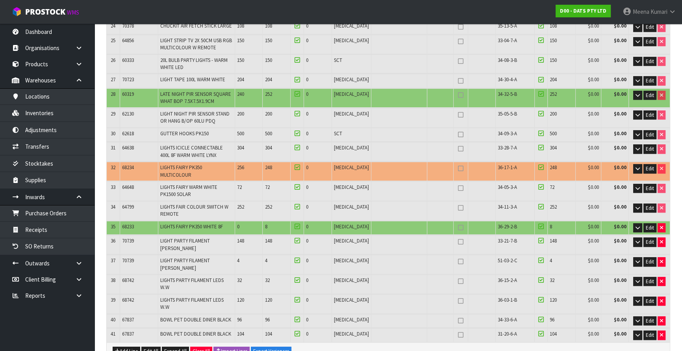
click at [130, 223] on span "68233" at bounding box center [128, 226] width 12 height 7
copy span "68233"
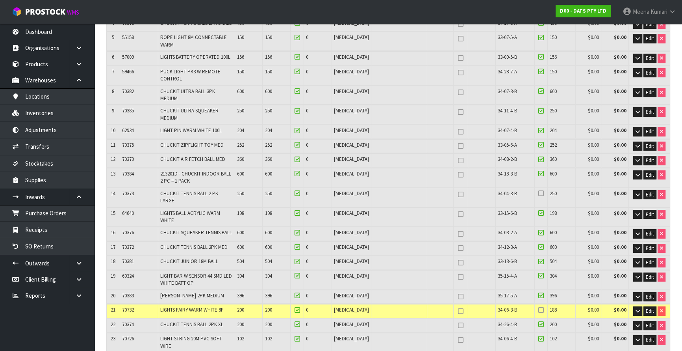
scroll to position [107, 0]
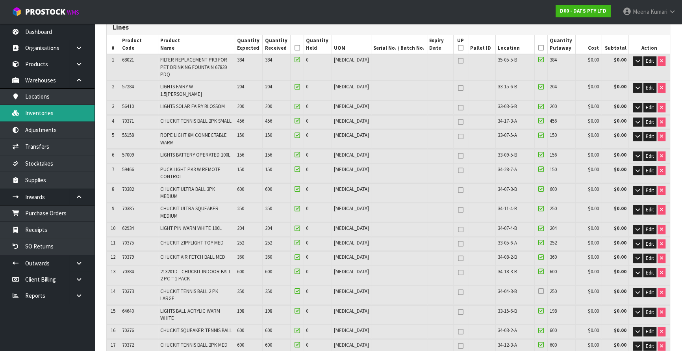
click at [72, 115] on link "Inventories" at bounding box center [47, 113] width 95 height 16
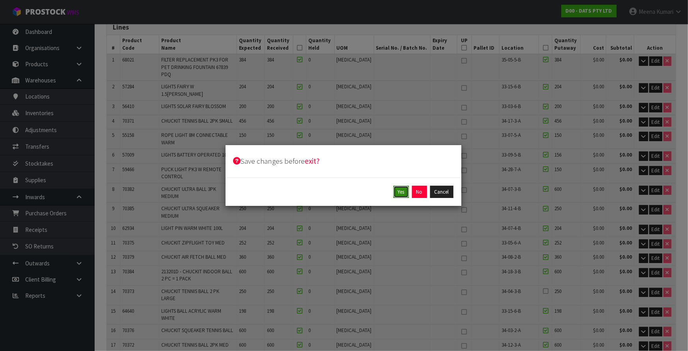
click at [403, 193] on button "Yes" at bounding box center [400, 192] width 15 height 13
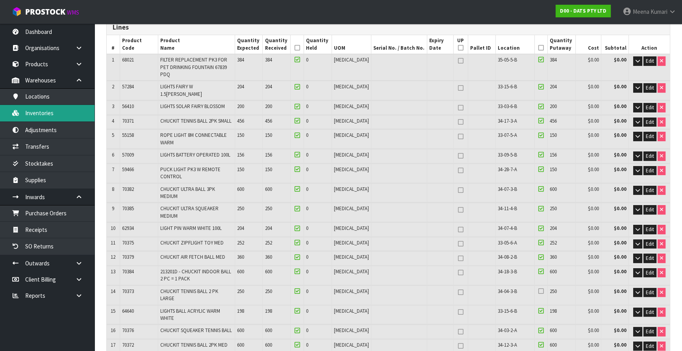
scroll to position [0, 0]
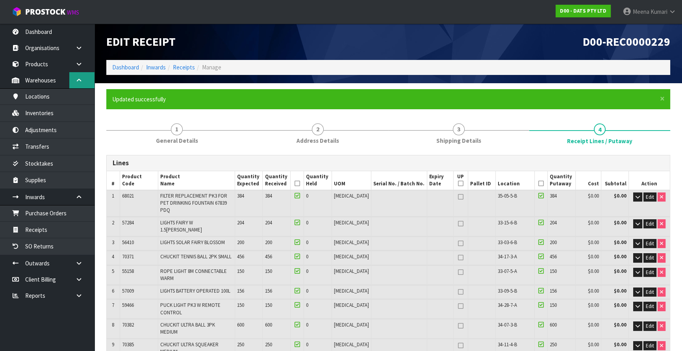
click at [73, 85] on link at bounding box center [81, 80] width 25 height 16
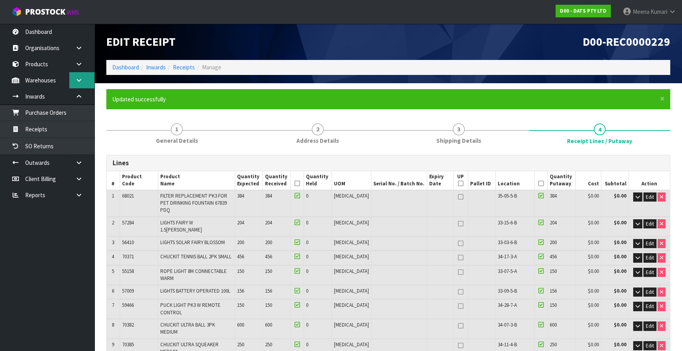
click at [78, 77] on icon at bounding box center [78, 80] width 7 height 6
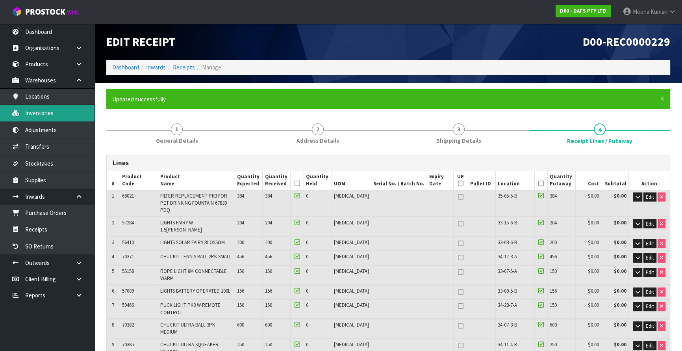
click at [67, 117] on link "Inventories" at bounding box center [47, 113] width 95 height 16
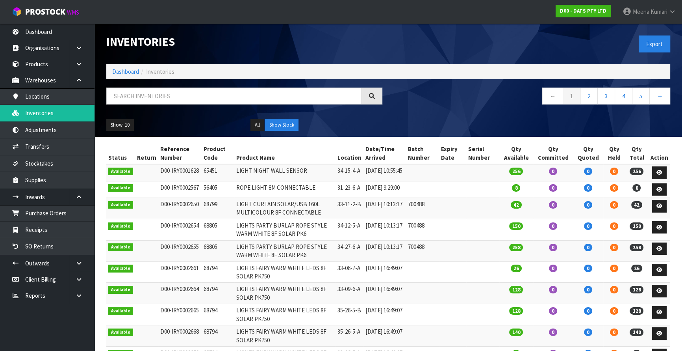
click at [163, 85] on div "Inventories Export Dashboard Inventories ← 1 2 3 4 5 → Show: 10 5 10 25 50 All …" at bounding box center [388, 80] width 576 height 113
click at [161, 89] on input "text" at bounding box center [234, 95] width 256 height 17
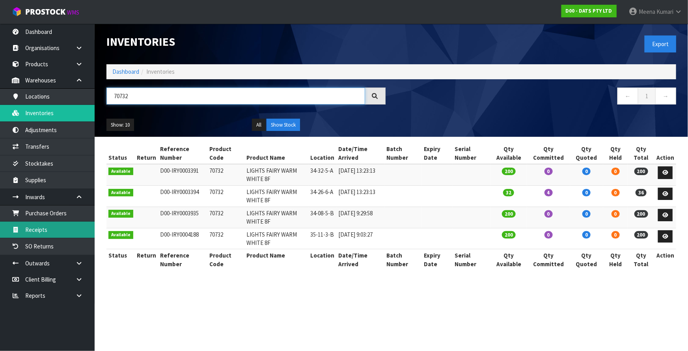
type input "70732"
click at [66, 225] on link "Receipts" at bounding box center [47, 229] width 95 height 16
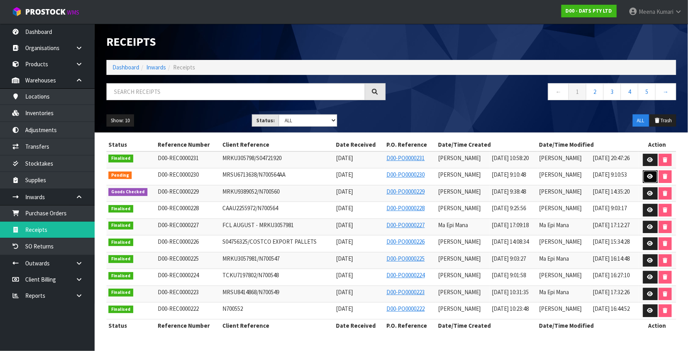
click at [648, 175] on icon at bounding box center [650, 176] width 6 height 5
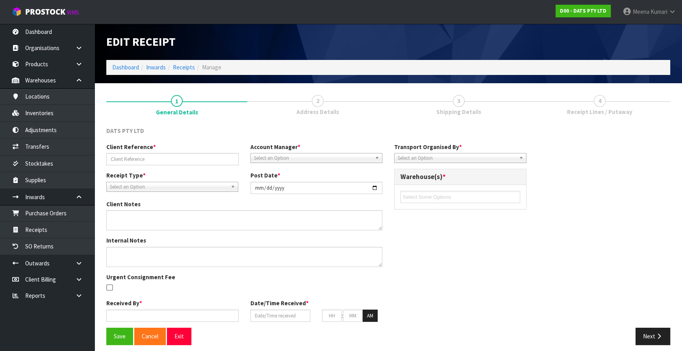
type input "MRSU6713638/N700564AA"
type input "2025-09-23"
type input "Prabhneet Kaur"
type input "19/09/2025"
type input "09"
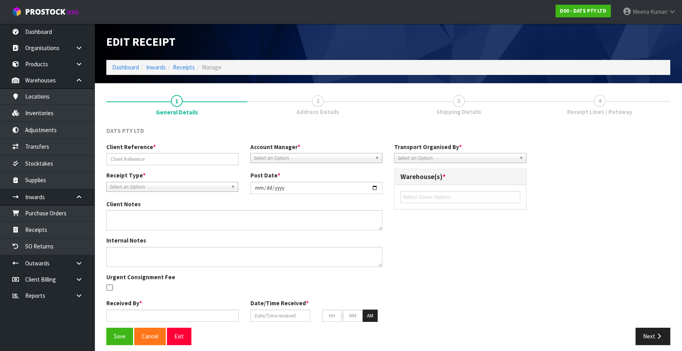
type input "10"
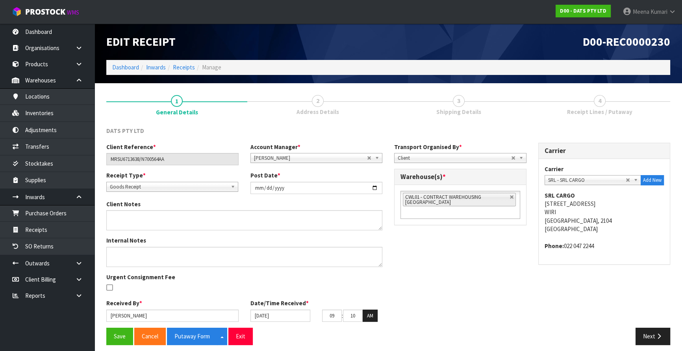
click at [593, 114] on span "Receipt Lines / Putaway" at bounding box center [599, 112] width 65 height 8
click at [185, 68] on link "Receipts" at bounding box center [184, 66] width 22 height 7
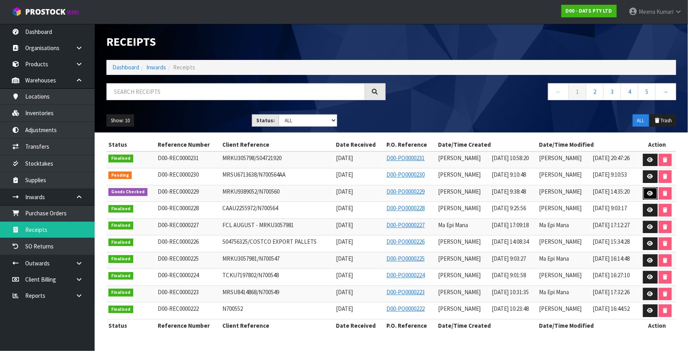
click at [644, 191] on link at bounding box center [650, 193] width 15 height 13
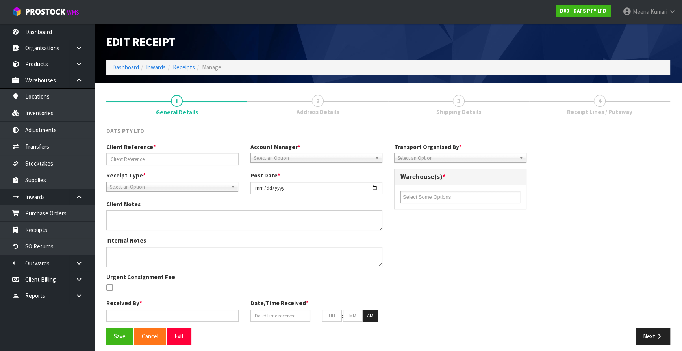
type input "MRKU9389052/N700560"
type input "2025-09-18"
type input "Prabhneet Kaur"
type input "17/09/2025"
type input "09"
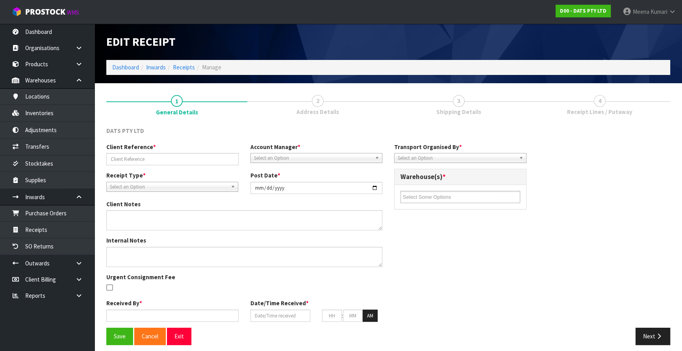
type input "38"
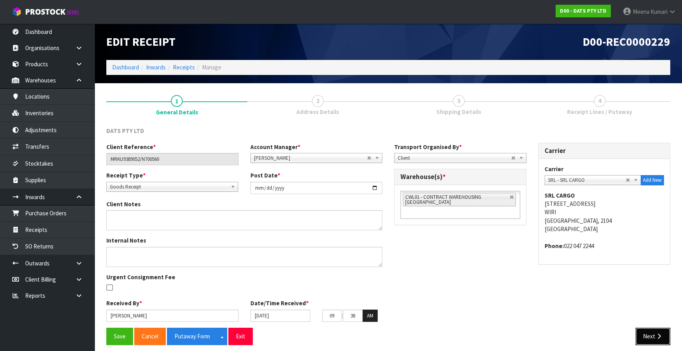
click at [642, 338] on button "Next" at bounding box center [653, 335] width 35 height 17
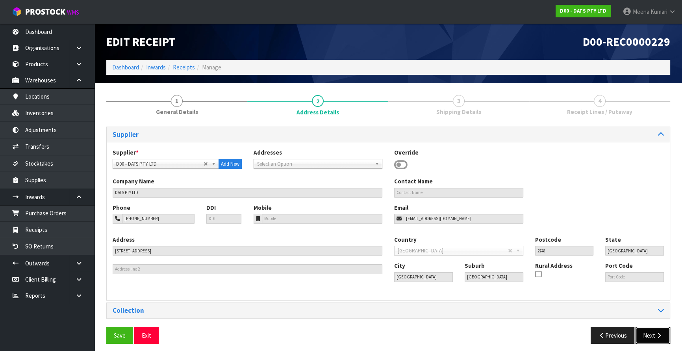
click at [653, 333] on button "Next" at bounding box center [653, 335] width 35 height 17
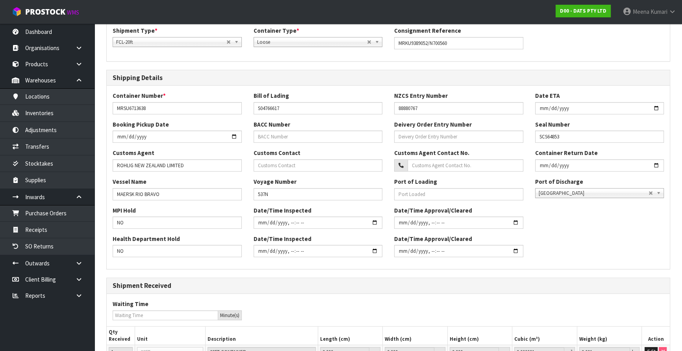
scroll to position [196, 0]
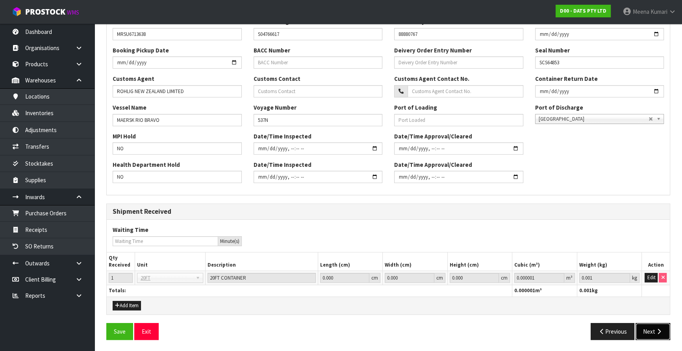
click at [645, 325] on button "Next" at bounding box center [653, 331] width 35 height 17
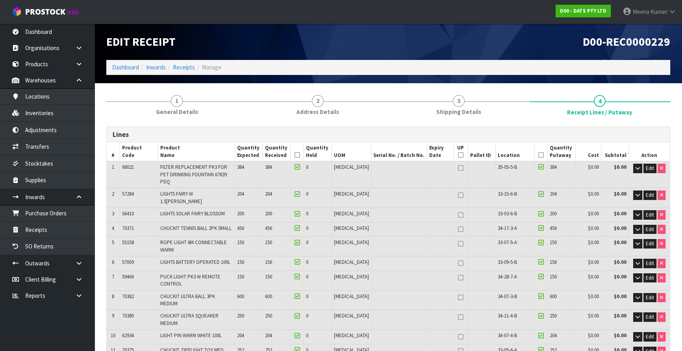
scroll to position [303, 0]
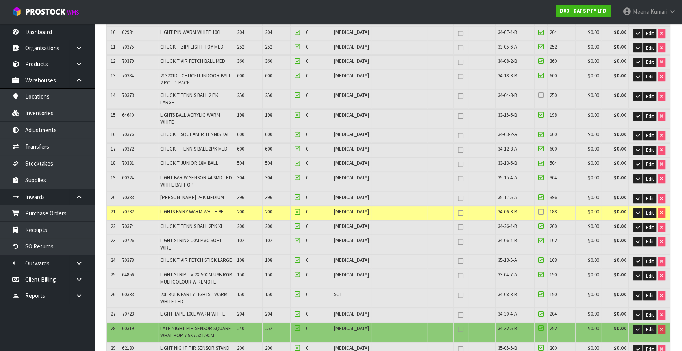
click at [507, 208] on span "34-06-3-B" at bounding box center [507, 211] width 19 height 7
copy tr "34-06-3-B"
click at [647, 209] on span "Edit" at bounding box center [650, 212] width 8 height 7
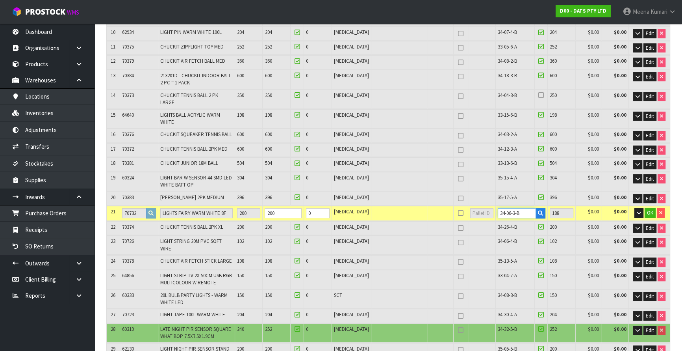
click at [485, 206] on tr "21 70732 LIGHTS FAIRY WARM WHITE 8F 200 200 0 PCE 34-06-3-B 188 $0.00 $0.00 OK" at bounding box center [388, 213] width 563 height 15
click at [650, 209] on span "OK" at bounding box center [650, 212] width 6 height 7
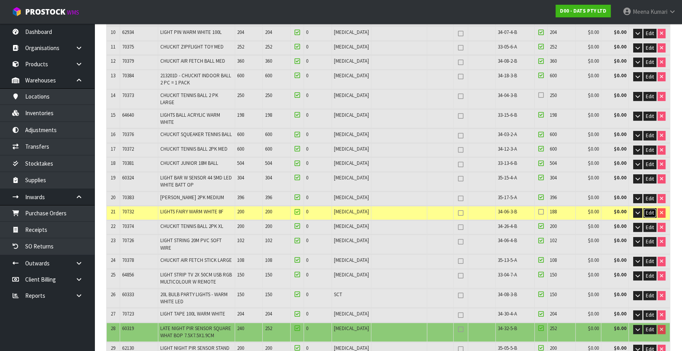
click at [650, 209] on span "Edit" at bounding box center [650, 212] width 8 height 7
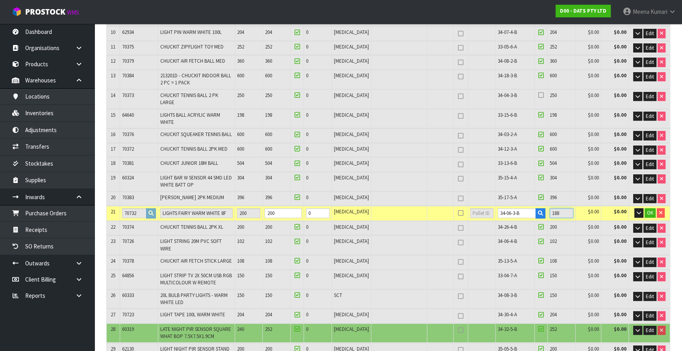
click at [557, 208] on input "188" at bounding box center [562, 213] width 24 height 10
type input "1084"
type input "29.144987"
type input "4341.255"
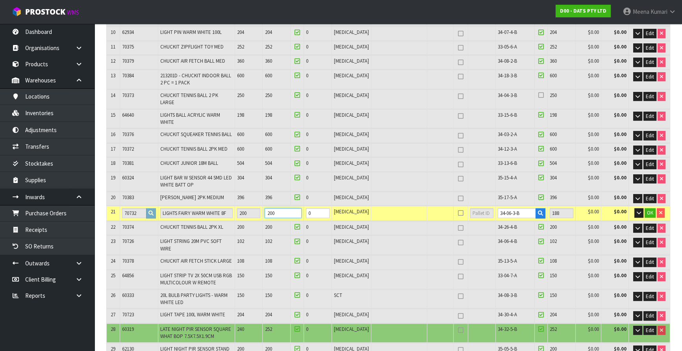
type input "199"
click at [301, 208] on input "199" at bounding box center [283, 213] width 37 height 10
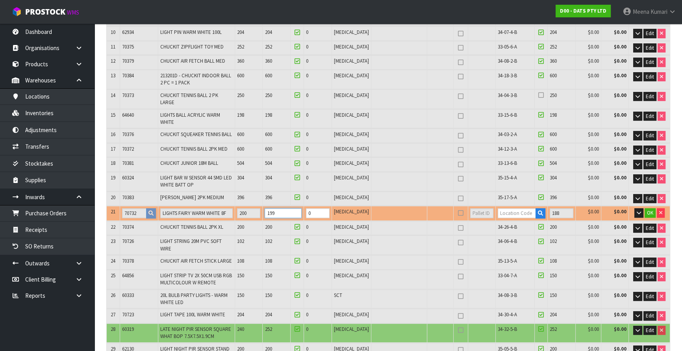
click at [295, 208] on input "199" at bounding box center [283, 213] width 37 height 10
type input "1039"
type input "27.821717"
type input "3985.755"
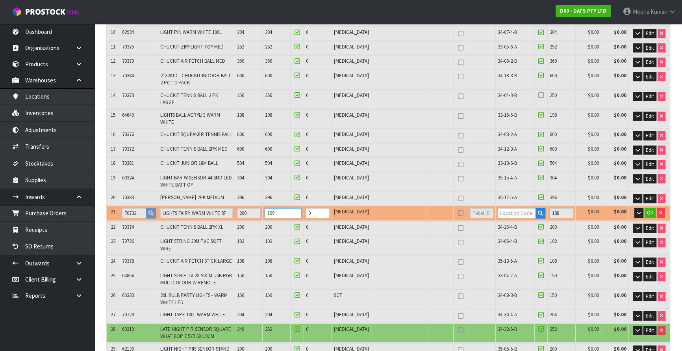
type input "19"
type input "1035"
type input "27.689389"
type input "3950.205"
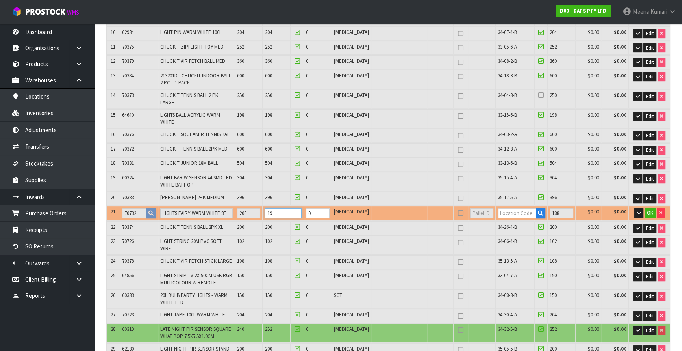
type input "1"
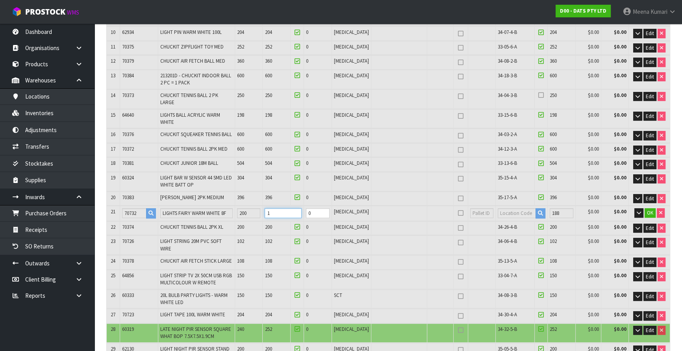
type input "0"
click at [558, 208] on input "188" at bounding box center [562, 213] width 24 height 10
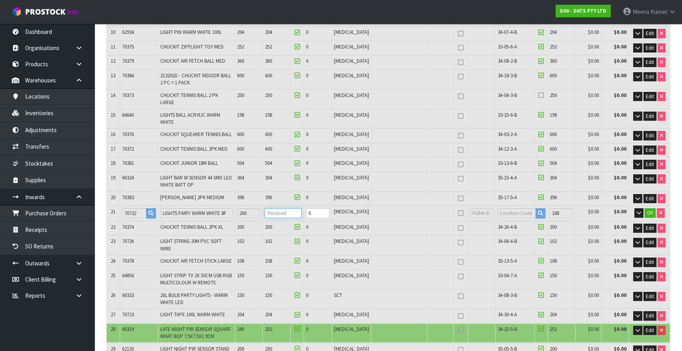
click at [289, 208] on input "number" at bounding box center [283, 213] width 37 height 10
type input "1035"
type input "27.696741"
type input "3952.18"
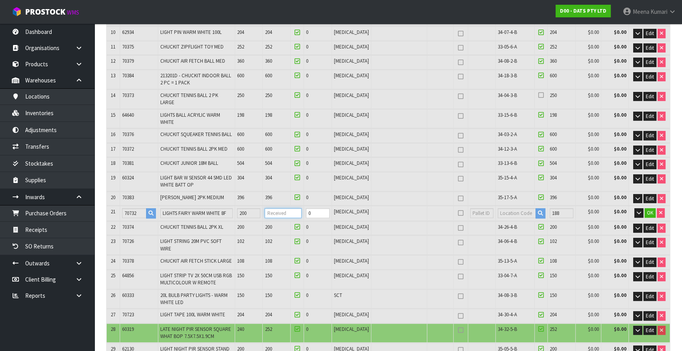
type input "2"
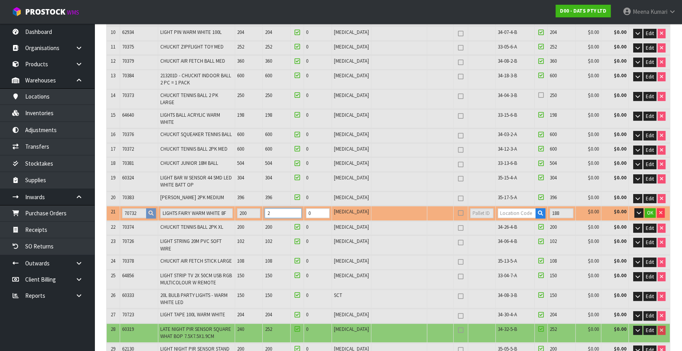
type input "1040"
type input "27.829067"
type input "3987.73"
type input "20"
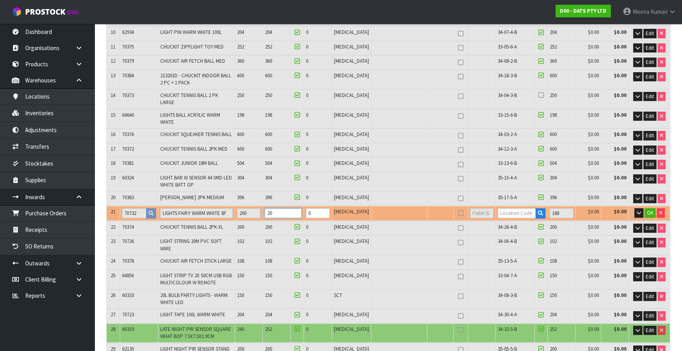
type input "1085"
type input "29.152337"
type input "4343.23"
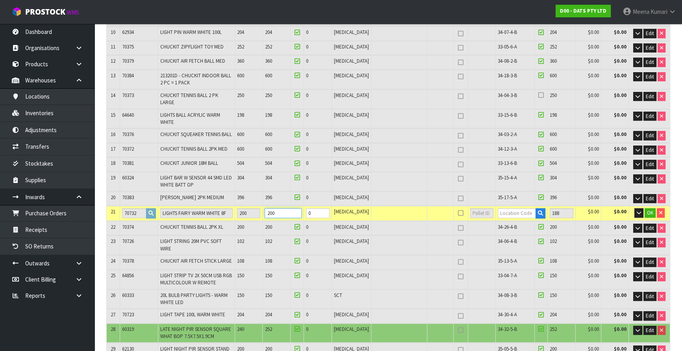
type input "200"
click at [504, 208] on input "text" at bounding box center [517, 213] width 39 height 10
paste input "34-06-3-B"
type input "34-06-3-B"
type input "10272"
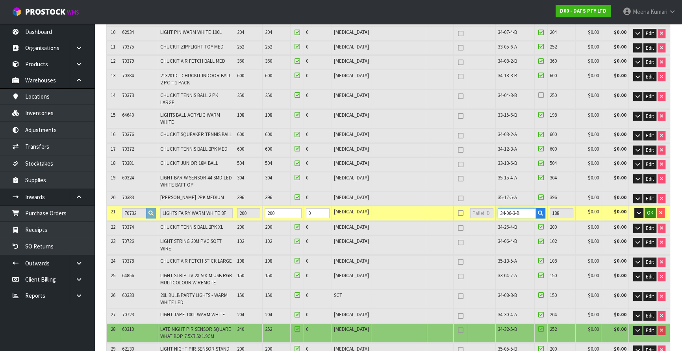
type input "200"
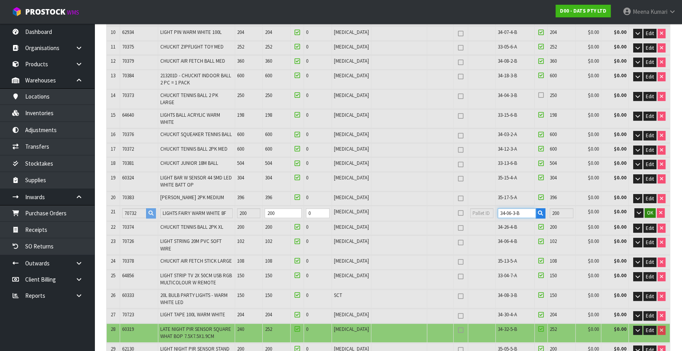
type input "34-06-3-B"
click at [648, 209] on span "OK" at bounding box center [650, 212] width 6 height 7
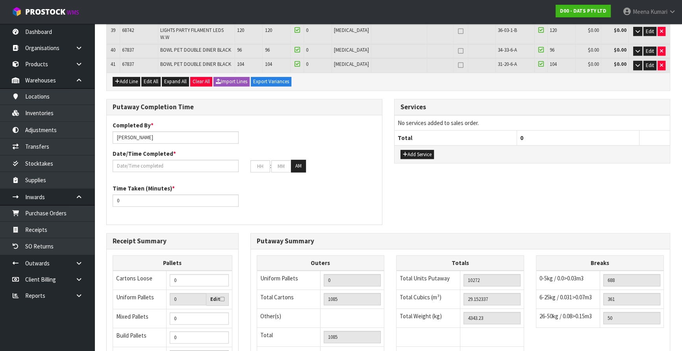
scroll to position [843, 0]
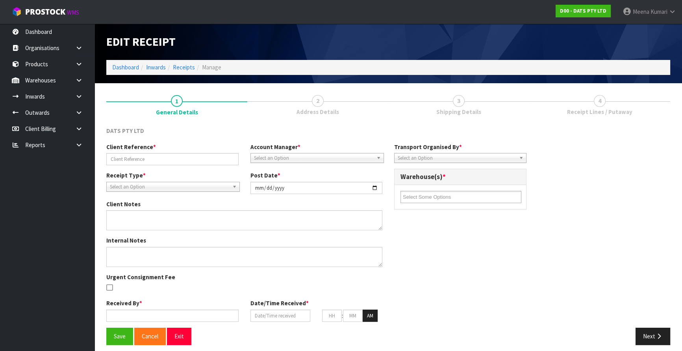
type input "MRKU9389052/N700560"
type input "[DATE]"
type input "[PERSON_NAME]"
type input "[DATE]"
type input "09"
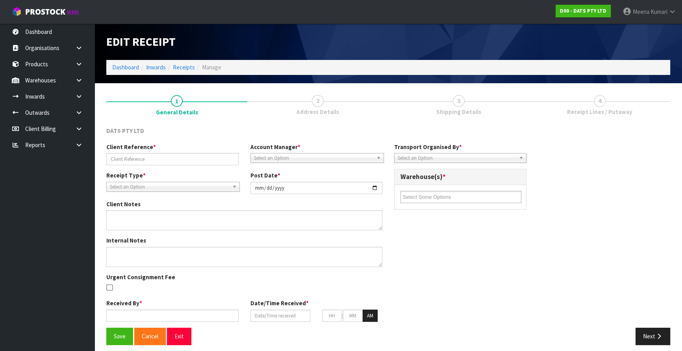
type input "38"
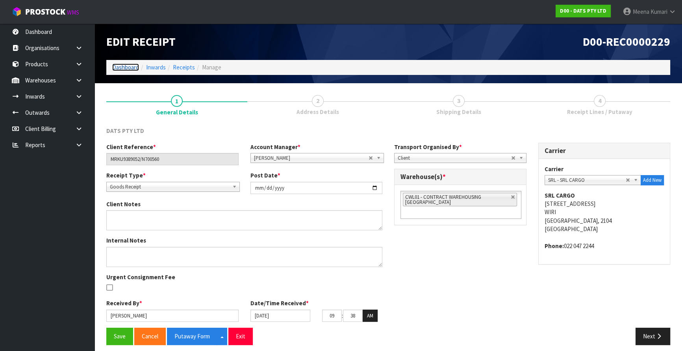
click at [131, 69] on link "Dashboard" at bounding box center [125, 66] width 27 height 7
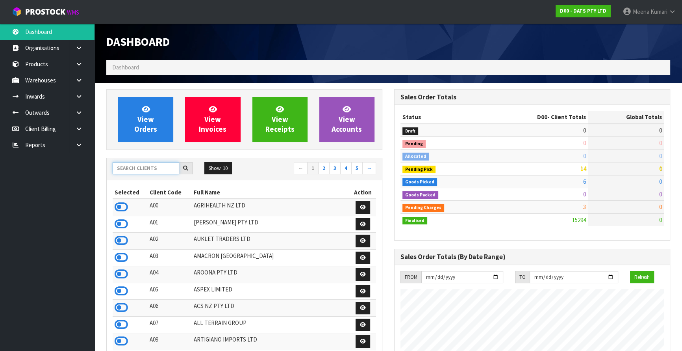
click at [134, 162] on input "text" at bounding box center [146, 168] width 67 height 12
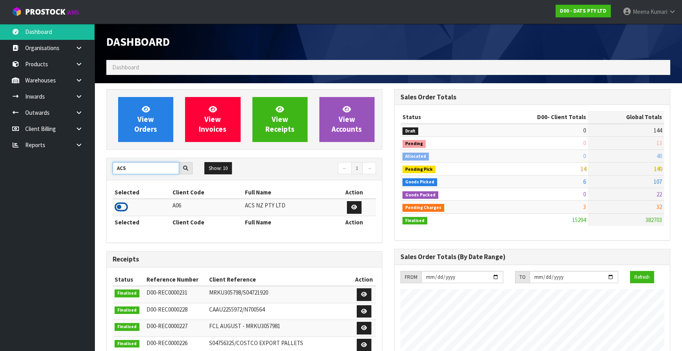
type input "ACS"
click at [122, 209] on icon at bounding box center [121, 207] width 13 height 12
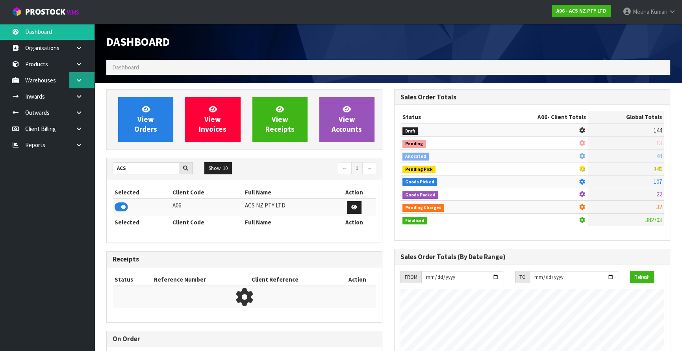
scroll to position [596, 288]
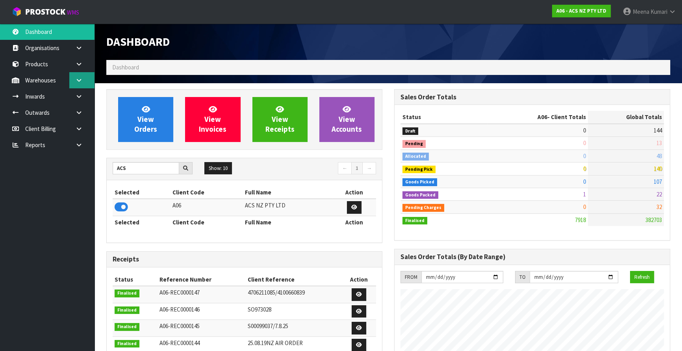
click at [93, 79] on link at bounding box center [81, 80] width 25 height 16
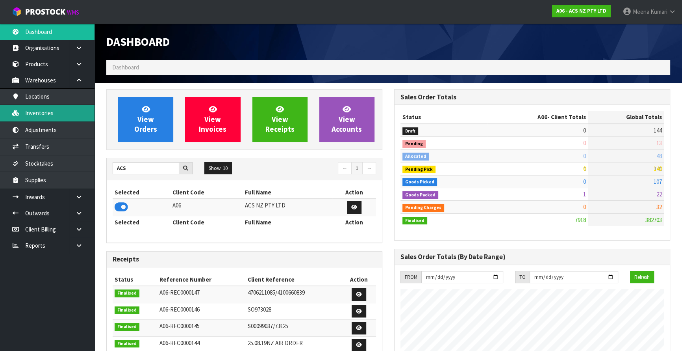
click at [50, 113] on link "Inventories" at bounding box center [47, 113] width 95 height 16
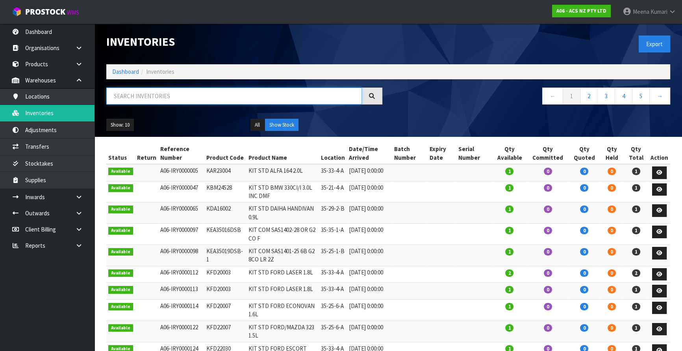
click at [149, 97] on input "text" at bounding box center [234, 95] width 256 height 17
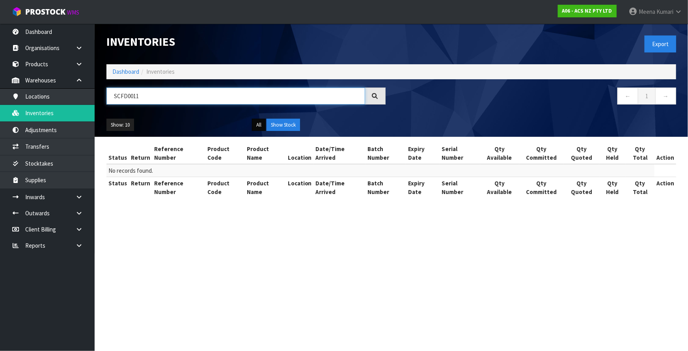
type input "SCFD0011"
click at [258, 128] on button "All" at bounding box center [259, 125] width 14 height 13
click at [121, 72] on link "Dashboard" at bounding box center [125, 71] width 27 height 7
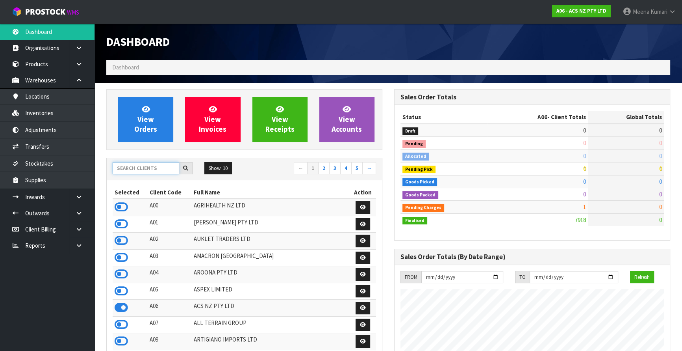
scroll to position [596, 288]
click at [133, 166] on input "text" at bounding box center [146, 168] width 67 height 12
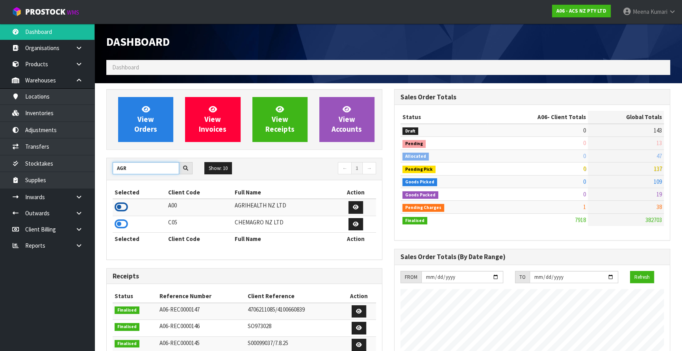
type input "AGR"
click at [123, 206] on icon at bounding box center [121, 207] width 13 height 12
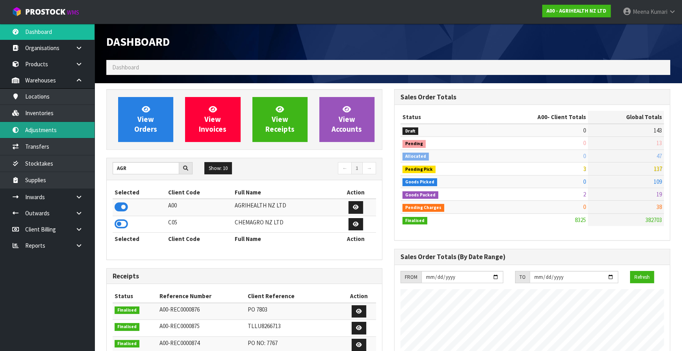
click at [56, 134] on link "Adjustments" at bounding box center [47, 130] width 95 height 16
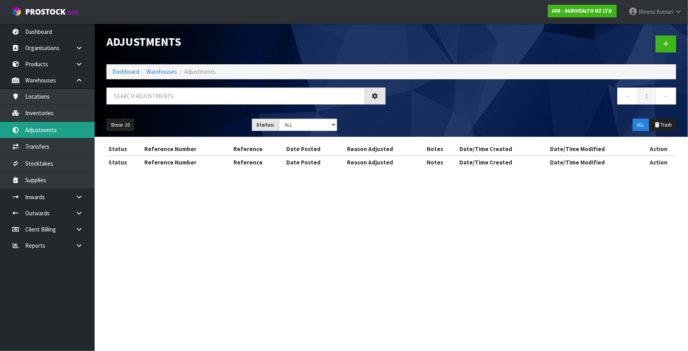
click at [58, 119] on div "Adjustments Dashboard Warehouses Adjustments ← 1 → Show: 10 5 10 25 50 Status: …" at bounding box center [344, 91] width 688 height 182
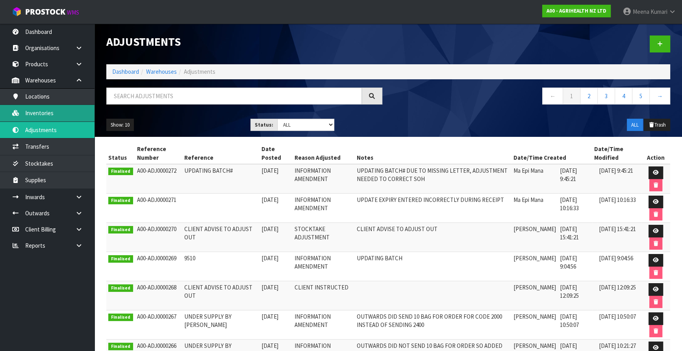
click at [56, 115] on link "Inventories" at bounding box center [47, 113] width 95 height 16
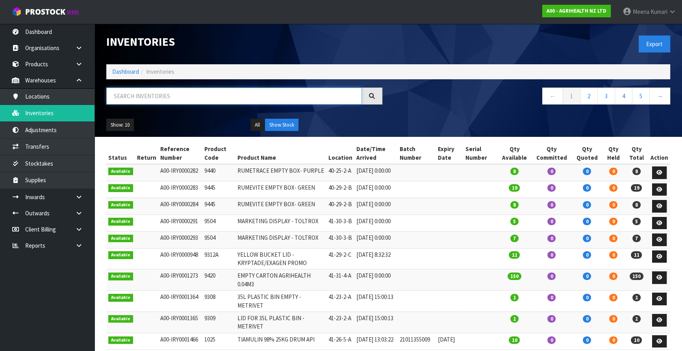
click at [145, 97] on input "text" at bounding box center [234, 95] width 256 height 17
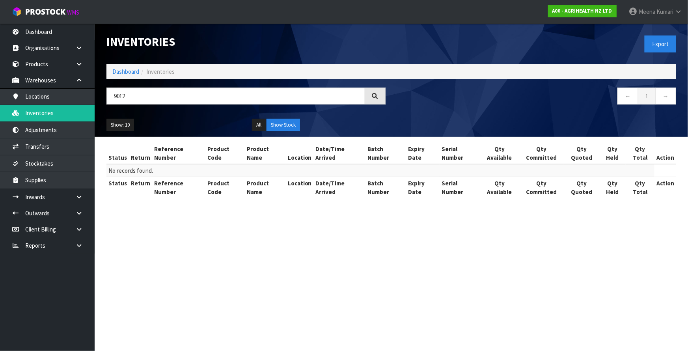
click at [243, 126] on div "Show: 10 5 10 25 50" at bounding box center [172, 125] width 145 height 13
click at [259, 124] on button "All" at bounding box center [259, 125] width 14 height 13
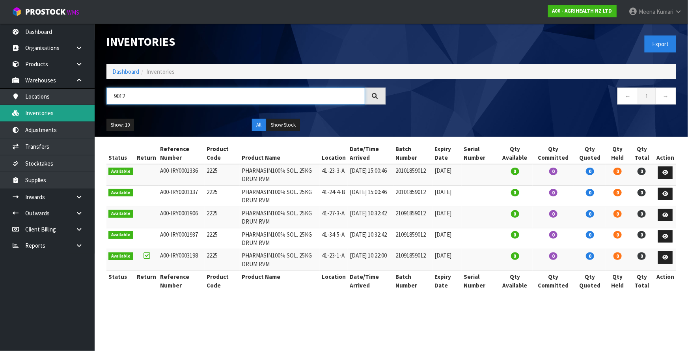
drag, startPoint x: 105, startPoint y: 102, endPoint x: 20, endPoint y: 113, distance: 85.5
click at [20, 113] on body "Toggle navigation ProStock WMS A00 - AGRIHEALTH NZ LTD Meena Kumari Logout Dash…" at bounding box center [344, 175] width 688 height 351
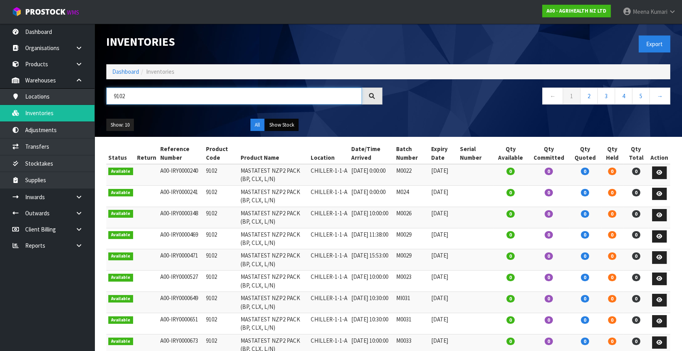
type input "9102"
click at [277, 127] on button "Show Stock" at bounding box center [281, 125] width 33 height 13
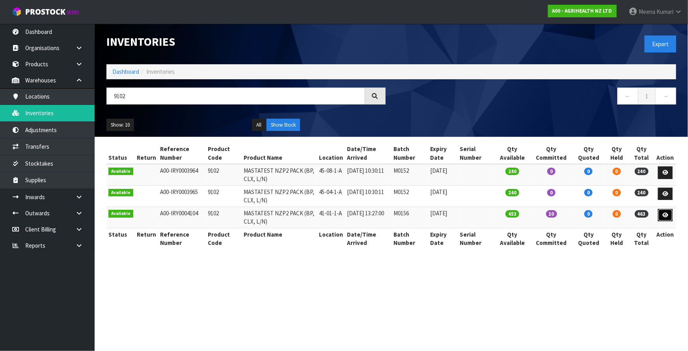
click at [662, 219] on link at bounding box center [665, 215] width 15 height 13
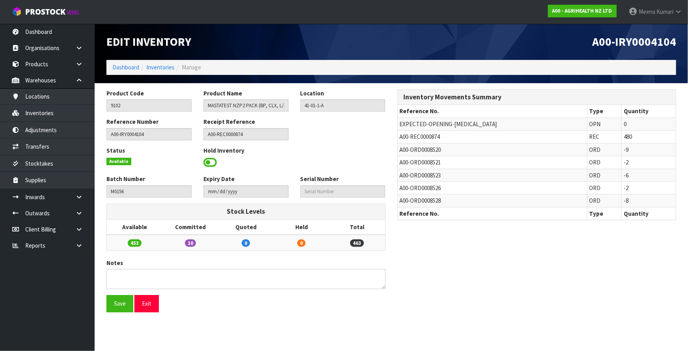
click at [406, 138] on span "A00-REC0000874" at bounding box center [420, 136] width 40 height 7
copy tr "A00-REC0000874"
click at [86, 198] on link at bounding box center [81, 197] width 25 height 16
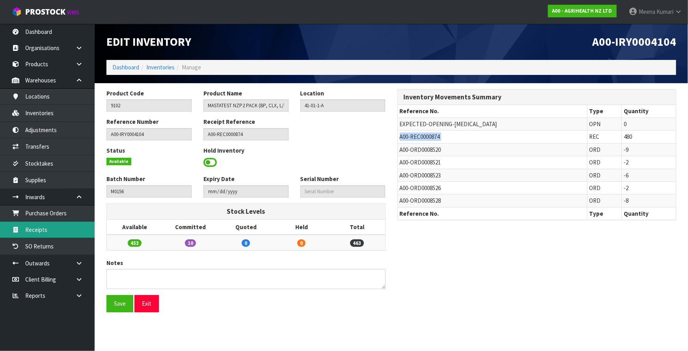
click at [59, 233] on link "Receipts" at bounding box center [47, 229] width 95 height 16
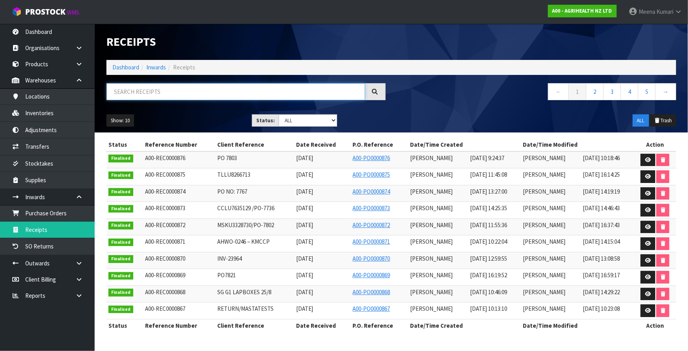
click at [220, 93] on input "text" at bounding box center [235, 91] width 258 height 17
paste input "A00-REC0000874"
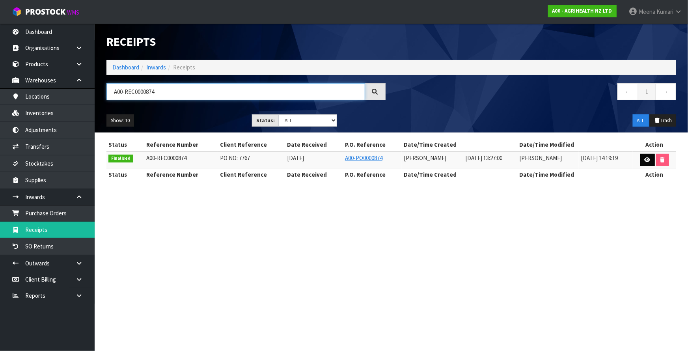
type input "A00-REC0000874"
click at [645, 162] on link at bounding box center [647, 160] width 15 height 13
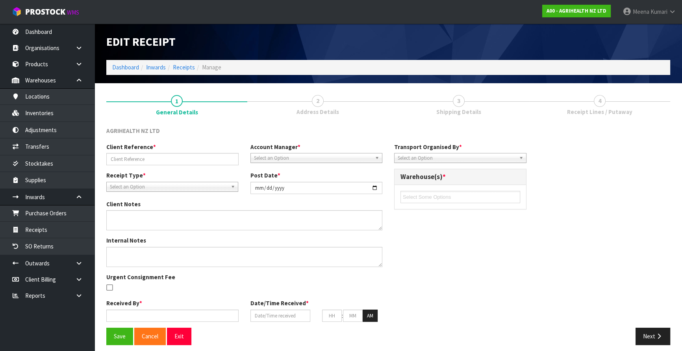
type input "PO NO: 7767"
type input "2025-09-15"
type input "Prabhneet Kaur"
type input "15/09/2025"
type input "01"
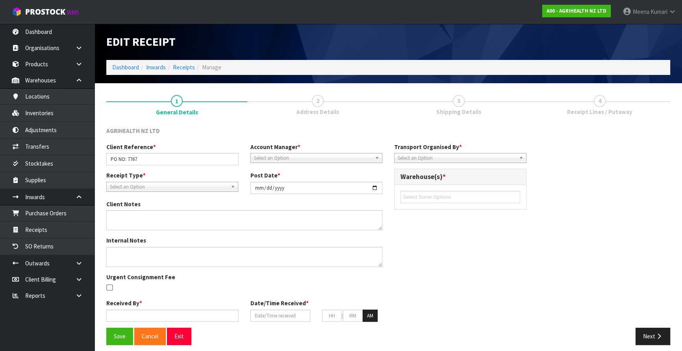
type input "27"
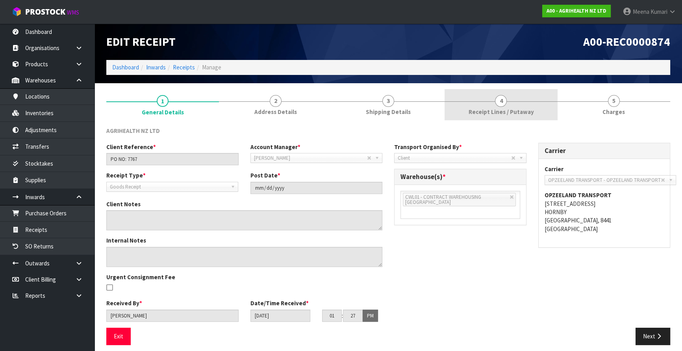
click at [500, 91] on link "4 Receipt Lines / Putaway" at bounding box center [501, 104] width 113 height 31
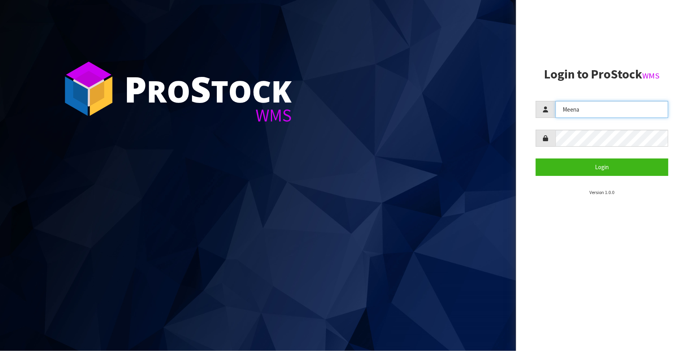
click at [591, 109] on input "Meena" at bounding box center [611, 109] width 113 height 17
type input "M"
click at [578, 115] on input "text" at bounding box center [611, 109] width 113 height 17
type input "[PERSON_NAME]"
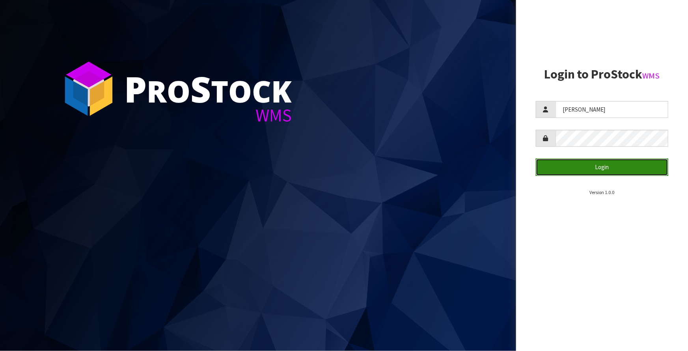
click at [586, 168] on button "Login" at bounding box center [601, 166] width 132 height 17
